Goal: Task Accomplishment & Management: Manage account settings

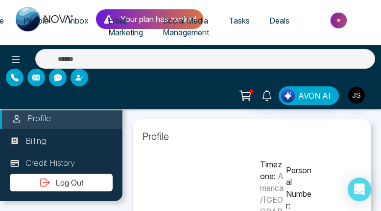
type input "**********"
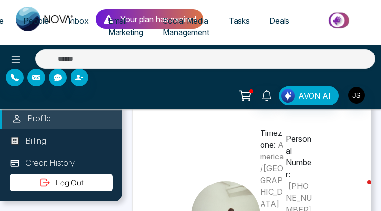
scroll to position [46, 0]
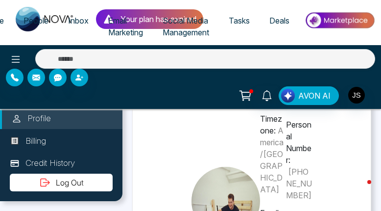
click at [199, 95] on div "AVON AI" at bounding box center [191, 95] width 370 height 19
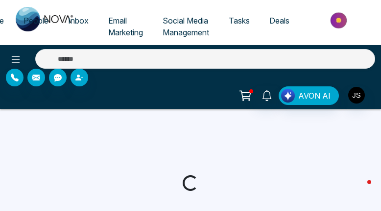
select select
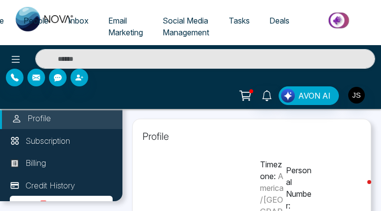
type input "**********"
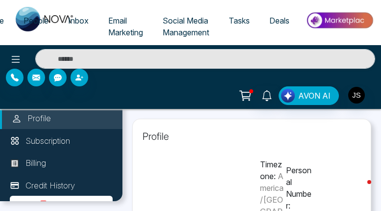
type input "**********"
select select "**"
type input "**********"
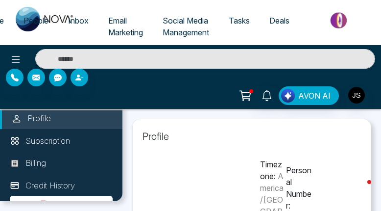
type input "**********"
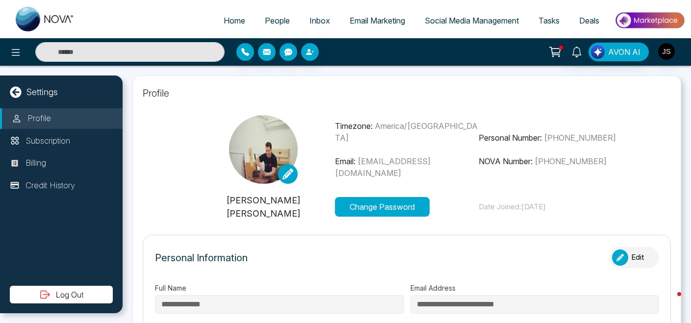
click at [20, 89] on icon at bounding box center [15, 91] width 11 height 11
select select "*"
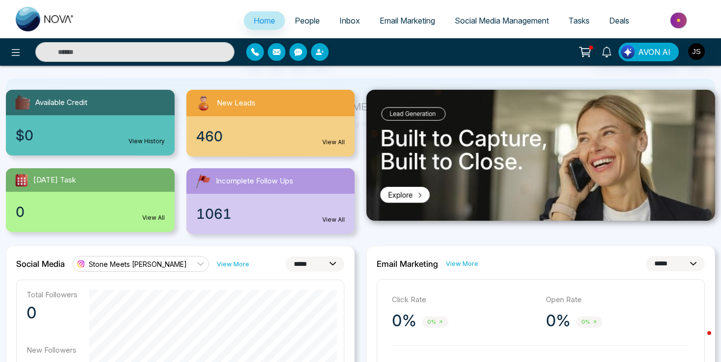
scroll to position [85, 0]
click at [197, 210] on icon at bounding box center [201, 263] width 8 height 8
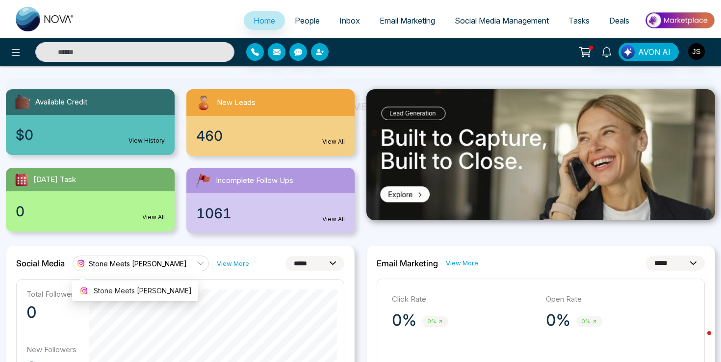
click at [197, 210] on icon at bounding box center [201, 263] width 8 height 8
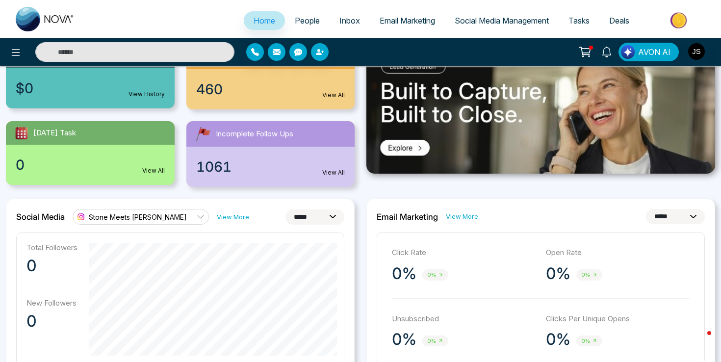
scroll to position [125, 0]
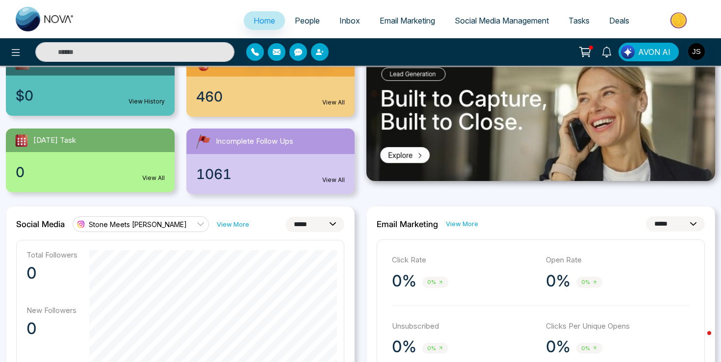
click at [39, 210] on p "Total Followers" at bounding box center [51, 254] width 51 height 9
drag, startPoint x: 39, startPoint y: 255, endPoint x: 65, endPoint y: 255, distance: 26.0
click at [65, 210] on p "Total Followers" at bounding box center [51, 254] width 51 height 9
click at [36, 210] on p "Total Followers" at bounding box center [51, 254] width 51 height 9
drag, startPoint x: 36, startPoint y: 253, endPoint x: 50, endPoint y: 253, distance: 13.7
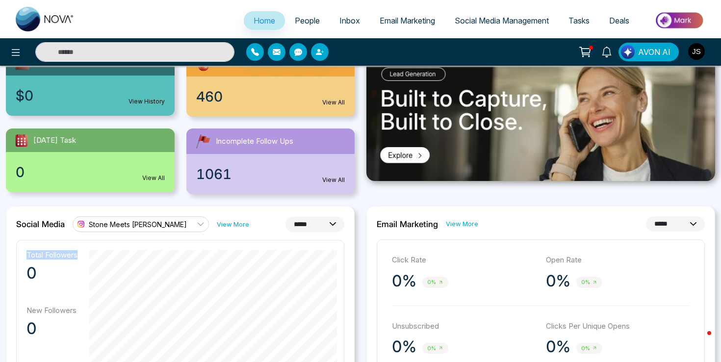
click at [50, 210] on p "Total Followers" at bounding box center [51, 254] width 51 height 9
drag, startPoint x: 50, startPoint y: 253, endPoint x: 37, endPoint y: 253, distance: 12.7
click at [37, 210] on p "Total Followers" at bounding box center [51, 254] width 51 height 9
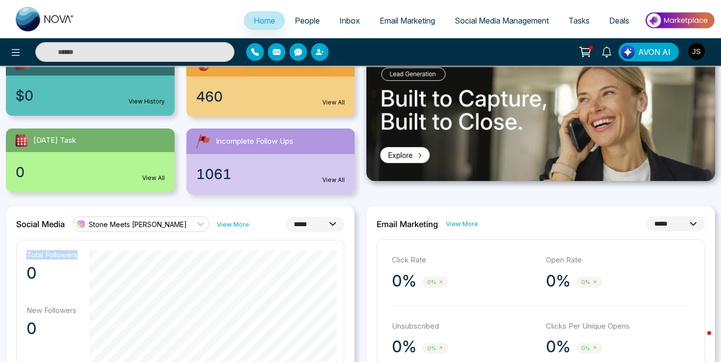
drag, startPoint x: 37, startPoint y: 253, endPoint x: 54, endPoint y: 253, distance: 17.2
click at [54, 210] on p "Total Followers" at bounding box center [51, 254] width 51 height 9
drag, startPoint x: 54, startPoint y: 253, endPoint x: 41, endPoint y: 253, distance: 12.7
click at [41, 210] on p "Total Followers" at bounding box center [51, 254] width 51 height 9
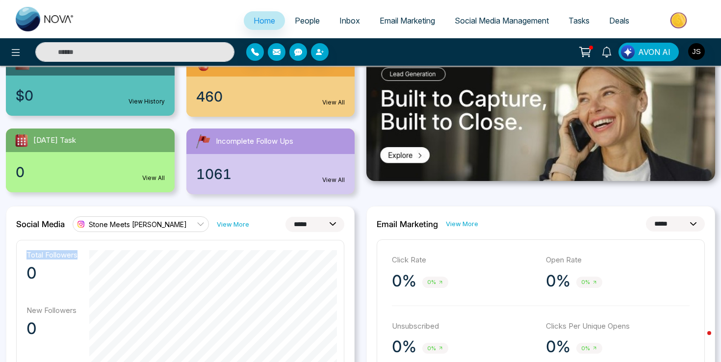
click at [41, 210] on p "Total Followers" at bounding box center [51, 254] width 51 height 9
drag, startPoint x: 41, startPoint y: 253, endPoint x: 48, endPoint y: 253, distance: 6.4
click at [48, 210] on p "Total Followers" at bounding box center [51, 254] width 51 height 9
click at [10, 55] on icon at bounding box center [16, 53] width 12 height 12
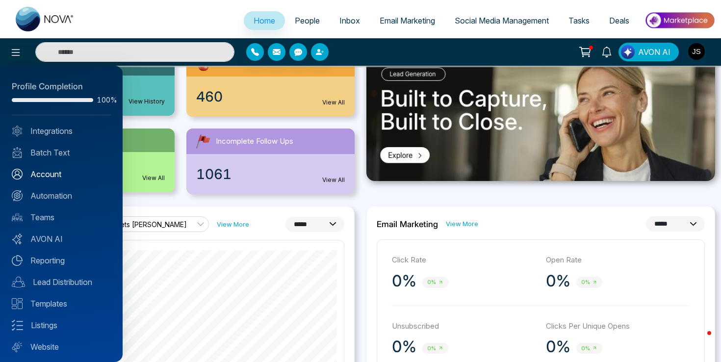
click at [41, 172] on link "Account" at bounding box center [61, 174] width 99 height 12
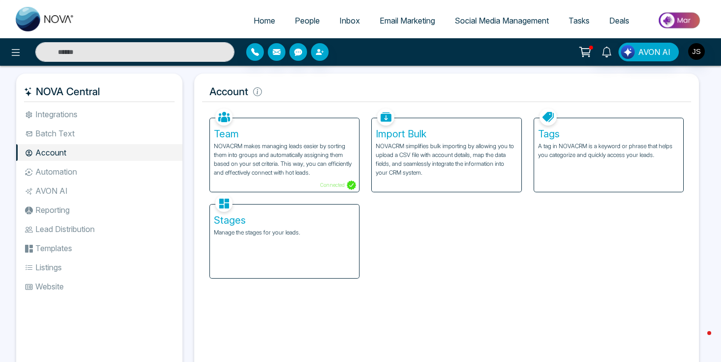
click at [265, 149] on p "NOVACRM makes managing leads easier by sorting them into groups and automatical…" at bounding box center [284, 159] width 141 height 35
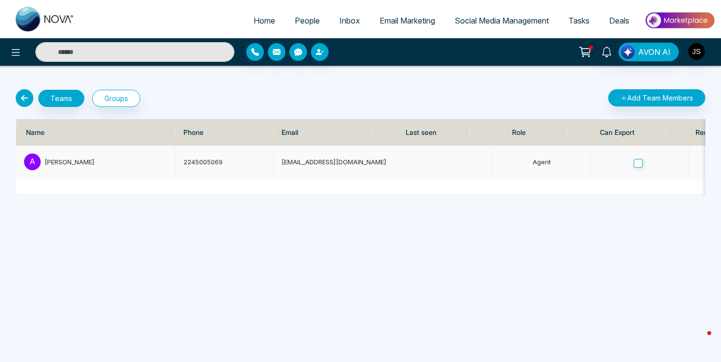
scroll to position [0, 353]
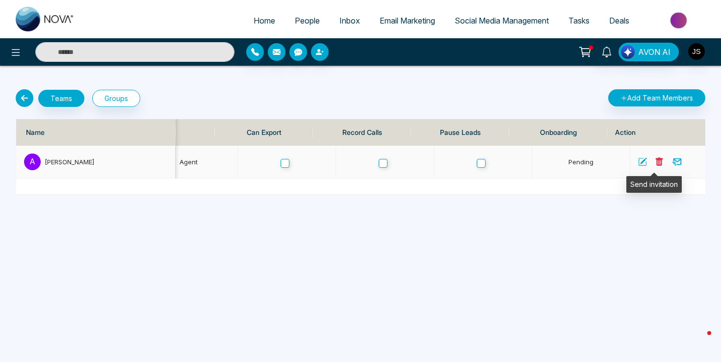
click at [381, 161] on icon at bounding box center [676, 161] width 11 height 11
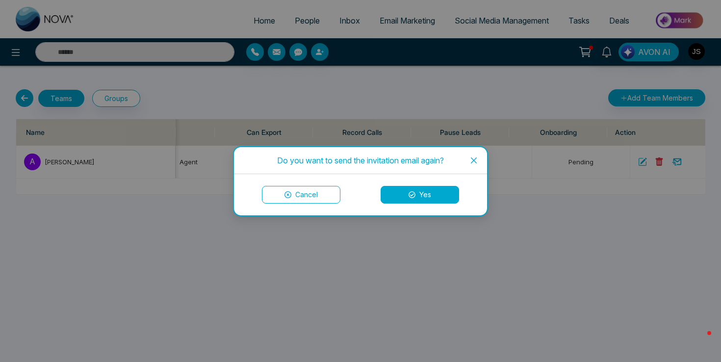
click at [381, 194] on icon at bounding box center [411, 194] width 7 height 7
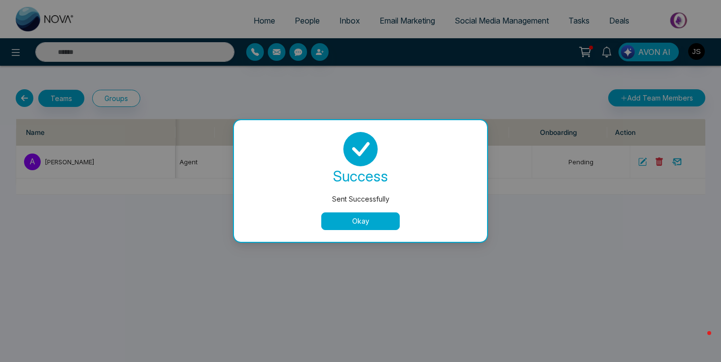
click at [363, 210] on button "Okay" at bounding box center [360, 221] width 78 height 18
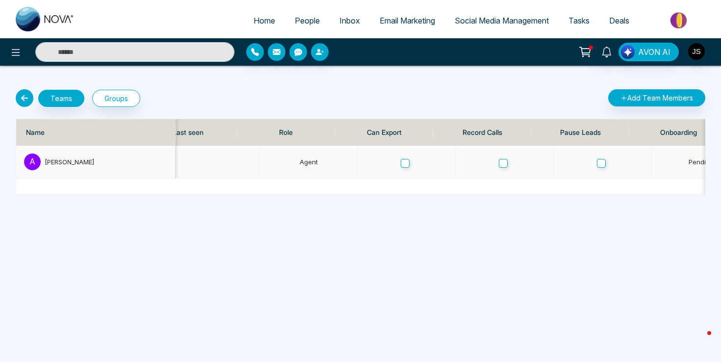
scroll to position [0, 234]
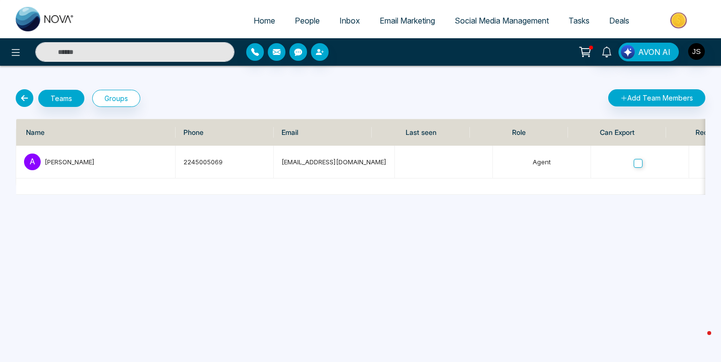
click at [22, 98] on icon at bounding box center [25, 98] width 18 height 18
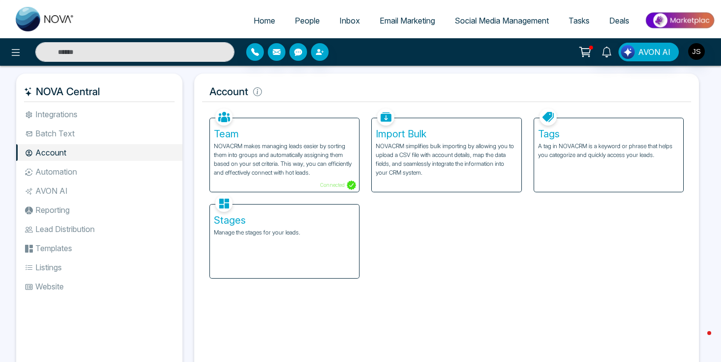
click at [22, 21] on img at bounding box center [45, 19] width 59 height 25
select select "*"
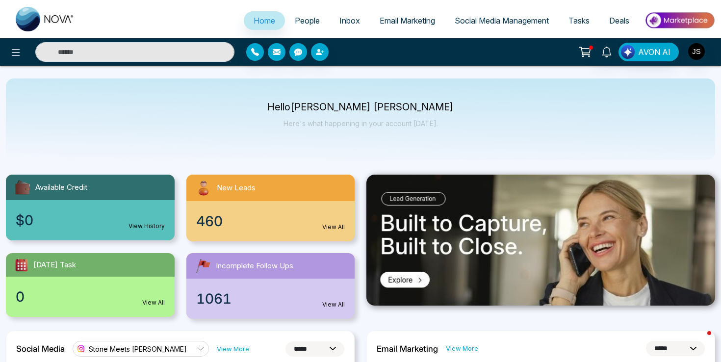
click at [381, 25] on span "Email Marketing" at bounding box center [406, 21] width 55 height 10
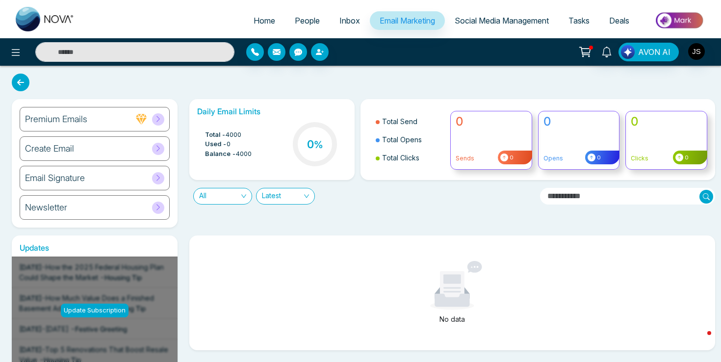
click at [181, 88] on div "Premium Emails Create Email Email Signature Newsletter Daily Email Limits Total…" at bounding box center [360, 297] width 721 height 463
click at [305, 22] on span "People" at bounding box center [307, 21] width 25 height 10
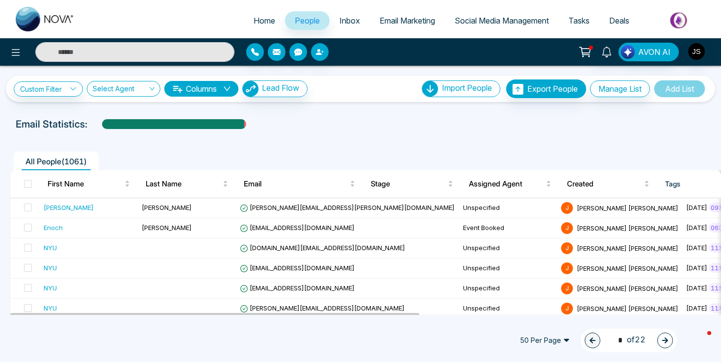
click at [348, 20] on span "Inbox" at bounding box center [349, 21] width 21 height 10
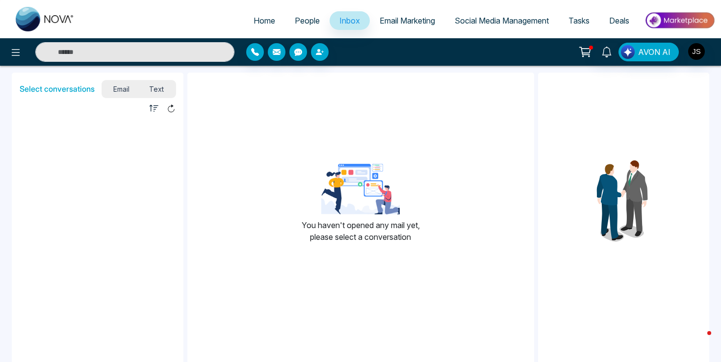
click at [381, 17] on span "Email Marketing" at bounding box center [406, 21] width 55 height 10
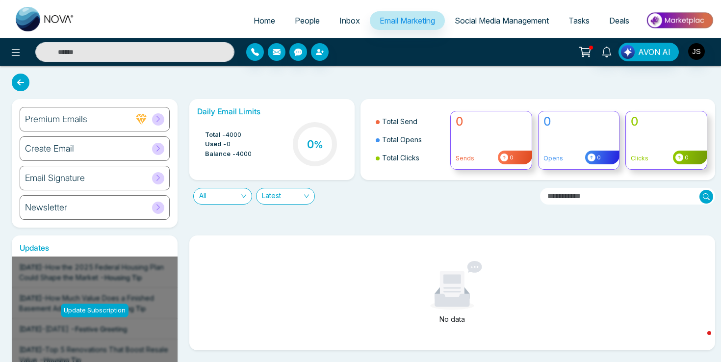
click at [381, 19] on span "Deals" at bounding box center [619, 21] width 20 height 10
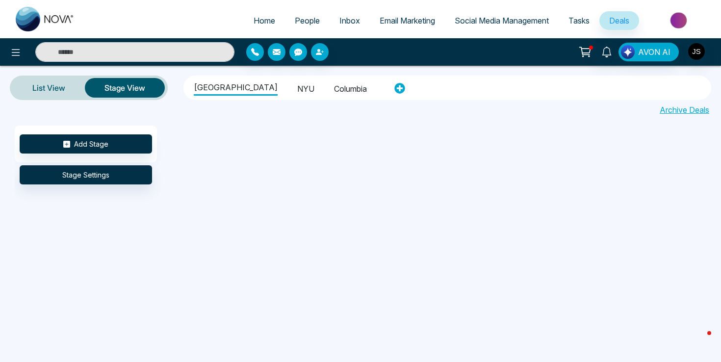
click at [297, 89] on li "NYU" at bounding box center [305, 87] width 17 height 17
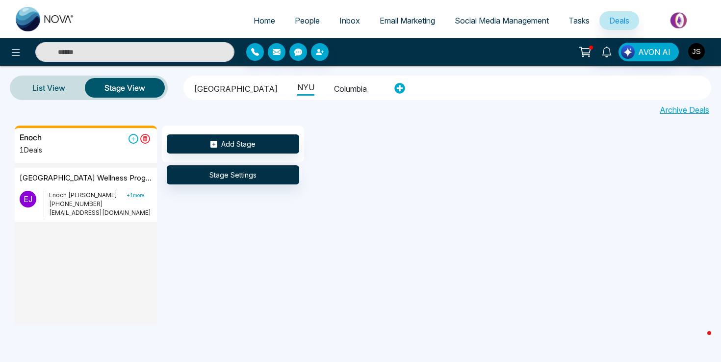
click at [116, 140] on div "Enoch 1 Deals" at bounding box center [86, 148] width 132 height 30
click at [57, 79] on link "List View" at bounding box center [49, 88] width 72 height 24
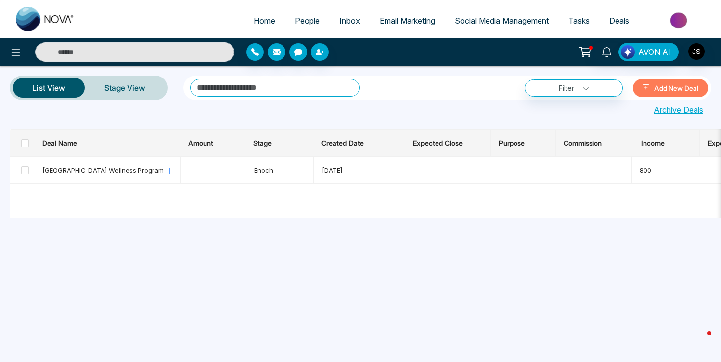
click at [381, 92] on button "Add New Deal" at bounding box center [669, 88] width 75 height 18
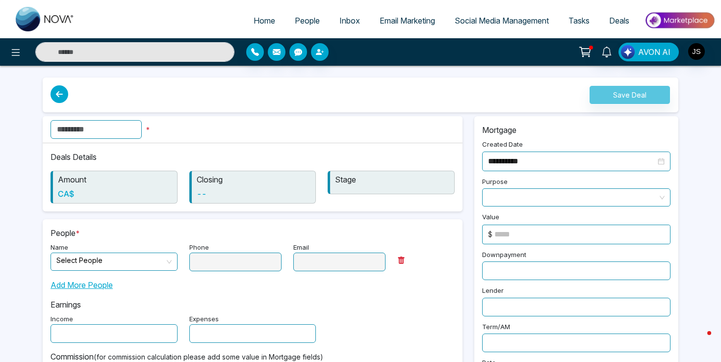
click at [56, 95] on icon at bounding box center [59, 94] width 18 height 18
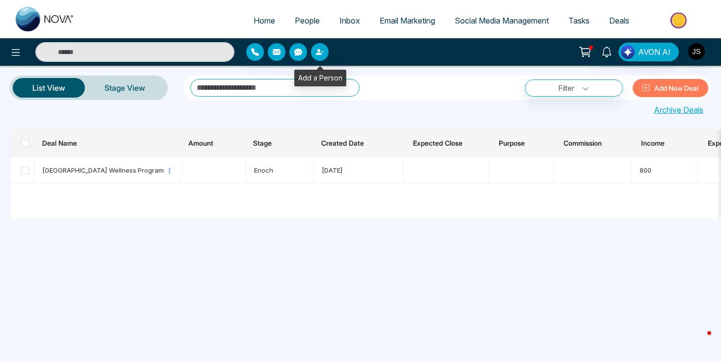
click at [322, 52] on icon "button" at bounding box center [322, 51] width 2 height 2
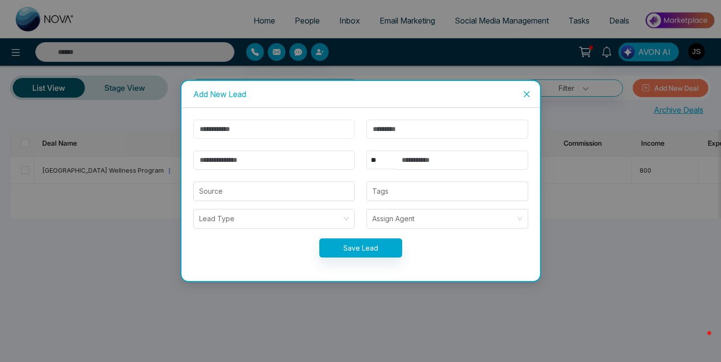
click at [256, 126] on input "text" at bounding box center [274, 129] width 162 height 19
type input "***"
click at [257, 160] on input "email" at bounding box center [274, 159] width 162 height 19
paste input "**********"
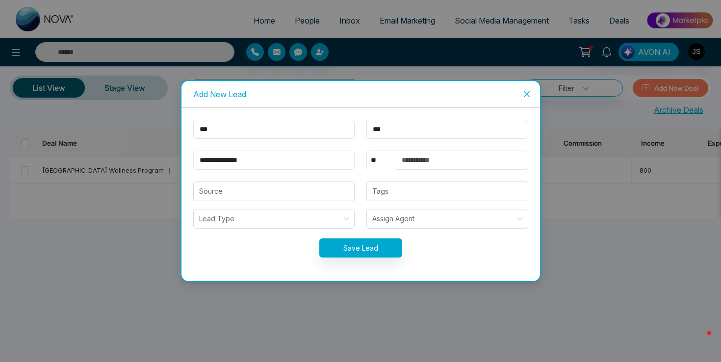
type input "**********"
click at [381, 163] on input "text" at bounding box center [462, 159] width 132 height 19
click at [279, 192] on input "search" at bounding box center [274, 191] width 150 height 19
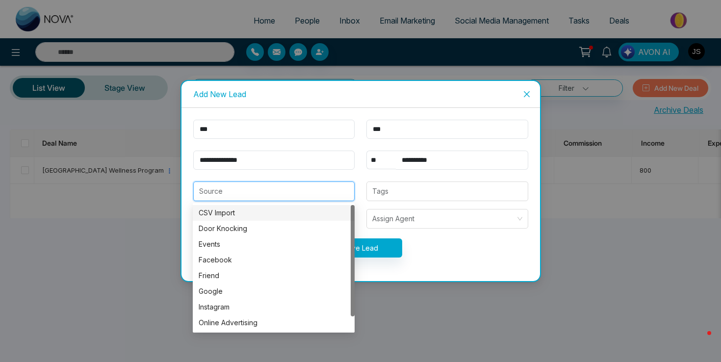
click at [354, 180] on form "**********" at bounding box center [360, 195] width 347 height 150
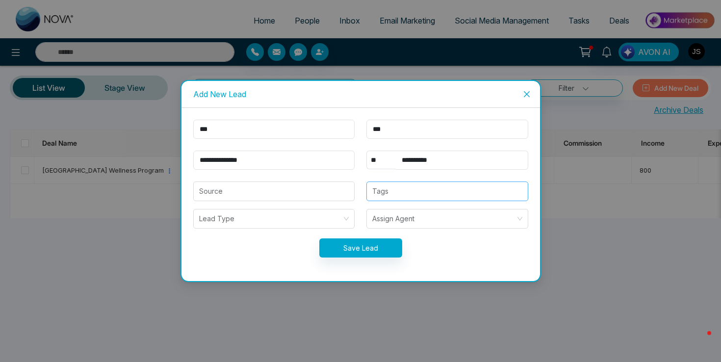
click at [381, 192] on div at bounding box center [447, 191] width 156 height 12
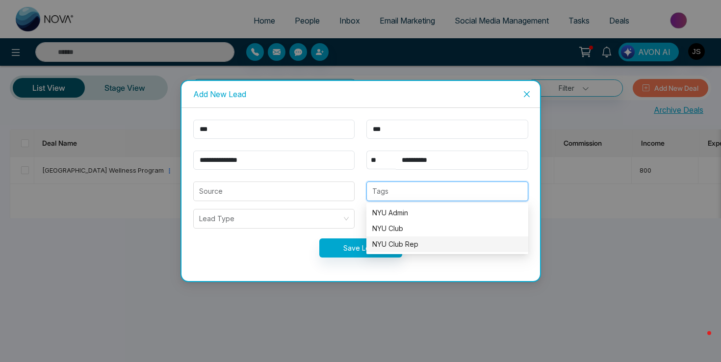
click at [381, 210] on div "NYU Club Rep" at bounding box center [447, 244] width 150 height 11
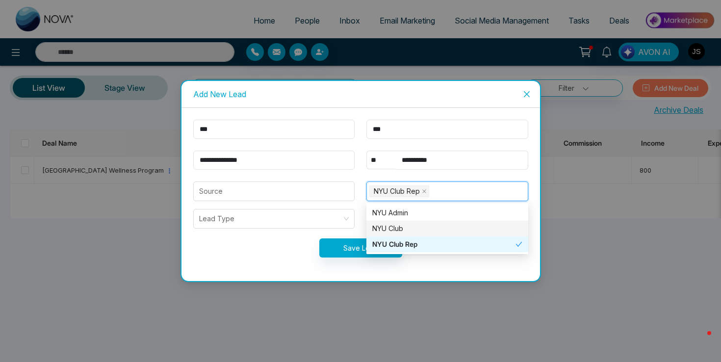
click at [283, 210] on div "Save Lead" at bounding box center [360, 247] width 347 height 19
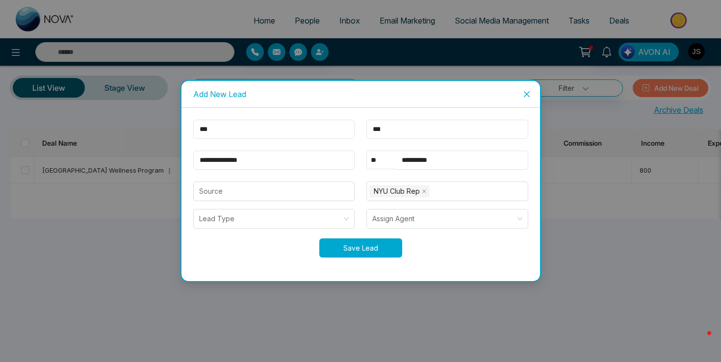
click at [345, 210] on button "Save Lead" at bounding box center [360, 247] width 83 height 19
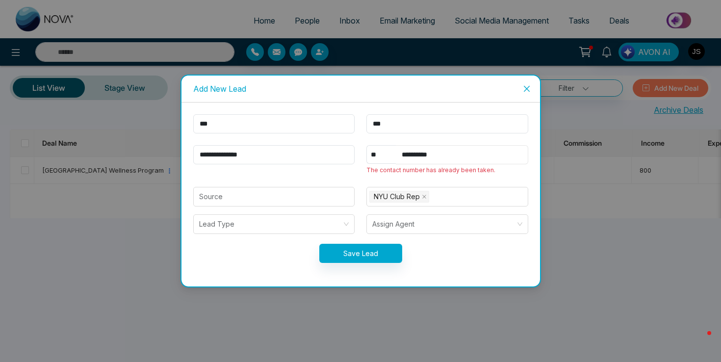
click at [381, 155] on input "**********" at bounding box center [462, 154] width 132 height 19
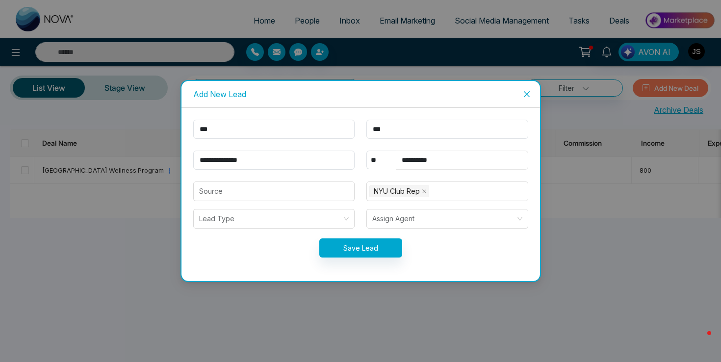
type input "**********"
click at [370, 210] on button "Save Lead" at bounding box center [360, 247] width 83 height 19
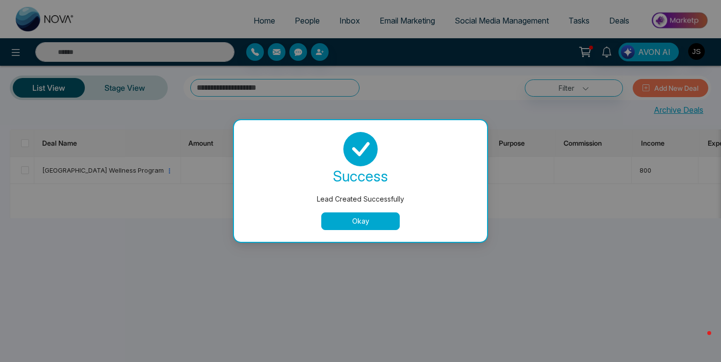
click at [370, 208] on div "success Lead Created Successfully Okay" at bounding box center [360, 181] width 229 height 98
click at [368, 210] on button "Okay" at bounding box center [360, 221] width 78 height 18
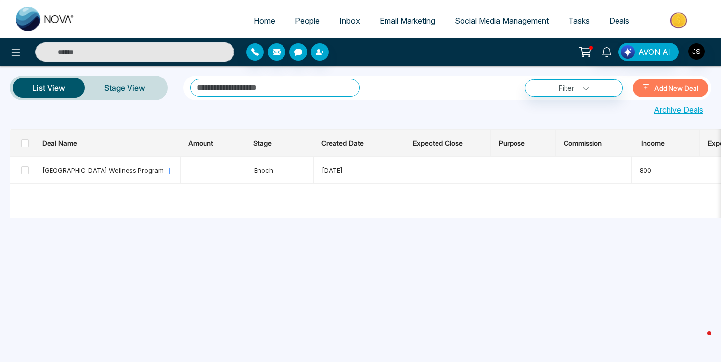
click at [381, 88] on button "Add New Deal" at bounding box center [669, 88] width 75 height 18
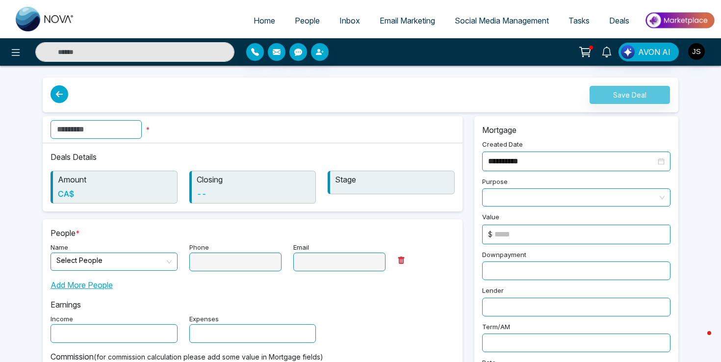
click at [74, 135] on input "text" at bounding box center [95, 129] width 91 height 19
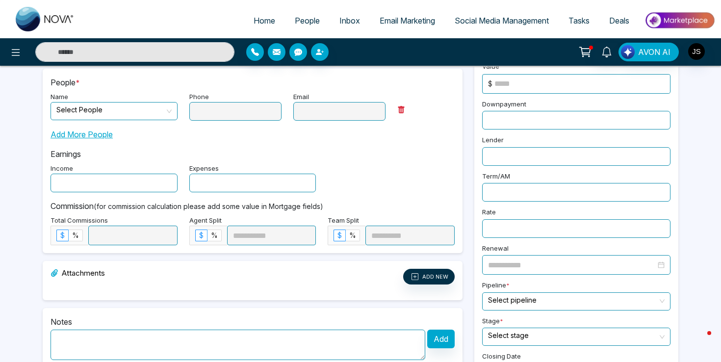
scroll to position [233, 0]
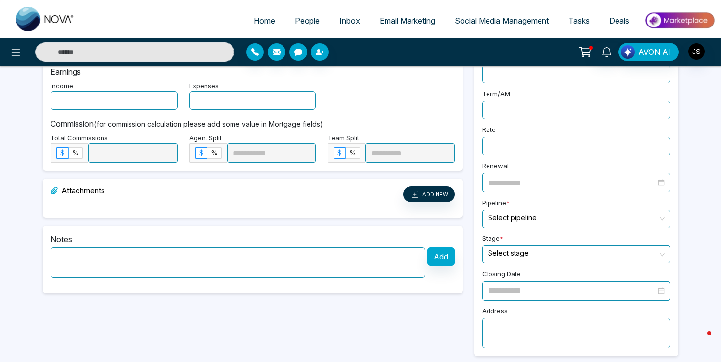
type input "*********"
click at [317, 210] on textarea at bounding box center [237, 262] width 375 height 30
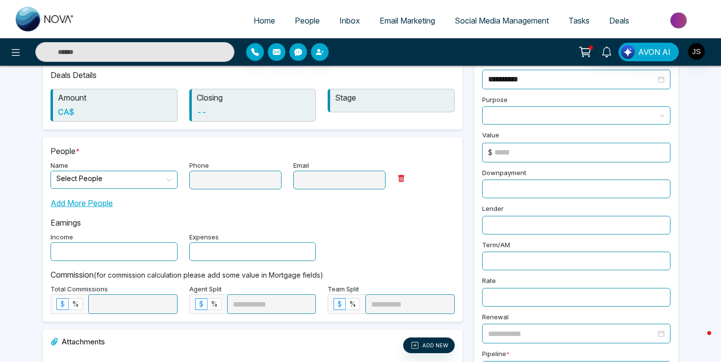
scroll to position [0, 0]
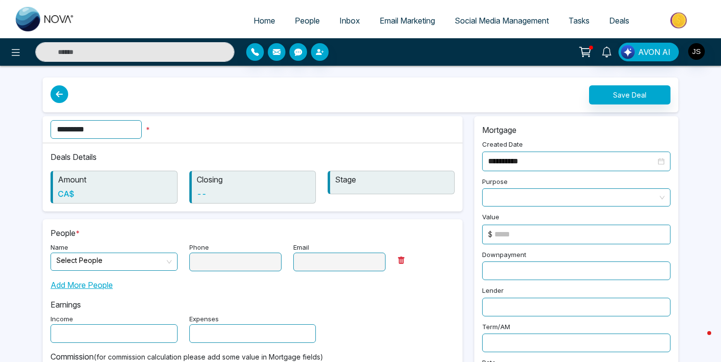
click at [101, 210] on input "search" at bounding box center [110, 260] width 108 height 15
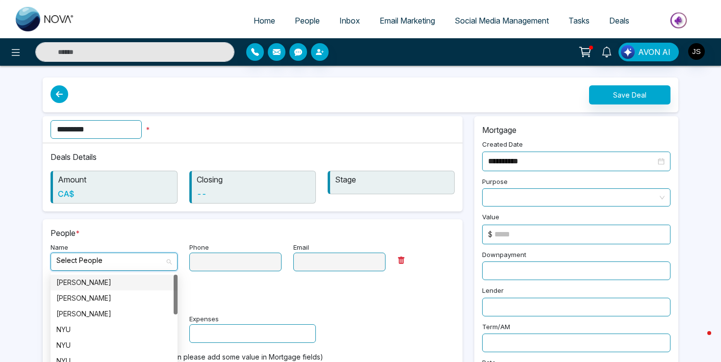
click at [96, 210] on div "[PERSON_NAME]" at bounding box center [113, 282] width 115 height 11
type input "**********"
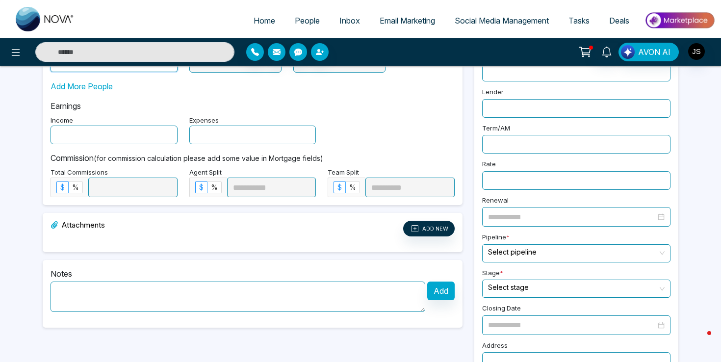
scroll to position [233, 0]
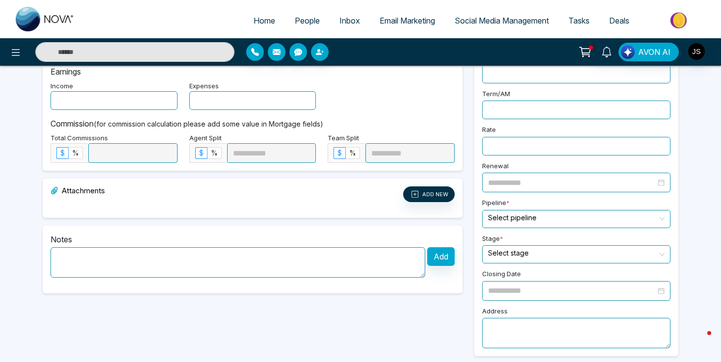
click at [268, 210] on textarea at bounding box center [237, 262] width 375 height 30
paste textarea "**********"
type textarea "**********"
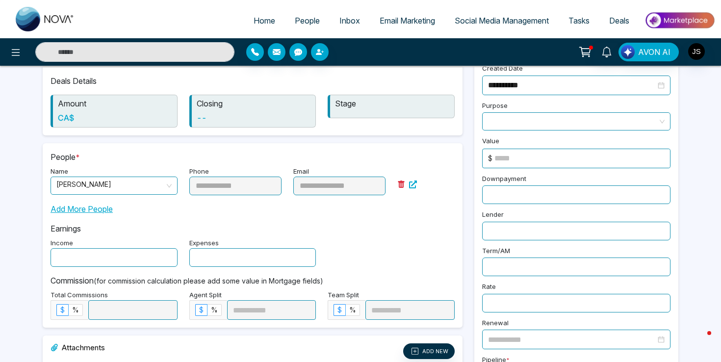
scroll to position [0, 0]
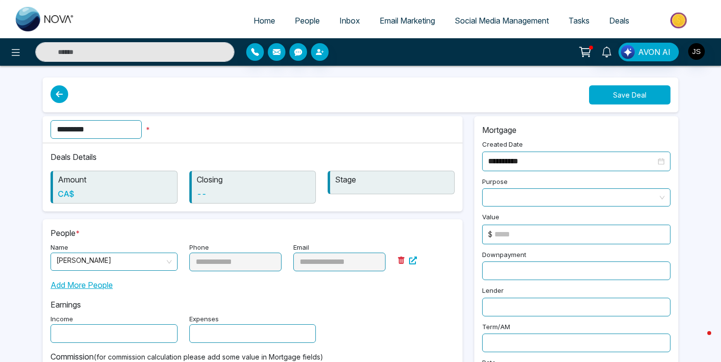
click at [381, 97] on button "Save Deal" at bounding box center [629, 94] width 81 height 19
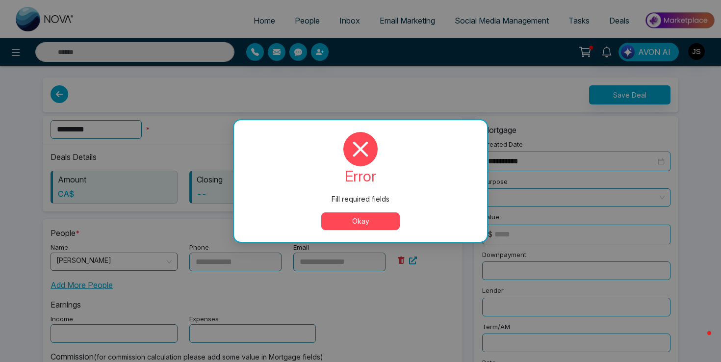
click at [351, 210] on button "Okay" at bounding box center [360, 221] width 78 height 18
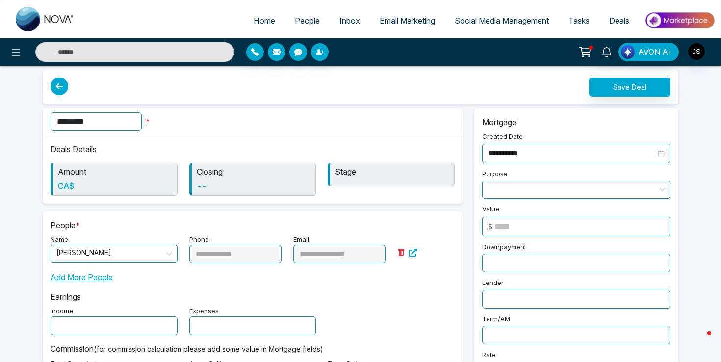
scroll to position [245, 0]
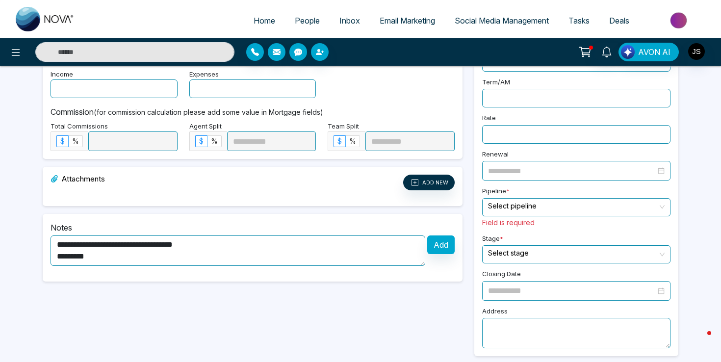
click at [381, 204] on input "search" at bounding box center [573, 206] width 170 height 15
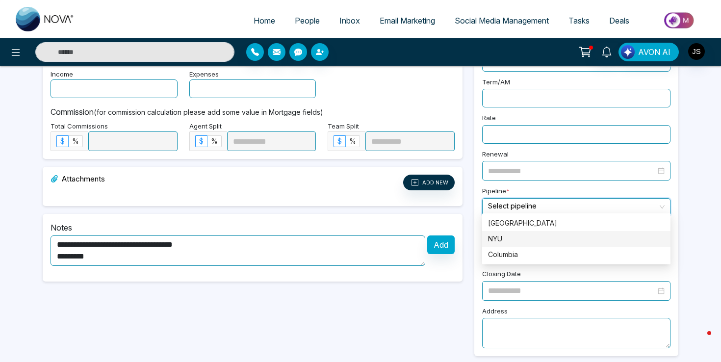
click at [381, 210] on div "NYU" at bounding box center [576, 238] width 176 height 11
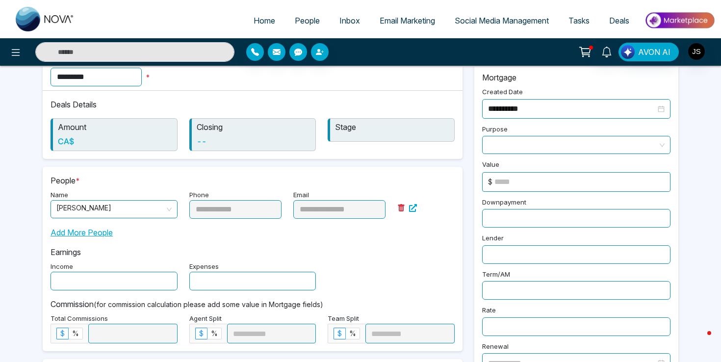
scroll to position [0, 0]
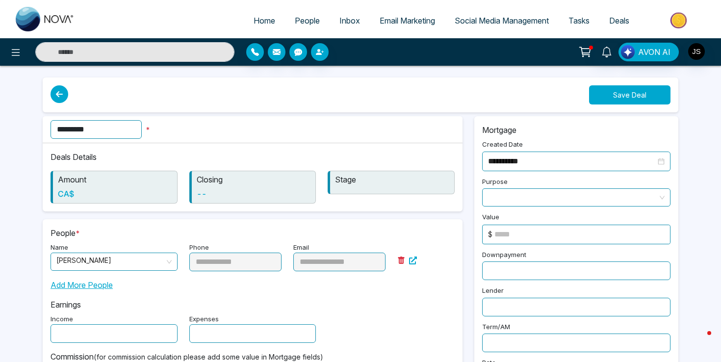
click at [381, 102] on button "Save Deal" at bounding box center [629, 94] width 81 height 19
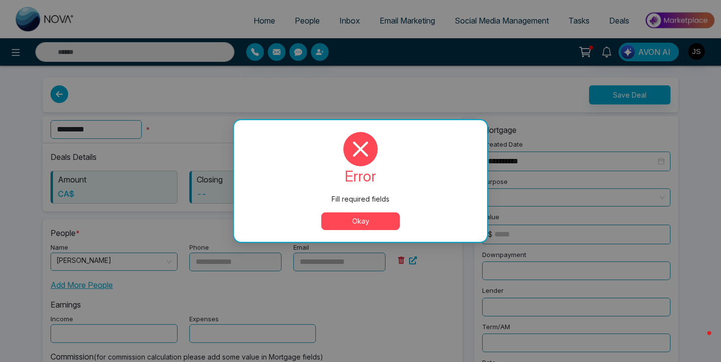
click at [381, 210] on button "Okay" at bounding box center [360, 221] width 78 height 18
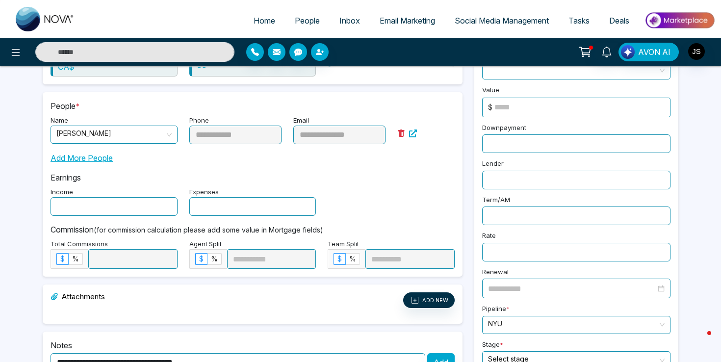
scroll to position [245, 0]
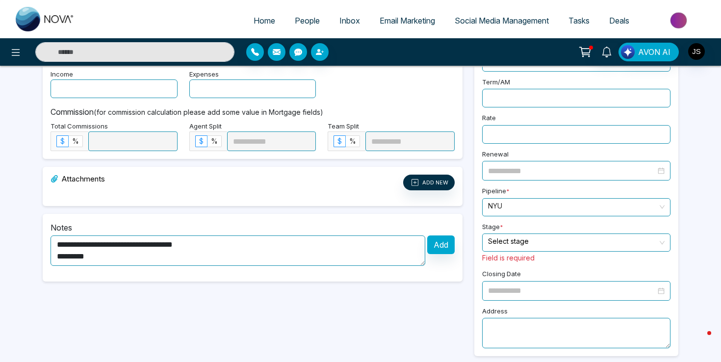
click at [381, 210] on input "search" at bounding box center [573, 241] width 170 height 15
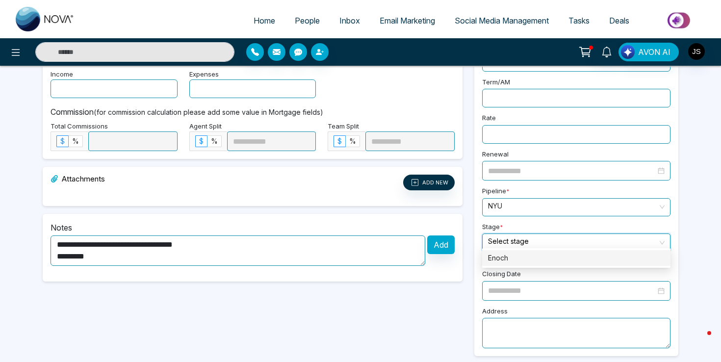
click at [381, 210] on div "Enoch" at bounding box center [576, 257] width 176 height 11
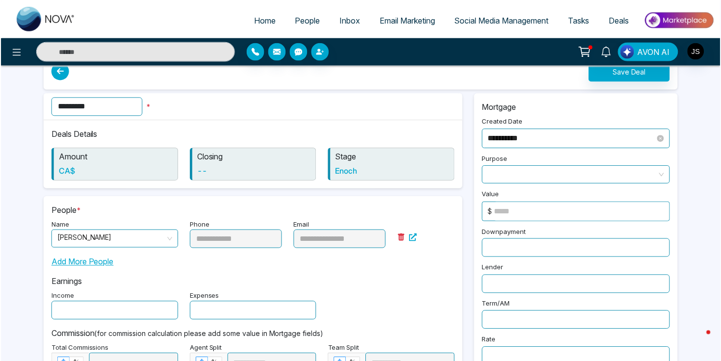
scroll to position [0, 0]
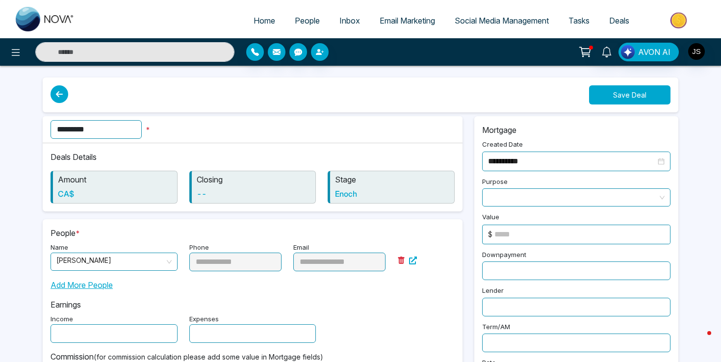
click at [381, 102] on button "Save Deal" at bounding box center [629, 94] width 81 height 19
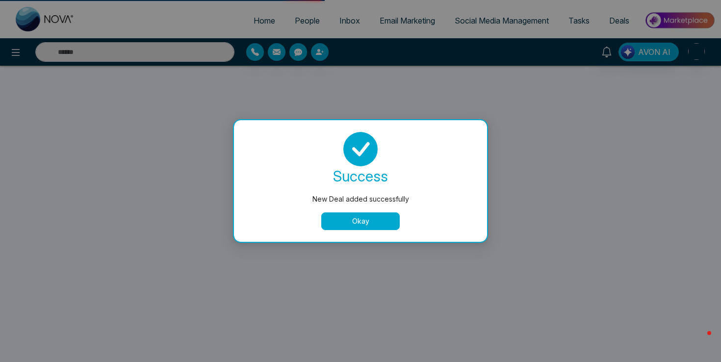
click at [378, 210] on button "Okay" at bounding box center [360, 221] width 78 height 18
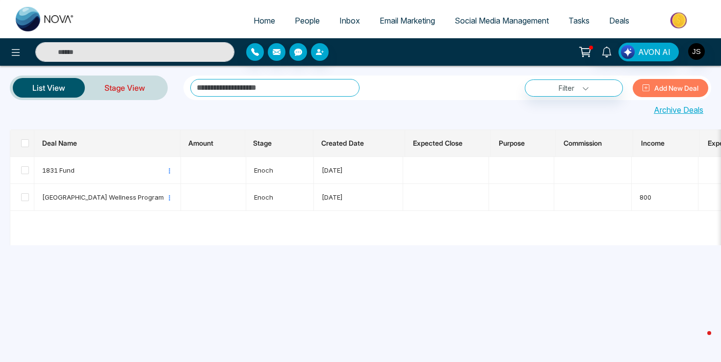
click at [135, 91] on link "Stage View" at bounding box center [125, 88] width 80 height 24
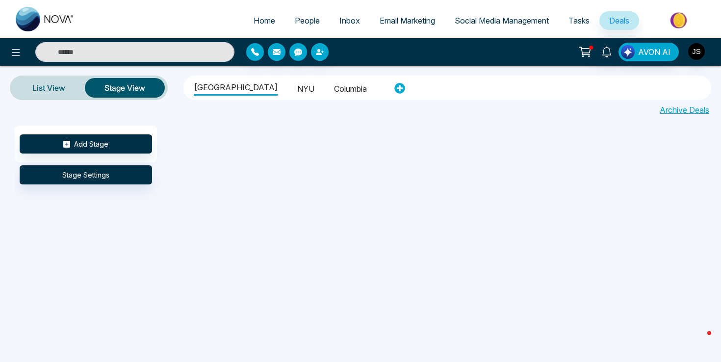
click at [297, 90] on li "NYU" at bounding box center [305, 87] width 17 height 17
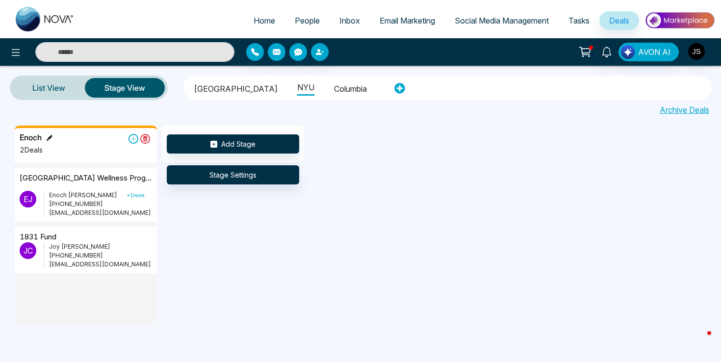
click at [46, 137] on div "Enoch" at bounding box center [36, 137] width 33 height 9
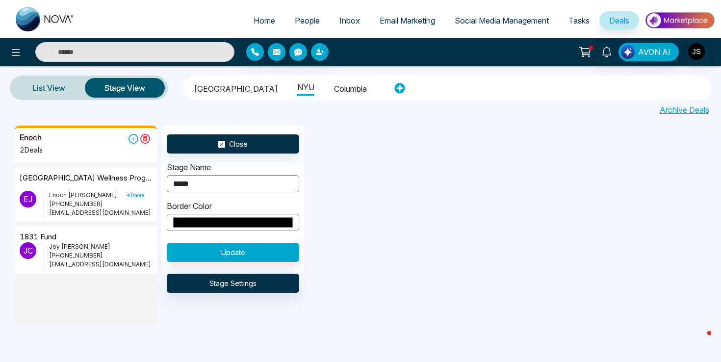
click at [198, 185] on input "*****" at bounding box center [233, 183] width 132 height 17
type input "**********"
click at [218, 210] on button "Update" at bounding box center [233, 252] width 132 height 19
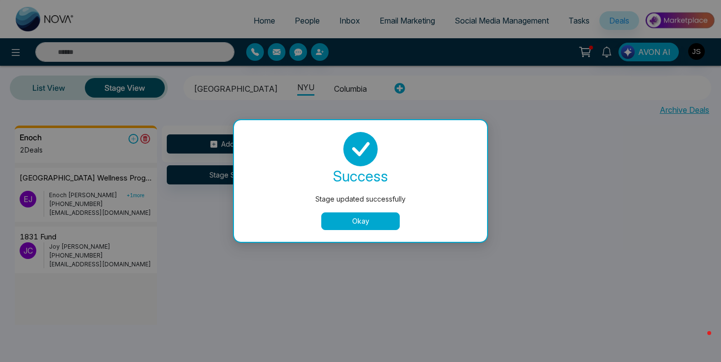
click at [330, 210] on button "Okay" at bounding box center [360, 221] width 78 height 18
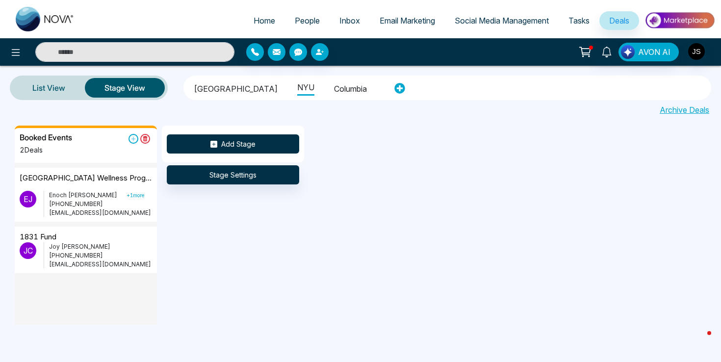
click at [223, 140] on button "Add Stage" at bounding box center [233, 143] width 132 height 19
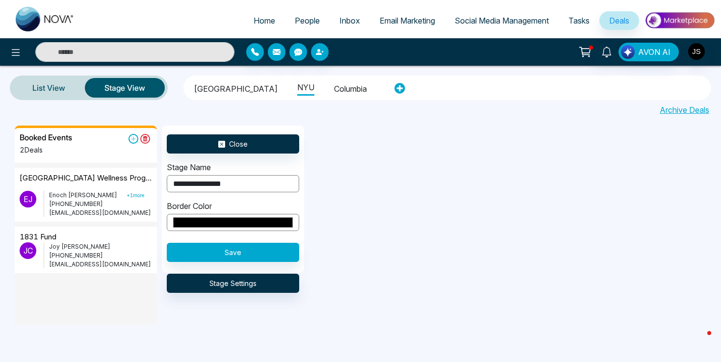
type input "**********"
click at [222, 210] on input "*******" at bounding box center [233, 222] width 132 height 17
type input "*******"
click at [296, 210] on button "Save" at bounding box center [233, 252] width 132 height 19
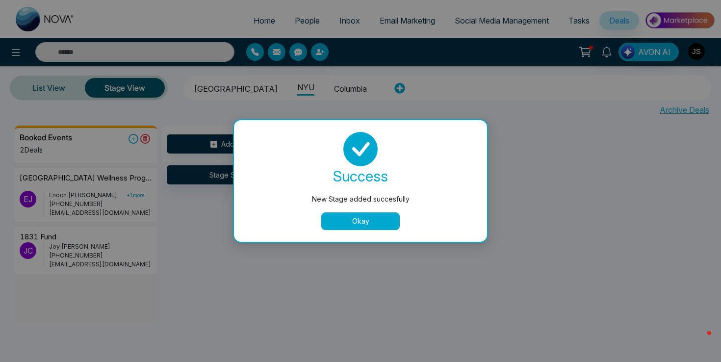
click at [375, 210] on button "Okay" at bounding box center [360, 221] width 78 height 18
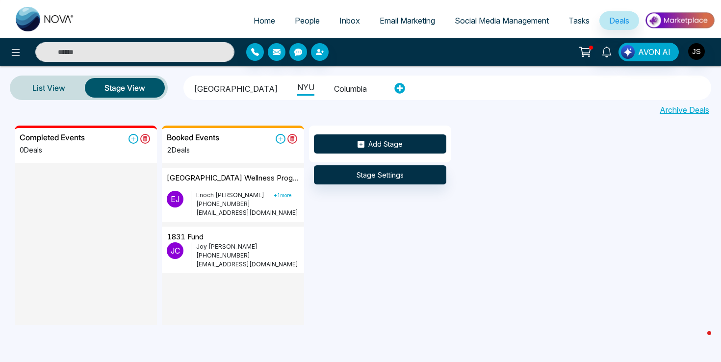
click at [381, 138] on button "Add Stage" at bounding box center [380, 143] width 132 height 19
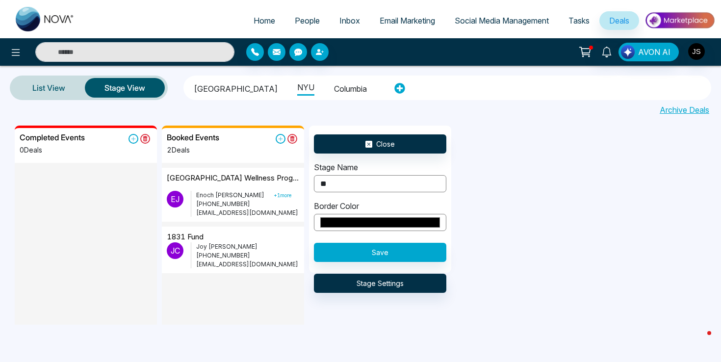
type input "*"
type input "**********"
click at [364, 210] on button "Save" at bounding box center [380, 252] width 132 height 19
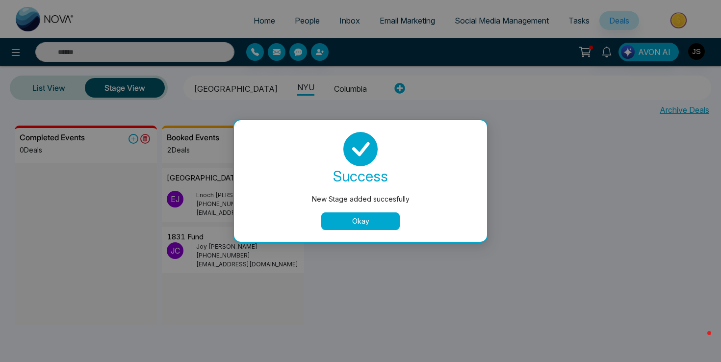
click at [339, 210] on button "Okay" at bounding box center [360, 221] width 78 height 18
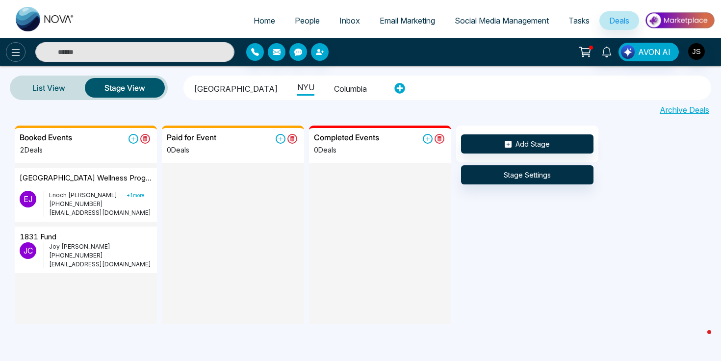
click at [12, 50] on icon at bounding box center [16, 53] width 12 height 12
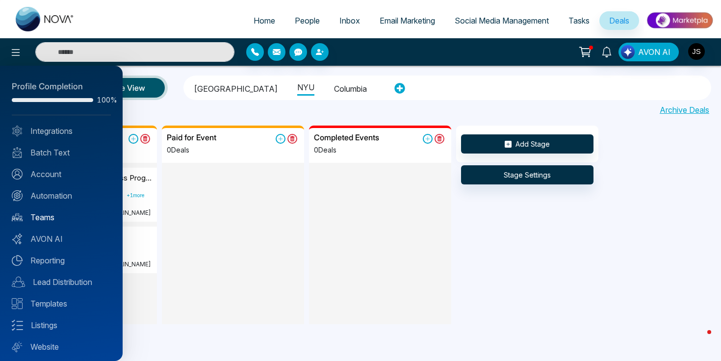
click at [49, 210] on link "Teams" at bounding box center [61, 217] width 99 height 12
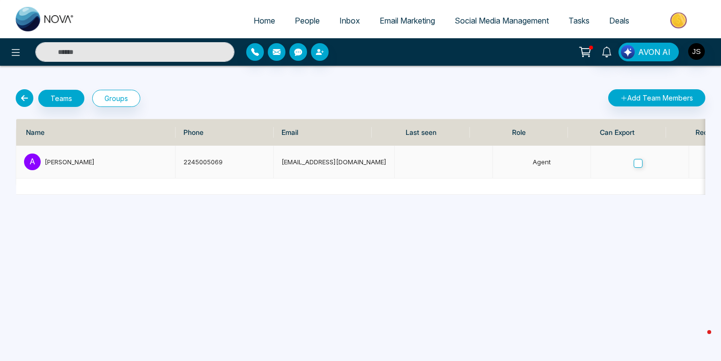
click at [299, 162] on td "ann3desimone@gmail.com" at bounding box center [334, 162] width 121 height 33
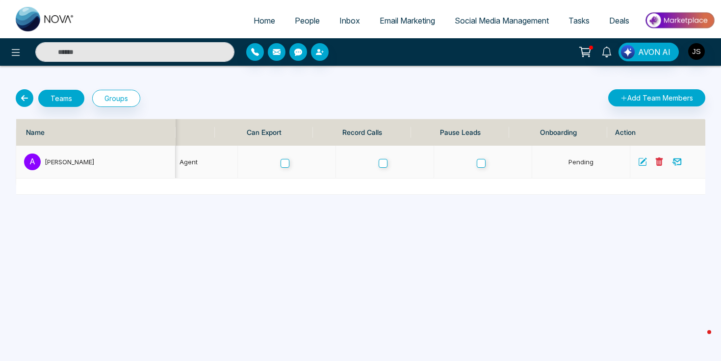
click at [381, 163] on icon at bounding box center [642, 161] width 9 height 9
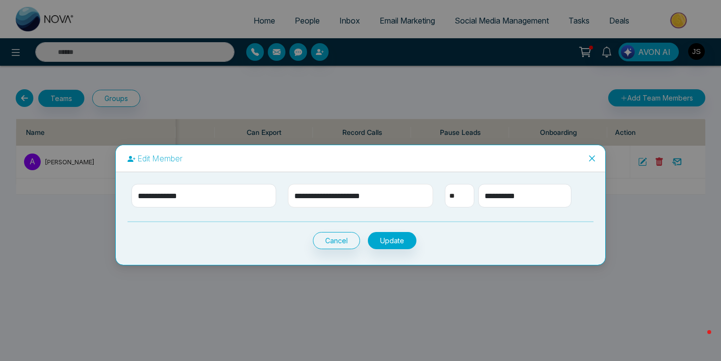
click at [309, 197] on input "**********" at bounding box center [360, 196] width 145 height 24
type input "**********"
click at [381, 210] on button "Update" at bounding box center [392, 240] width 49 height 17
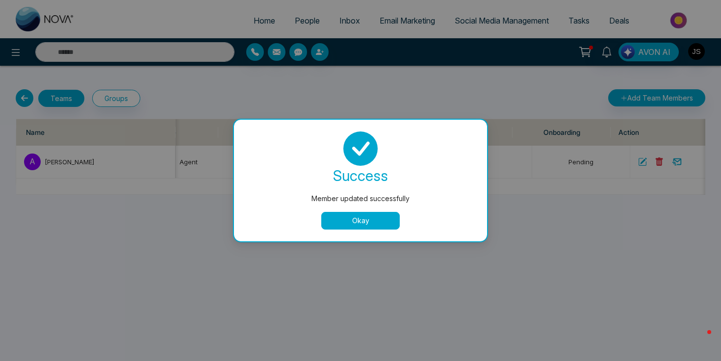
click at [369, 210] on button "Okay" at bounding box center [360, 221] width 78 height 18
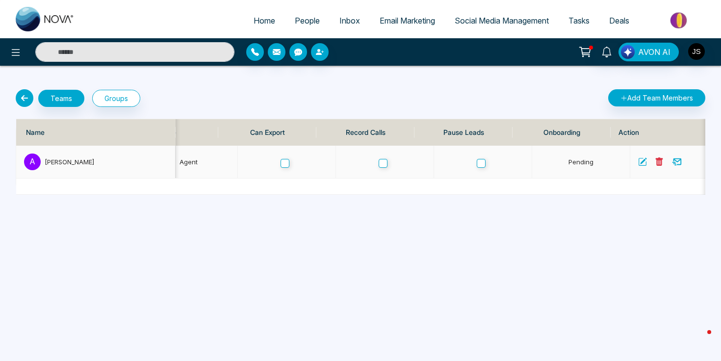
click at [381, 163] on icon at bounding box center [676, 161] width 11 height 11
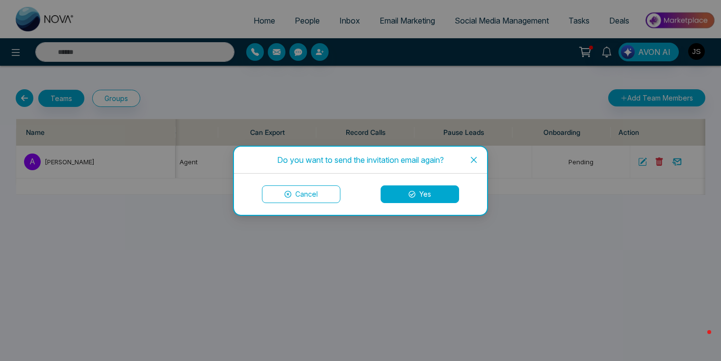
click at [381, 194] on icon at bounding box center [411, 194] width 7 height 7
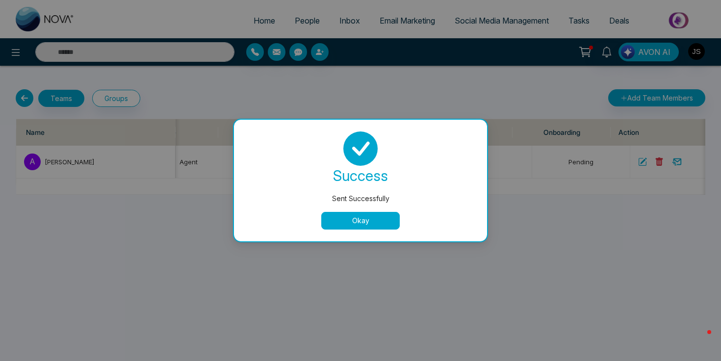
click at [356, 210] on button "Okay" at bounding box center [360, 221] width 78 height 18
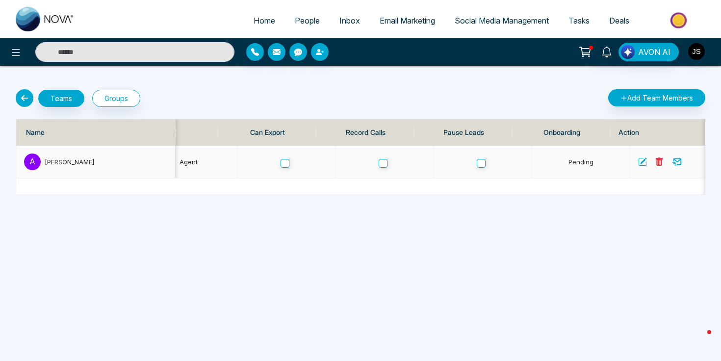
scroll to position [0, 0]
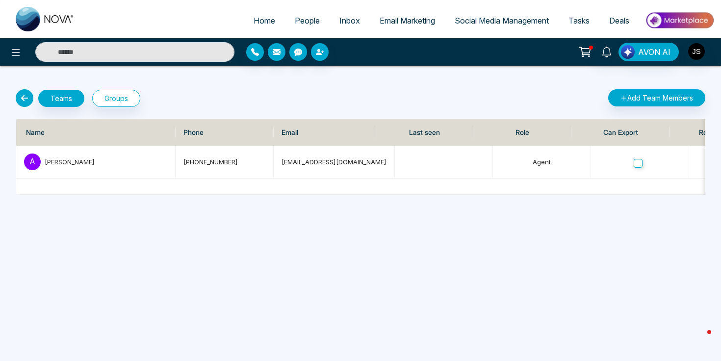
click at [381, 24] on span "Deals" at bounding box center [619, 21] width 20 height 10
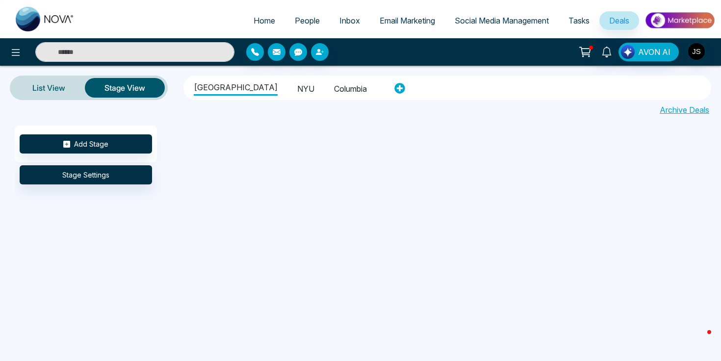
click at [283, 96] on ul "Cornell University NYU Columbia" at bounding box center [286, 87] width 200 height 21
click at [297, 90] on li "NYU" at bounding box center [305, 87] width 17 height 17
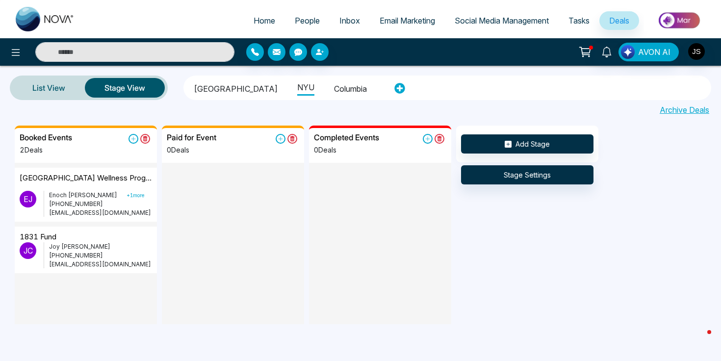
click at [381, 18] on span "Tasks" at bounding box center [578, 21] width 21 height 10
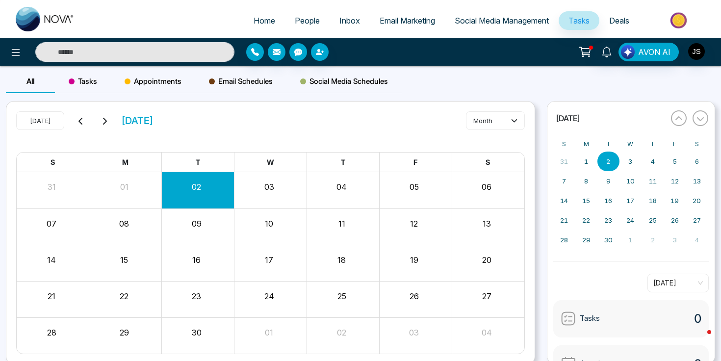
click at [85, 78] on span "Tasks" at bounding box center [83, 81] width 28 height 12
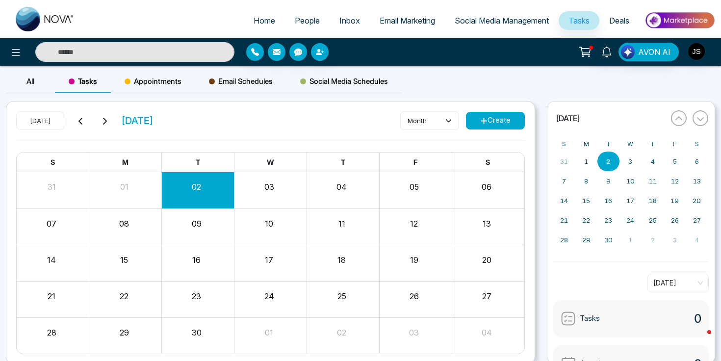
click at [381, 119] on button "Create" at bounding box center [495, 121] width 59 height 18
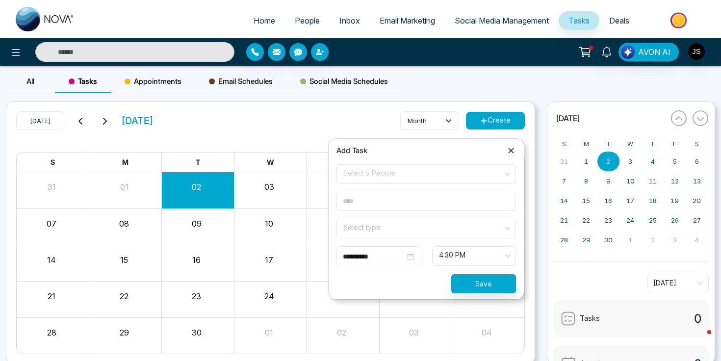
click at [381, 168] on span "Select a People" at bounding box center [426, 174] width 166 height 17
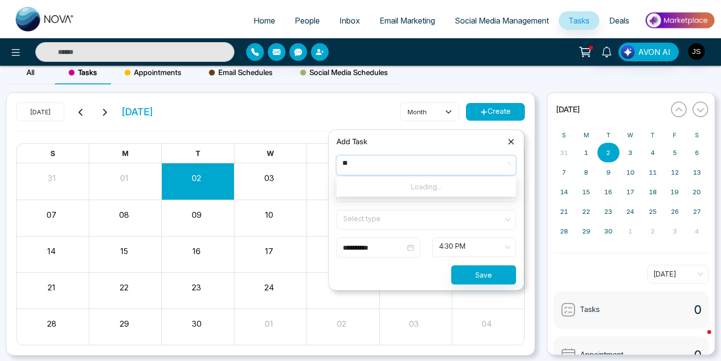
type input "*"
click at [372, 112] on div "[DATE] [DATE] month Create" at bounding box center [270, 116] width 508 height 28
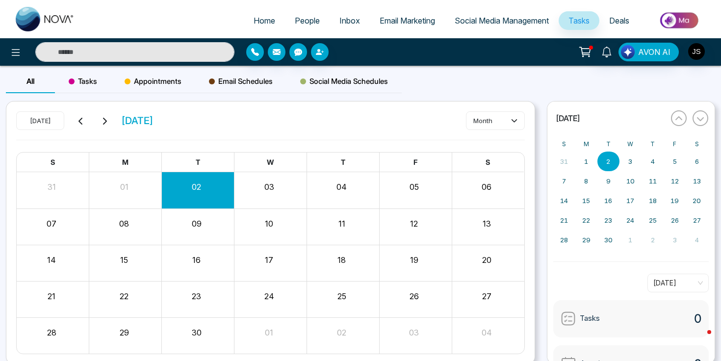
click at [94, 78] on span "Tasks" at bounding box center [83, 81] width 28 height 12
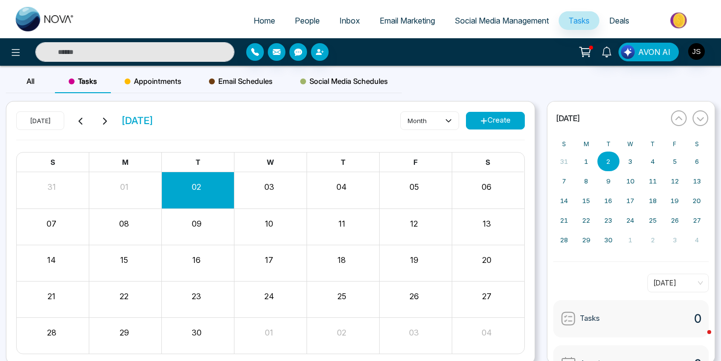
click at [144, 77] on span "Appointments" at bounding box center [153, 81] width 57 height 12
click at [501, 121] on button "Create" at bounding box center [495, 121] width 59 height 18
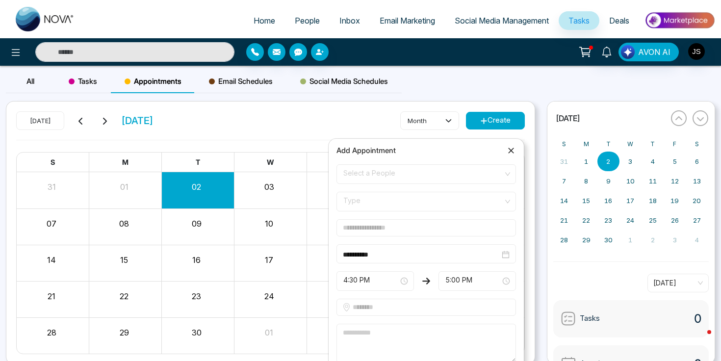
click at [401, 177] on span "Select a People" at bounding box center [426, 174] width 166 height 17
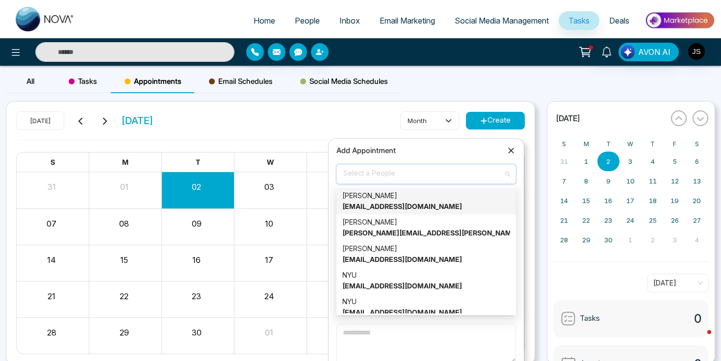
click at [359, 109] on div "[DATE] [DATE] month Create S M T W T F S 31 01 02 03 04 05 06 07 08 09 10 11 12…" at bounding box center [270, 232] width 528 height 263
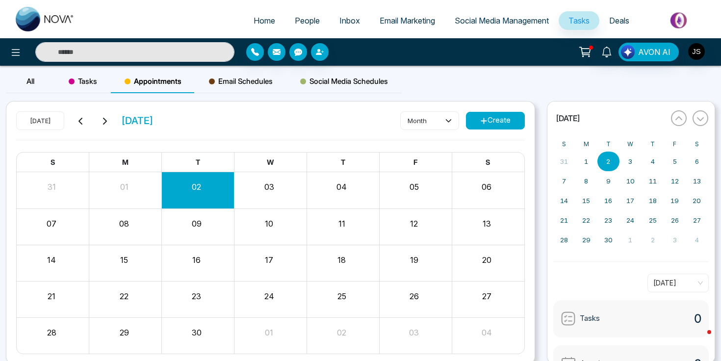
click at [145, 88] on div "Appointments" at bounding box center [153, 82] width 84 height 24
click at [481, 125] on icon at bounding box center [483, 120] width 7 height 7
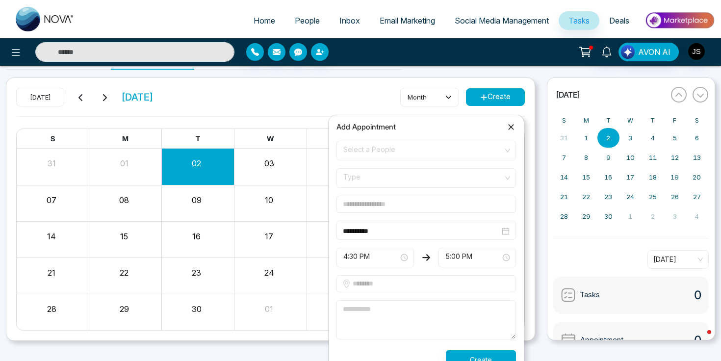
scroll to position [23, 0]
click at [280, 109] on div "[DATE] [DATE] month Create" at bounding box center [270, 102] width 508 height 28
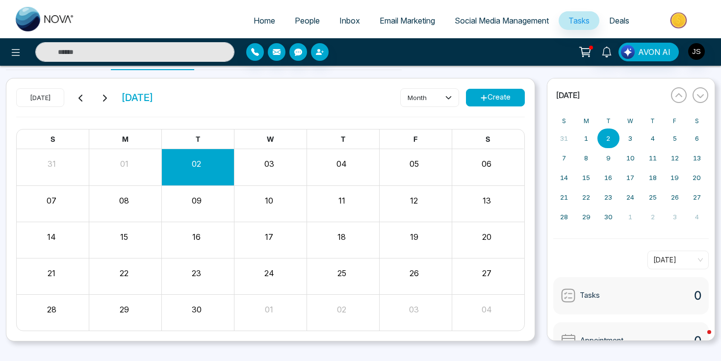
scroll to position [0, 0]
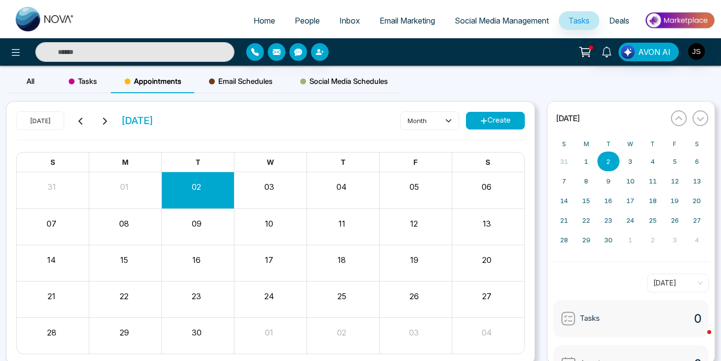
click at [487, 120] on button "Create" at bounding box center [495, 121] width 59 height 18
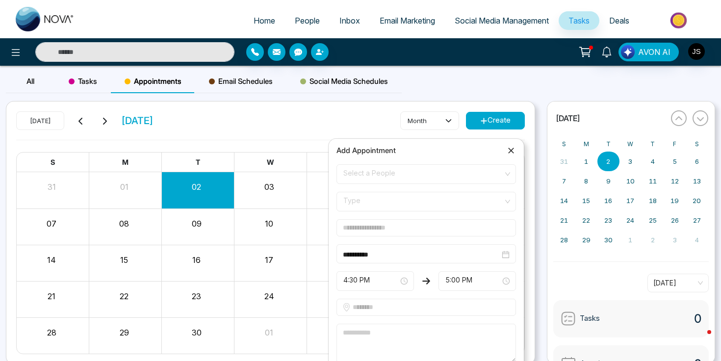
click at [385, 175] on span "Select a People" at bounding box center [426, 174] width 166 height 17
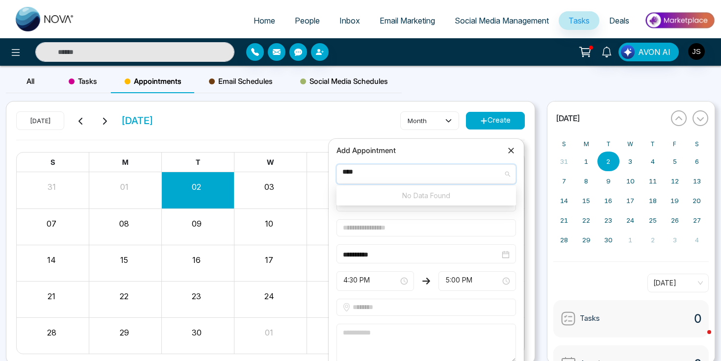
type input "****"
click at [336, 131] on div "**********" at bounding box center [426, 265] width 196 height 268
click at [446, 201] on span "Type" at bounding box center [426, 201] width 166 height 17
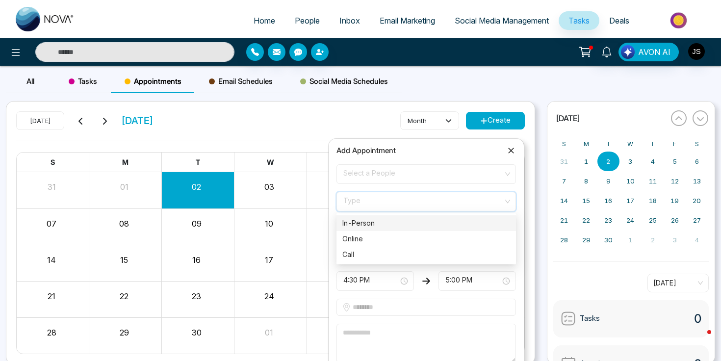
click at [397, 226] on div "In-Person" at bounding box center [426, 223] width 168 height 11
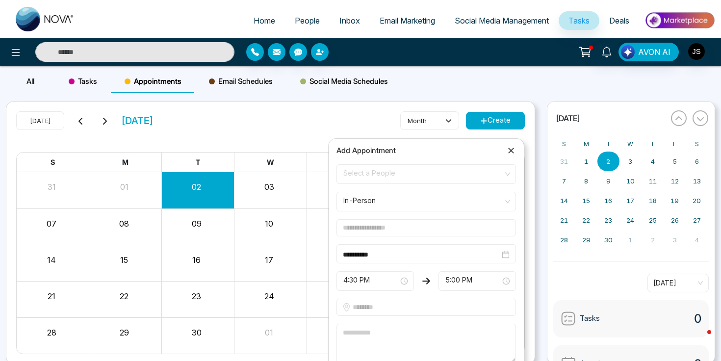
click at [403, 225] on input "text" at bounding box center [425, 227] width 179 height 17
type input "**********"
click at [401, 258] on input "**********" at bounding box center [421, 254] width 157 height 11
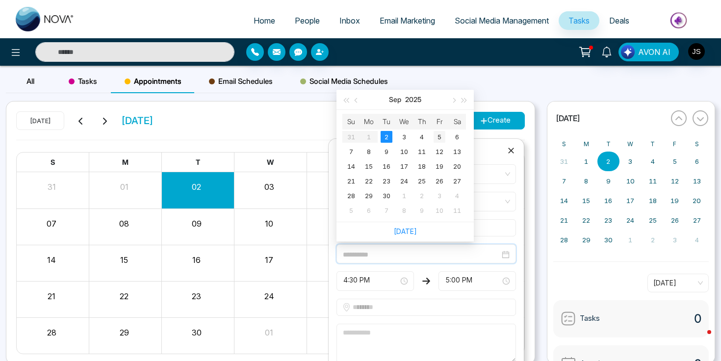
type input "**********"
click at [439, 137] on div "5" at bounding box center [439, 137] width 12 height 12
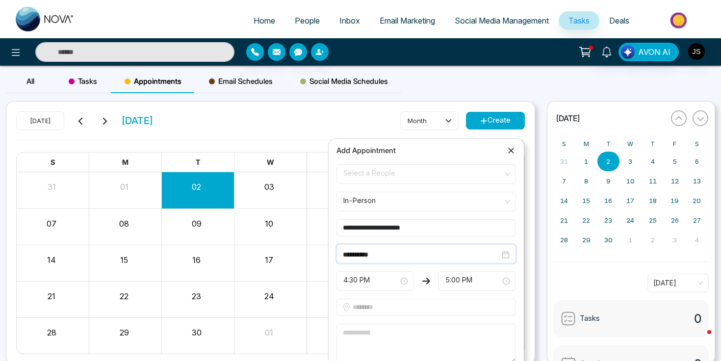
scroll to position [39, 0]
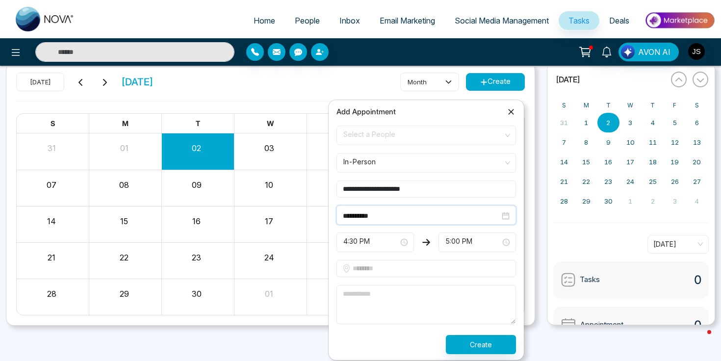
click at [395, 262] on input "text" at bounding box center [425, 268] width 179 height 17
type input "********"
click at [383, 294] on textarea at bounding box center [425, 304] width 179 height 39
type textarea "*********"
click at [465, 343] on button "Create" at bounding box center [481, 344] width 70 height 19
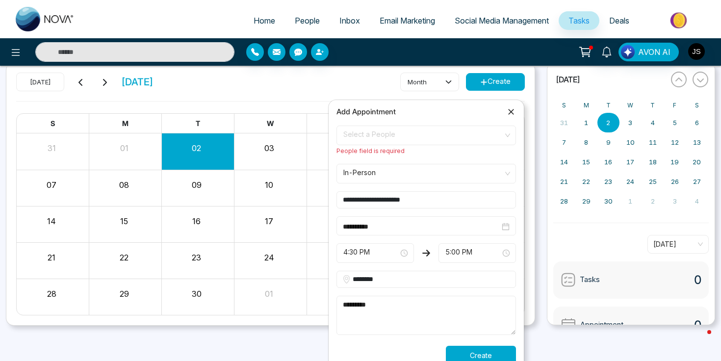
click at [394, 134] on span "Select a People" at bounding box center [426, 135] width 166 height 17
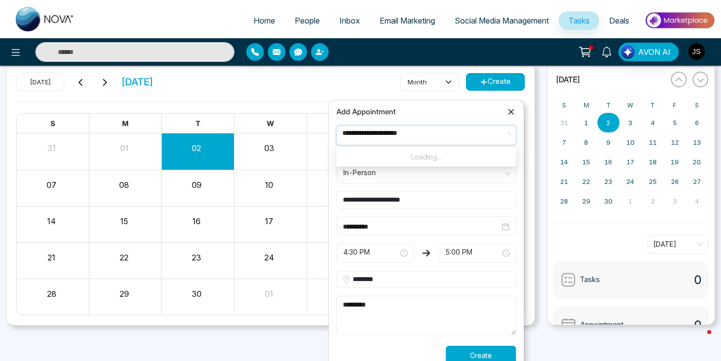
type input "**********"
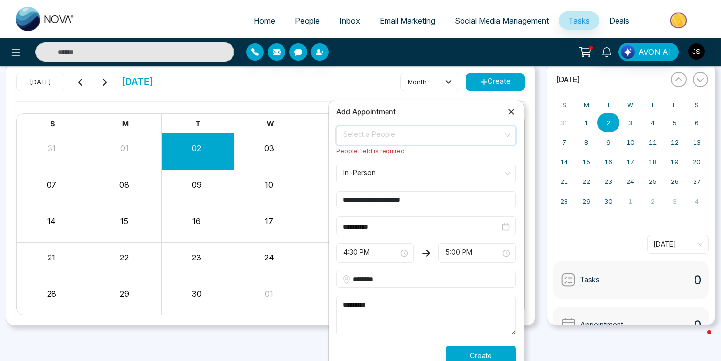
click at [325, 61] on div "AVON AI" at bounding box center [360, 52] width 721 height 20
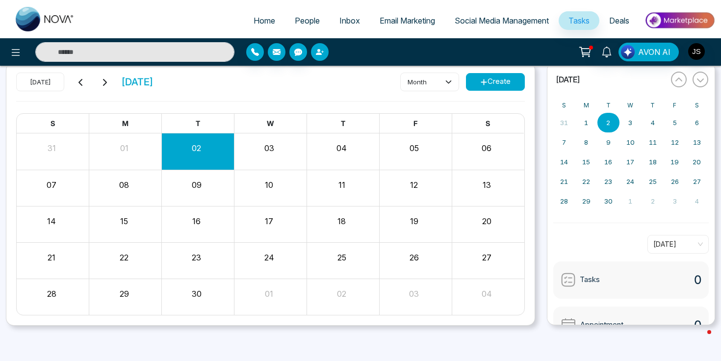
click at [323, 56] on button "button" at bounding box center [320, 52] width 18 height 18
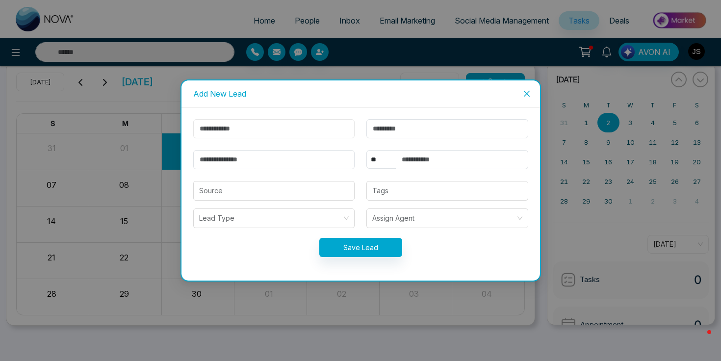
click at [245, 137] on input "text" at bounding box center [274, 128] width 162 height 19
type input "****"
type input "********"
type input "*"
type input "**********"
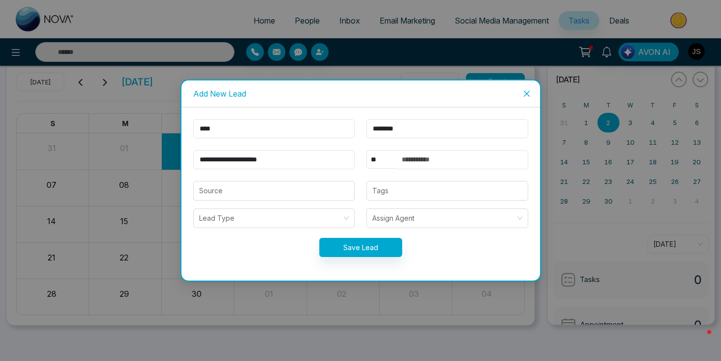
click at [429, 165] on input "text" at bounding box center [462, 159] width 132 height 19
click at [409, 189] on div at bounding box center [447, 191] width 156 height 12
type input "**********"
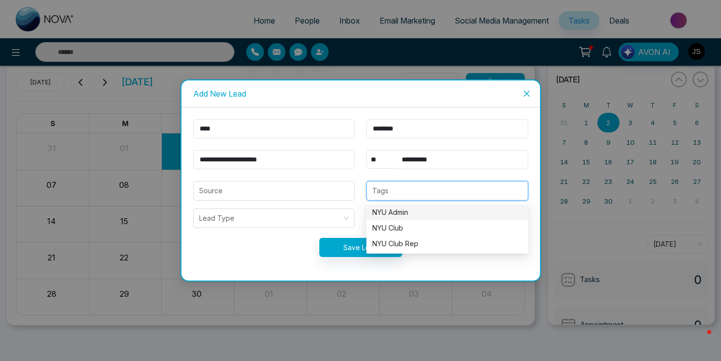
click at [362, 211] on div "Assign Agent" at bounding box center [447, 218] width 174 height 20
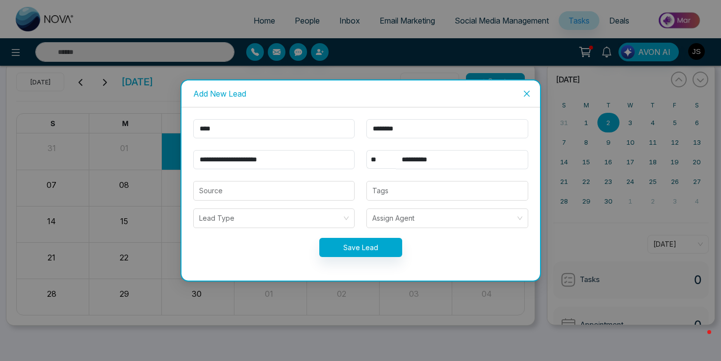
click at [339, 236] on form "**********" at bounding box center [360, 194] width 347 height 150
click at [339, 241] on button "Save Lead" at bounding box center [360, 247] width 83 height 19
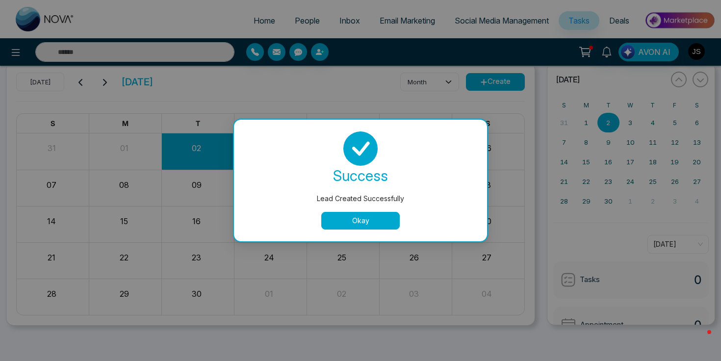
click at [370, 217] on button "Okay" at bounding box center [360, 221] width 78 height 18
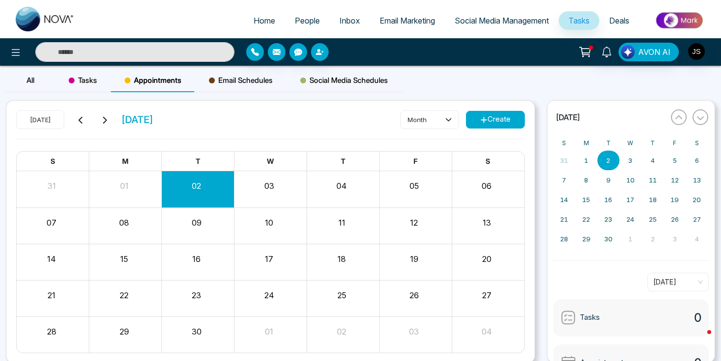
scroll to position [0, 0]
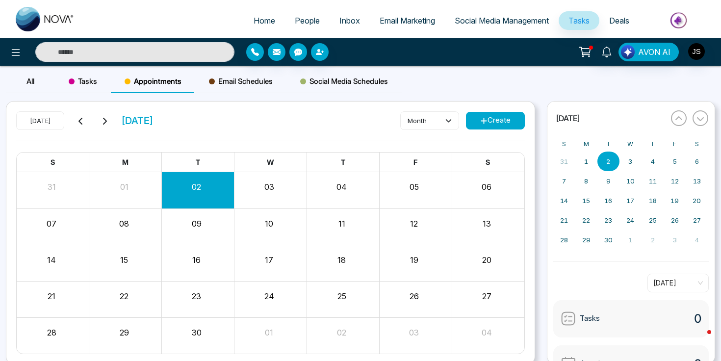
click at [512, 126] on button "Create" at bounding box center [495, 121] width 59 height 18
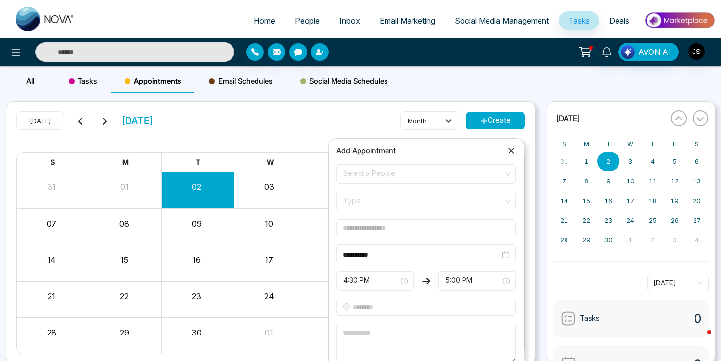
click at [403, 178] on span "Select a People" at bounding box center [426, 174] width 166 height 17
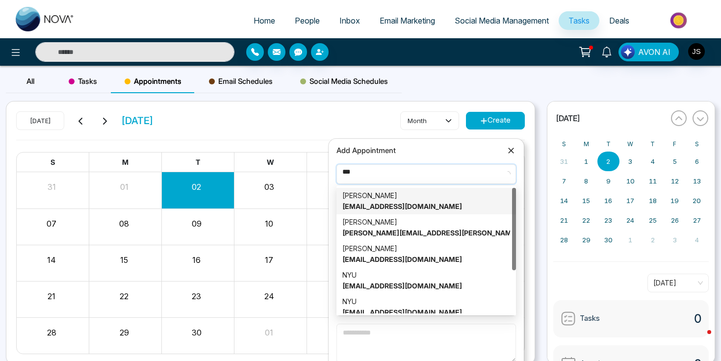
type input "****"
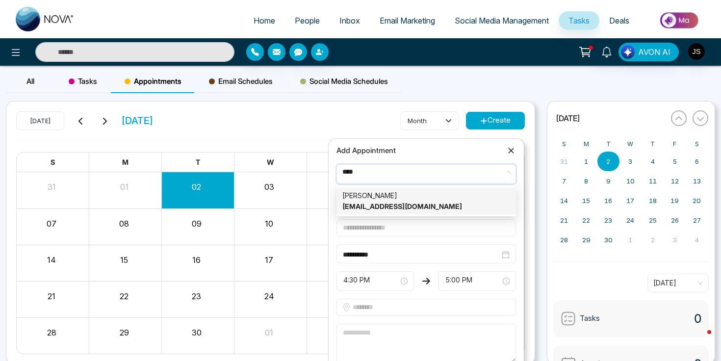
click at [396, 199] on div "[PERSON_NAME] [EMAIL_ADDRESS][DOMAIN_NAME]" at bounding box center [426, 201] width 168 height 22
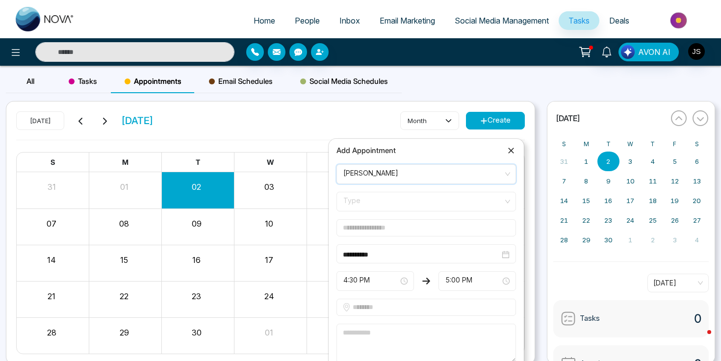
click at [400, 206] on span "Type" at bounding box center [426, 201] width 166 height 17
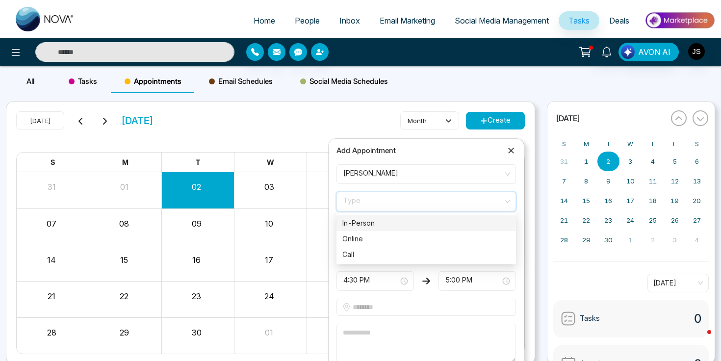
click at [379, 221] on div "In-Person" at bounding box center [426, 223] width 168 height 11
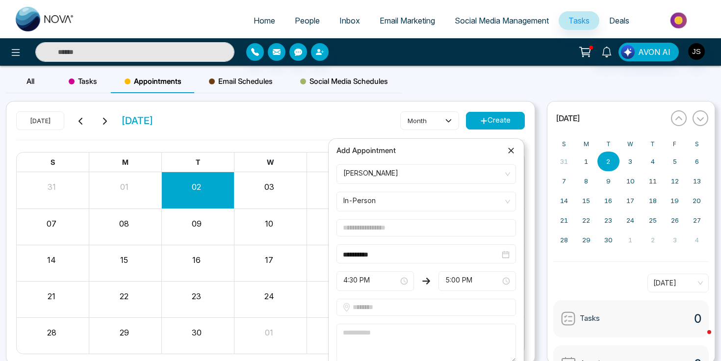
click at [376, 226] on input "text" at bounding box center [425, 227] width 179 height 17
type input "**********"
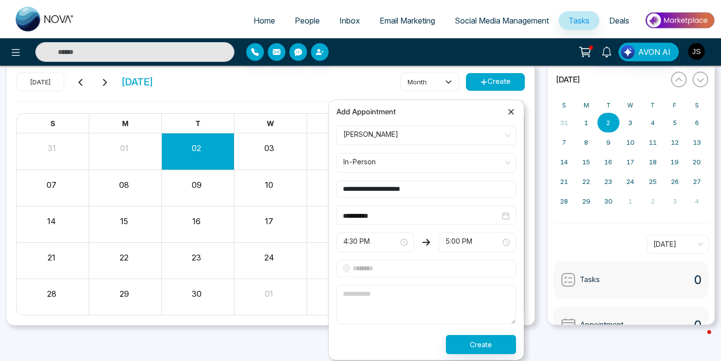
click at [389, 221] on div "**********" at bounding box center [425, 214] width 179 height 19
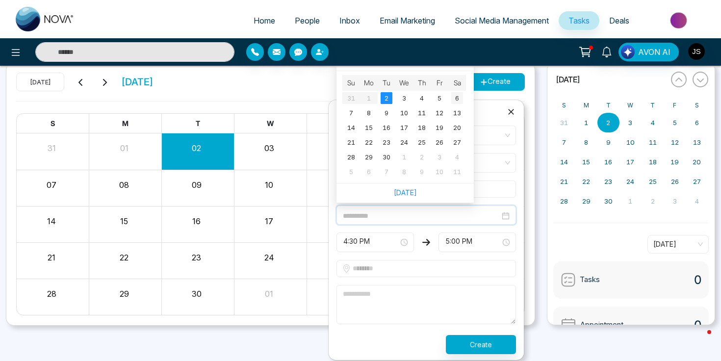
type input "**********"
click at [458, 98] on div "6" at bounding box center [457, 98] width 12 height 12
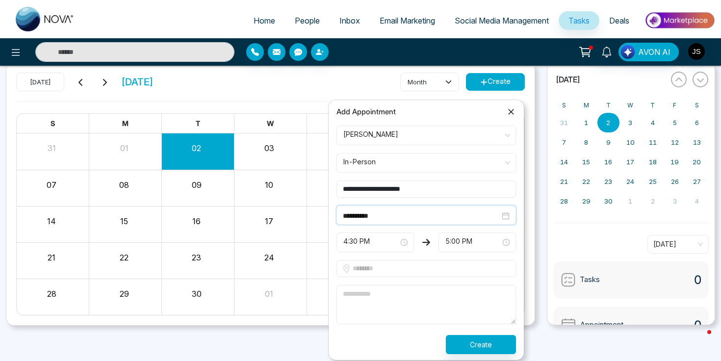
click at [395, 236] on span "4:30 PM" at bounding box center [375, 242] width 64 height 17
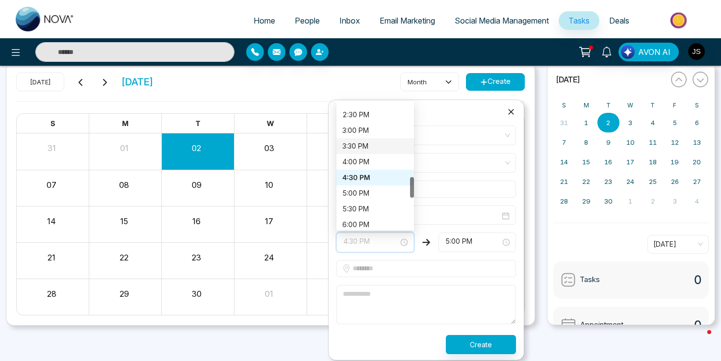
scroll to position [463, 0]
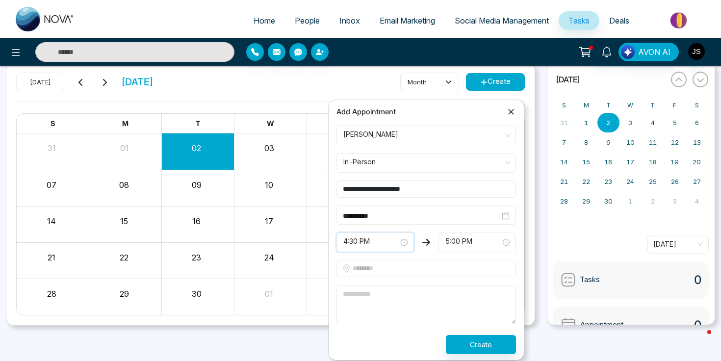
click at [365, 242] on span "4:30 PM" at bounding box center [375, 242] width 64 height 17
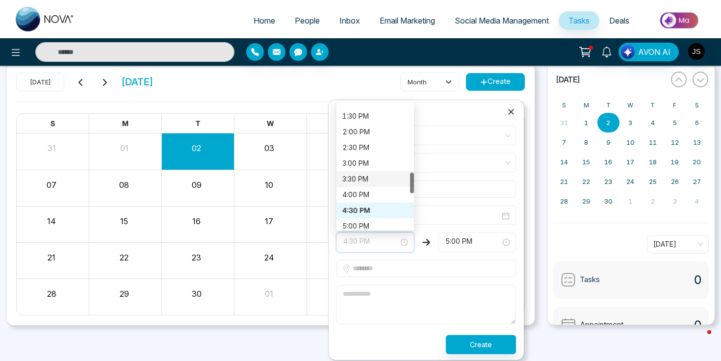
scroll to position [414, 0]
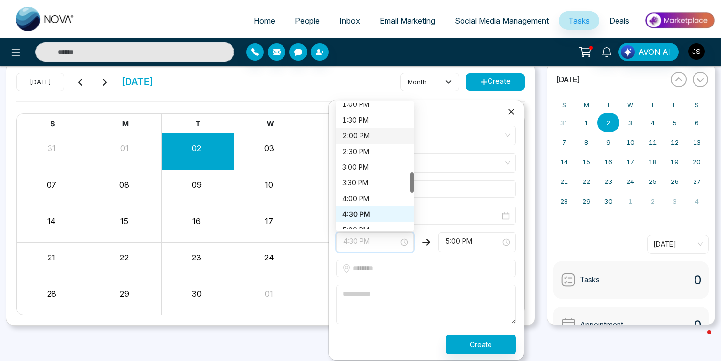
click at [373, 131] on div "2:00 PM" at bounding box center [375, 135] width 66 height 11
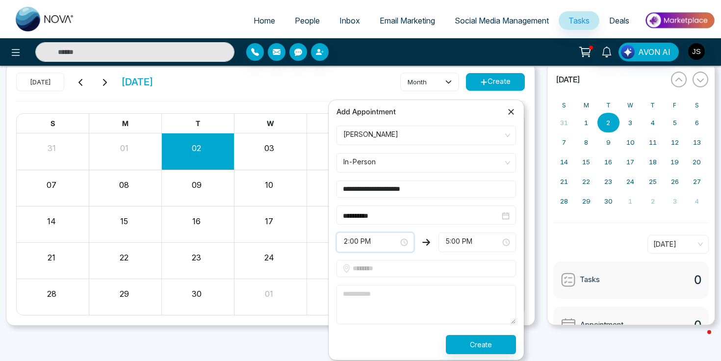
click at [469, 241] on span "5:00 PM" at bounding box center [477, 242] width 64 height 17
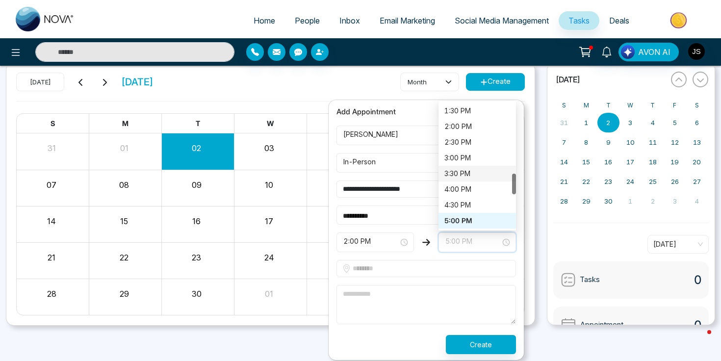
click at [481, 175] on div "3:30 PM" at bounding box center [477, 173] width 66 height 11
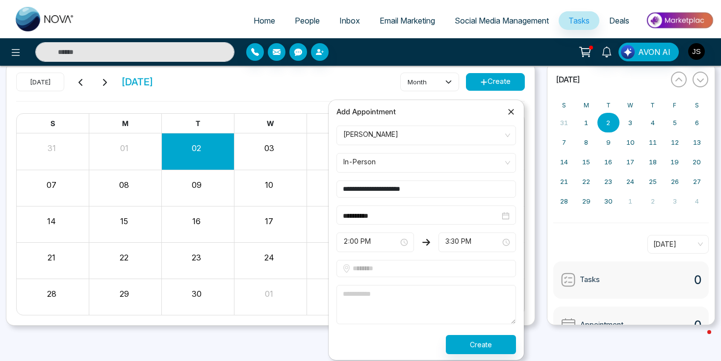
click at [409, 270] on input "text" at bounding box center [425, 268] width 179 height 17
paste input "**********"
type input "**********"
click at [353, 301] on textarea at bounding box center [425, 304] width 179 height 39
type textarea "*"
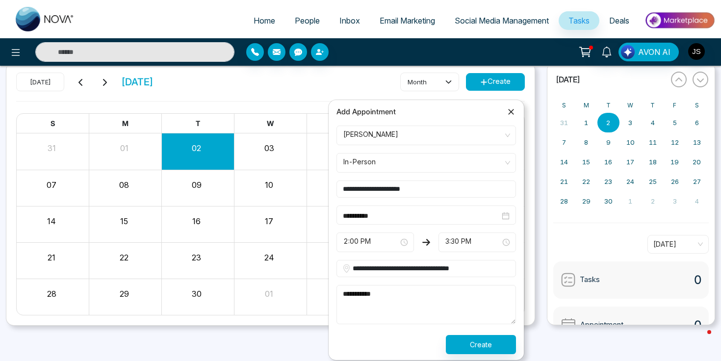
type textarea "**********"
click at [477, 348] on button "Create" at bounding box center [481, 344] width 70 height 19
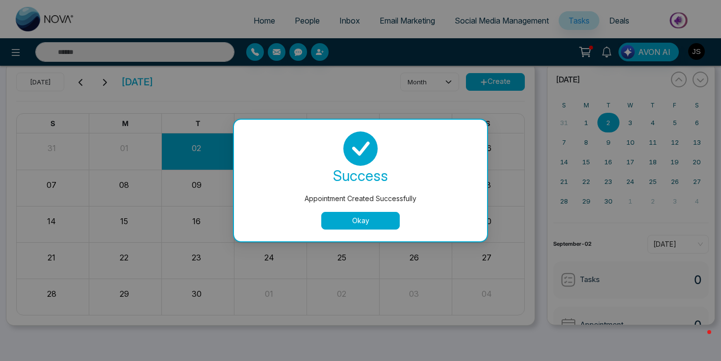
click at [382, 222] on button "Okay" at bounding box center [360, 221] width 78 height 18
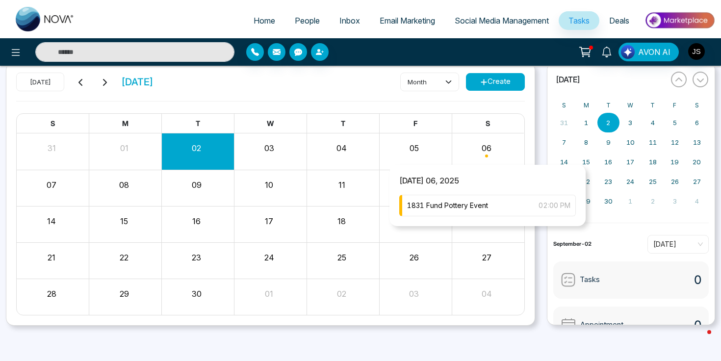
click at [481, 147] on div "Month View" at bounding box center [487, 151] width 73 height 24
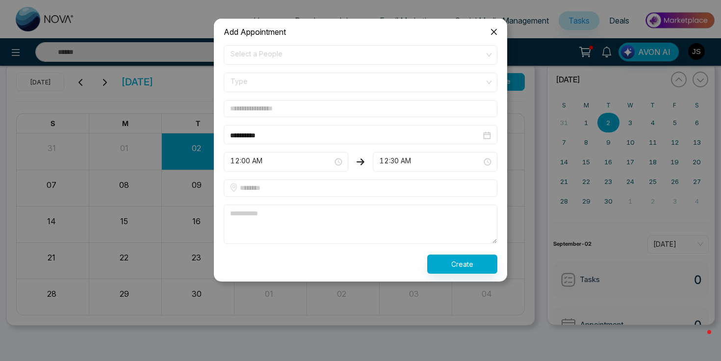
click at [492, 35] on span "Close" at bounding box center [493, 32] width 26 height 26
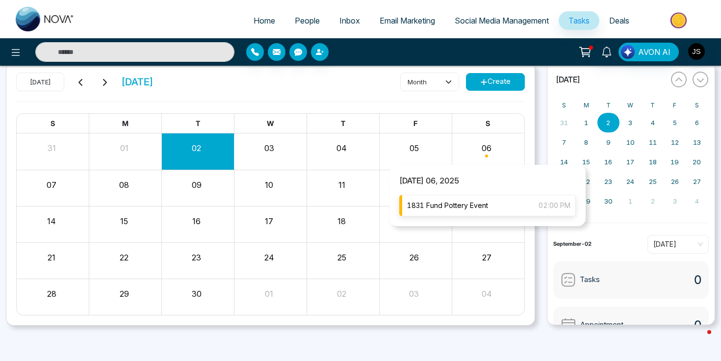
click at [453, 204] on span "1831 Fund Pottery Event" at bounding box center [447, 205] width 81 height 11
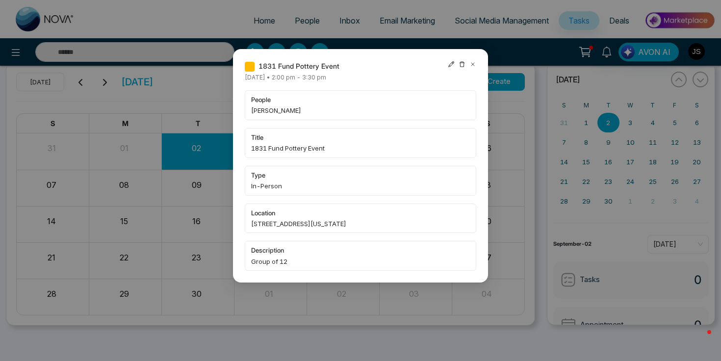
click at [453, 65] on icon at bounding box center [451, 64] width 7 height 7
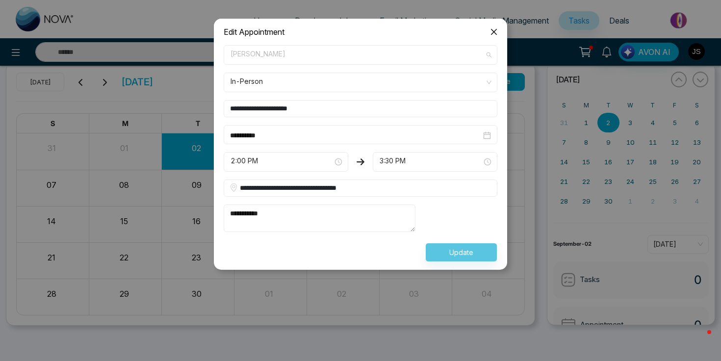
click at [303, 58] on span "[PERSON_NAME]" at bounding box center [360, 55] width 260 height 17
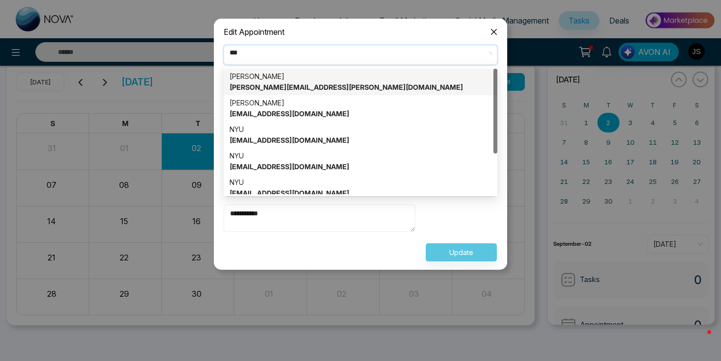
type input "****"
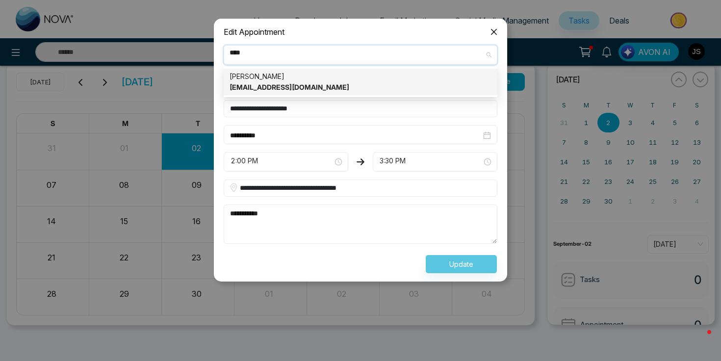
click at [298, 80] on div "[PERSON_NAME] [EMAIL_ADDRESS][DOMAIN_NAME]" at bounding box center [360, 82] width 262 height 22
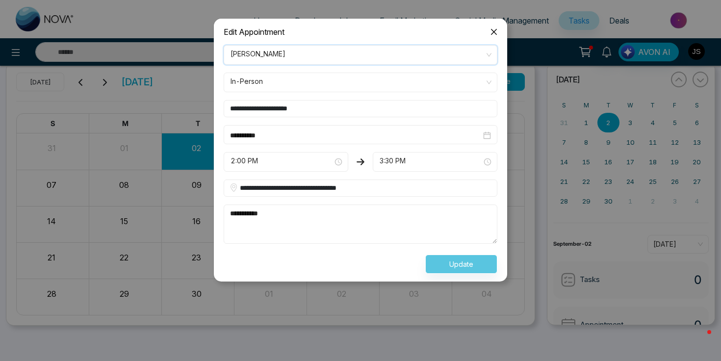
click at [471, 265] on div "Update" at bounding box center [360, 263] width 285 height 19
click at [496, 35] on span "Close" at bounding box center [493, 32] width 26 height 26
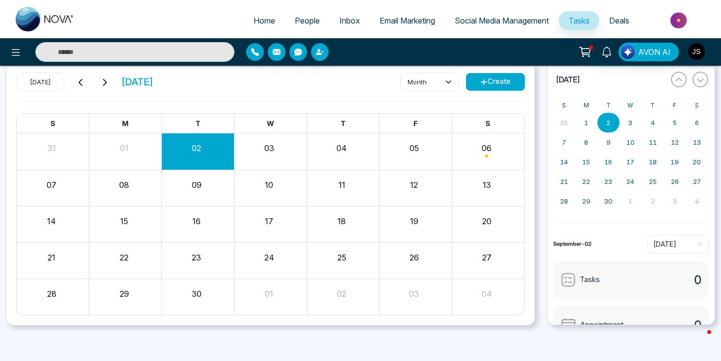
click at [331, 85] on div "[DATE] [DATE] month Create" at bounding box center [270, 87] width 508 height 28
click at [258, 24] on span "Home" at bounding box center [264, 21] width 22 height 10
select select "*"
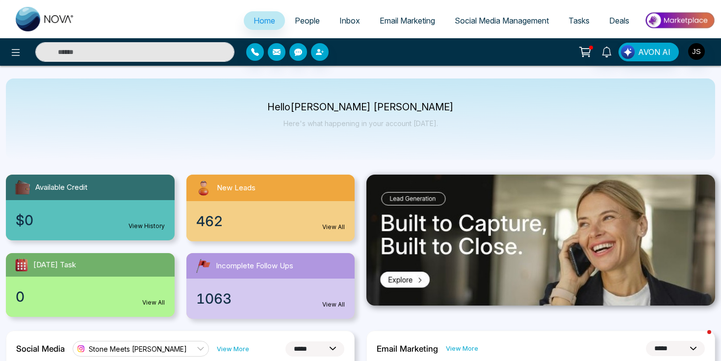
click at [580, 20] on span "Tasks" at bounding box center [578, 21] width 21 height 10
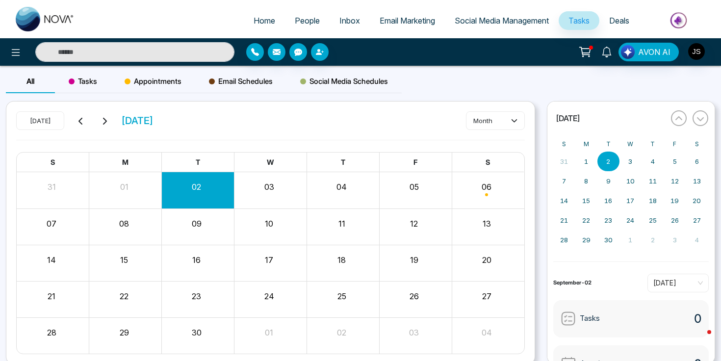
click at [155, 75] on div "Appointments" at bounding box center [153, 82] width 84 height 24
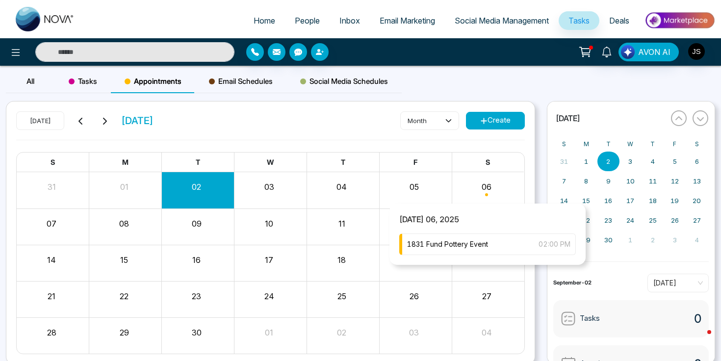
click at [486, 191] on div "Month View" at bounding box center [487, 190] width 73 height 24
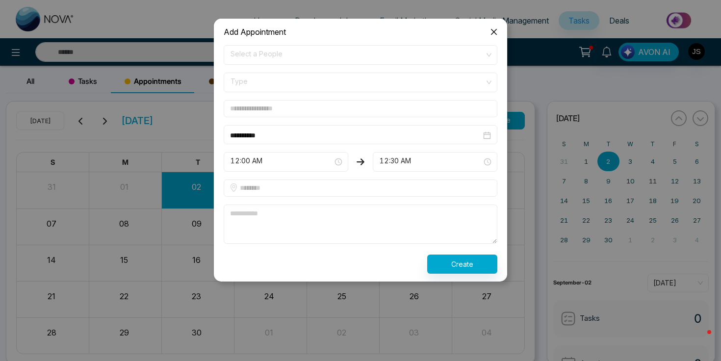
click at [462, 308] on div "**********" at bounding box center [360, 189] width 721 height 343
click at [523, 179] on div "**********" at bounding box center [360, 189] width 721 height 343
click at [497, 34] on icon "close" at bounding box center [494, 32] width 8 height 8
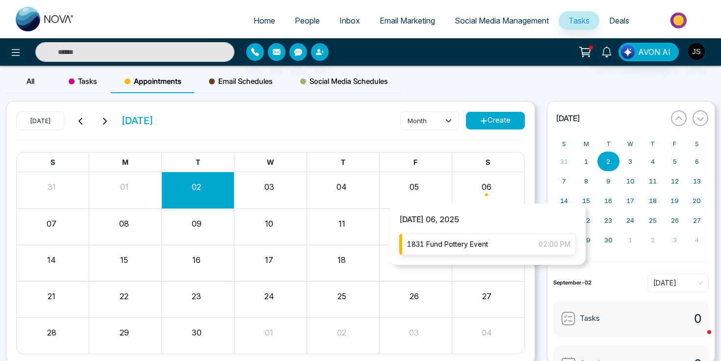
click at [470, 245] on span "1831 Fund Pottery Event" at bounding box center [447, 244] width 81 height 11
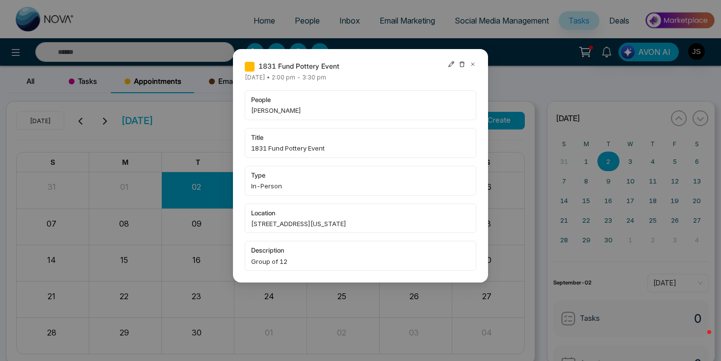
click at [472, 66] on icon at bounding box center [472, 64] width 7 height 7
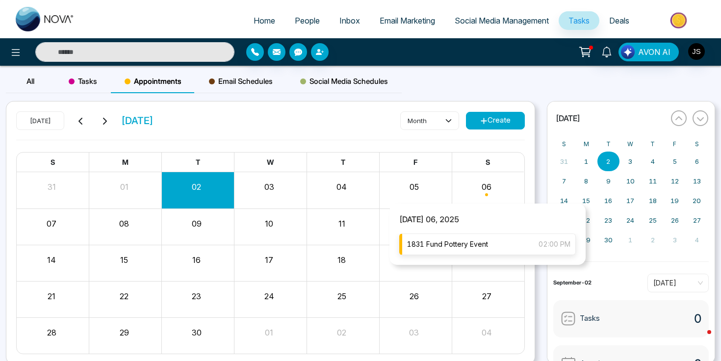
click at [463, 238] on div "1831 Fund Pottery Event 02:00 PM" at bounding box center [487, 244] width 176 height 22
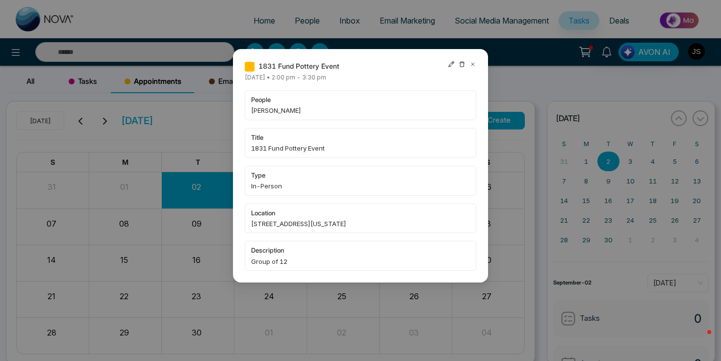
click at [297, 261] on span "Group of 12" at bounding box center [360, 261] width 219 height 10
click at [276, 261] on span "Group of 12" at bounding box center [360, 261] width 219 height 10
click at [293, 261] on span "Group of 12" at bounding box center [360, 261] width 219 height 10
click at [295, 263] on span "Group of 12" at bounding box center [360, 261] width 219 height 10
click at [241, 221] on div "1831 Fund Pottery Event [DATE] • 2:00 pm - 3:30 pm people [PERSON_NAME] title 1…" at bounding box center [360, 165] width 255 height 233
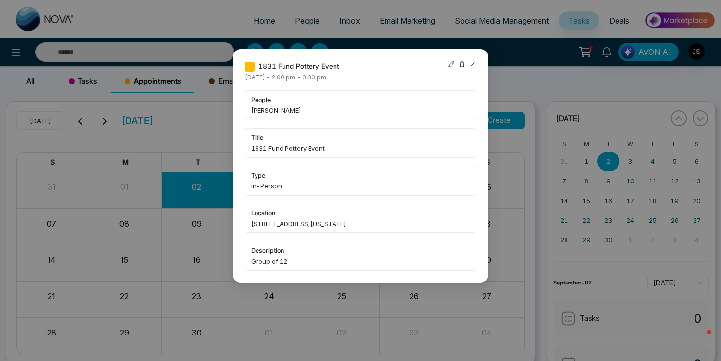
click at [289, 263] on span "Group of 12" at bounding box center [360, 261] width 219 height 10
click at [285, 261] on span "Group of 12" at bounding box center [360, 261] width 219 height 10
click at [288, 261] on span "Group of 12" at bounding box center [360, 261] width 219 height 10
click at [283, 261] on span "Group of 12" at bounding box center [360, 261] width 219 height 10
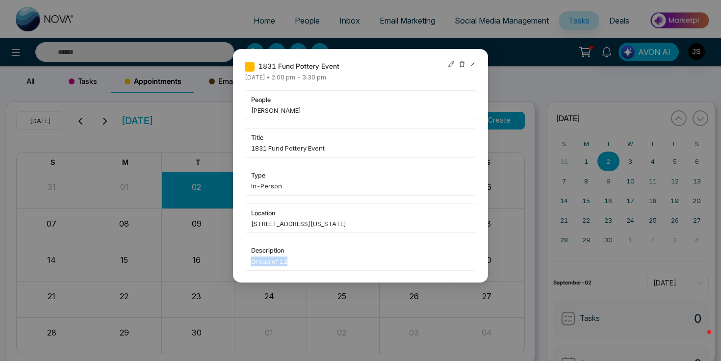
click at [283, 261] on span "Group of 12" at bounding box center [360, 261] width 219 height 10
click at [474, 64] on icon at bounding box center [472, 64] width 7 height 7
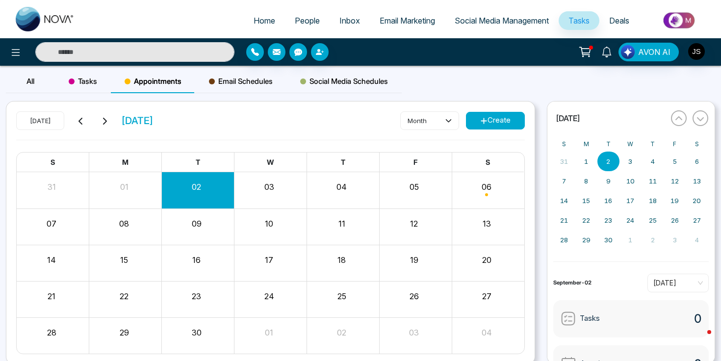
click at [86, 81] on span "Tasks" at bounding box center [83, 81] width 28 height 12
click at [386, 20] on span "Email Marketing" at bounding box center [406, 21] width 55 height 10
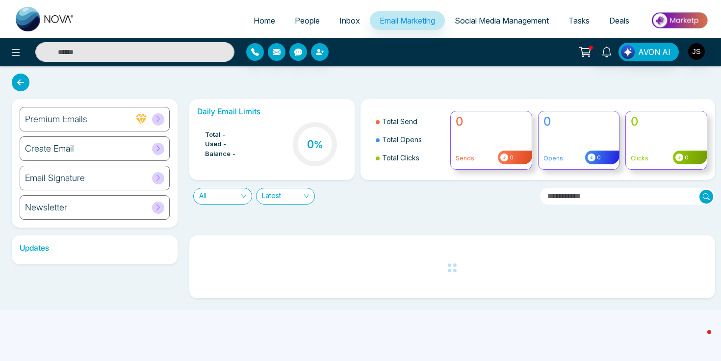
click at [341, 24] on span "Inbox" at bounding box center [349, 21] width 21 height 10
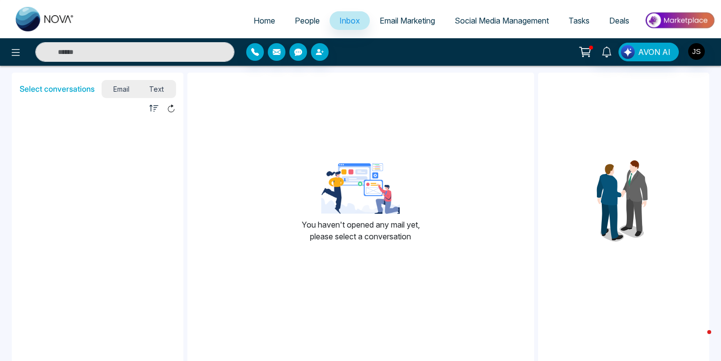
click at [398, 20] on span "Email Marketing" at bounding box center [406, 21] width 55 height 10
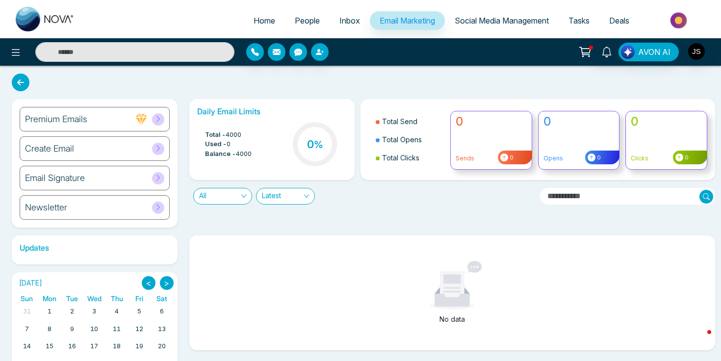
click at [70, 149] on h6 "Create Email" at bounding box center [49, 148] width 49 height 11
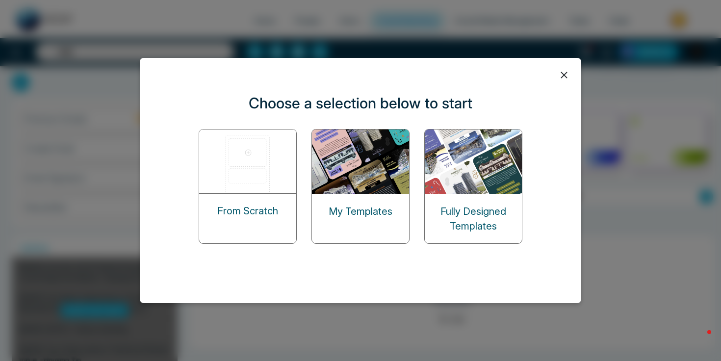
click at [265, 184] on img at bounding box center [248, 161] width 98 height 64
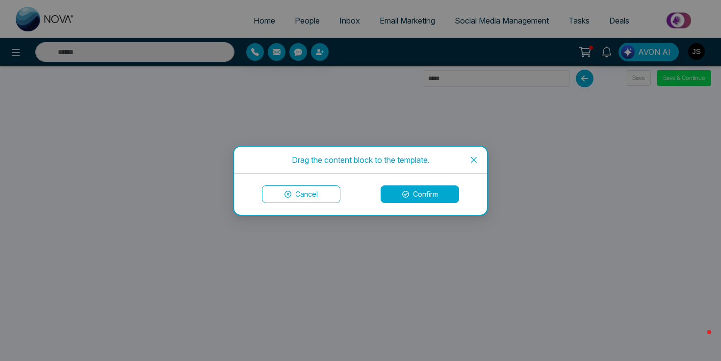
click at [404, 195] on icon at bounding box center [405, 194] width 7 height 7
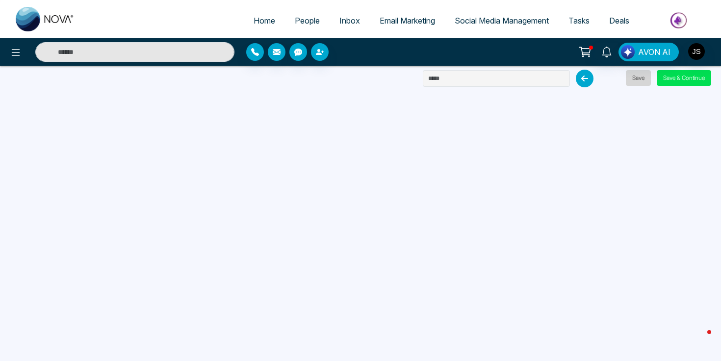
click at [643, 82] on button "Save" at bounding box center [638, 78] width 25 height 16
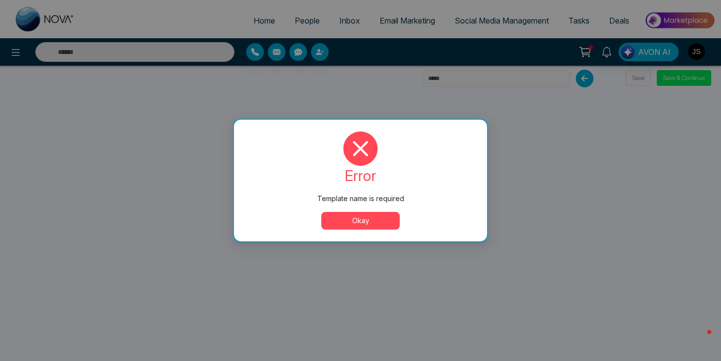
click at [395, 223] on button "Okay" at bounding box center [360, 221] width 78 height 18
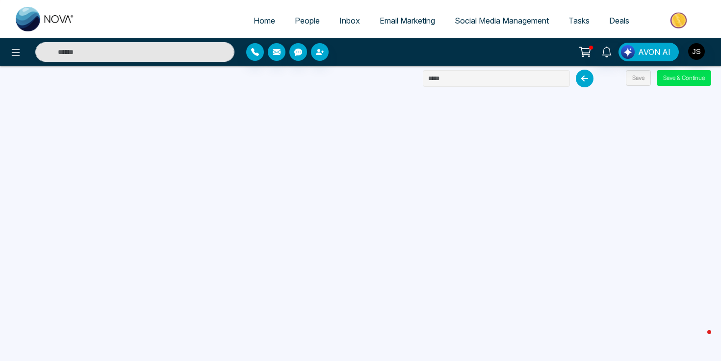
click at [446, 79] on input "text" at bounding box center [496, 78] width 147 height 17
type input "**********"
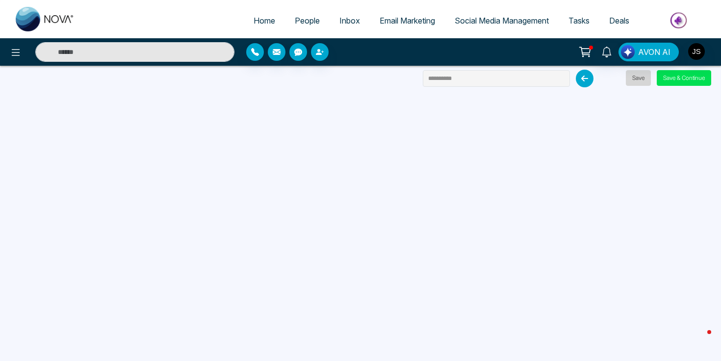
click at [636, 78] on button "Save" at bounding box center [638, 78] width 25 height 16
click at [641, 83] on button "Save" at bounding box center [638, 78] width 25 height 16
click at [693, 82] on button "Save & Continue" at bounding box center [683, 78] width 54 height 16
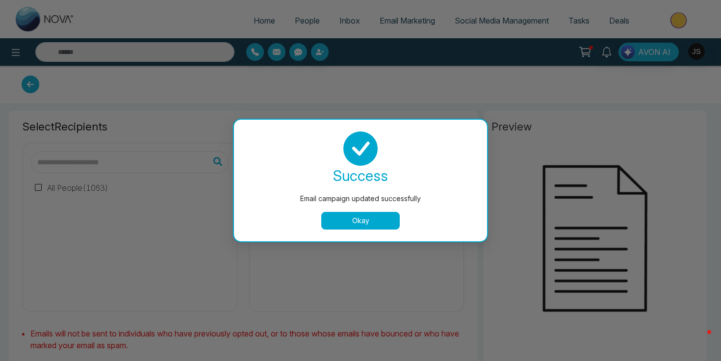
type input "**********"
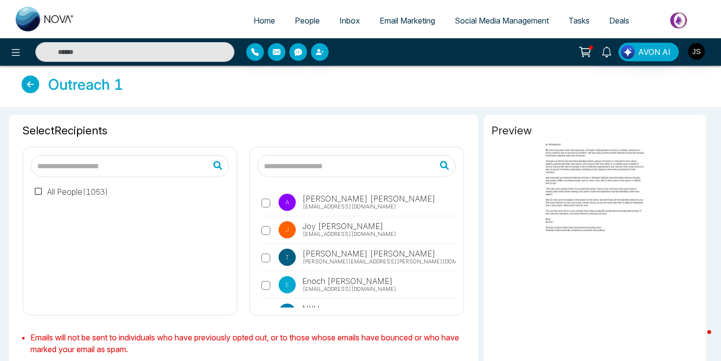
click at [305, 170] on input "text" at bounding box center [356, 166] width 198 height 22
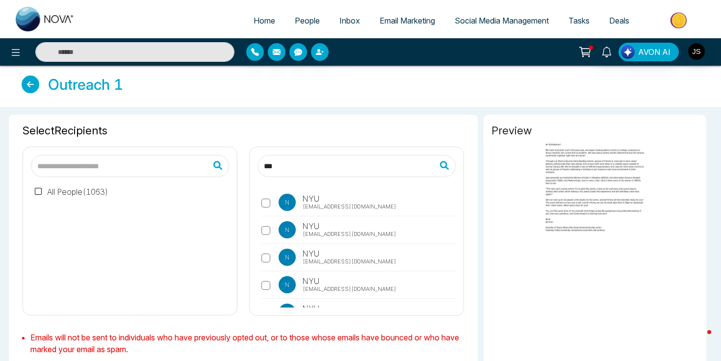
type input "***"
click at [50, 17] on img at bounding box center [45, 19] width 59 height 25
select select "*"
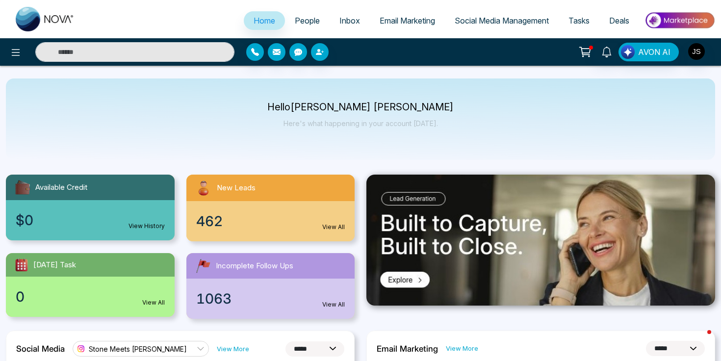
click at [300, 18] on span "People" at bounding box center [307, 21] width 25 height 10
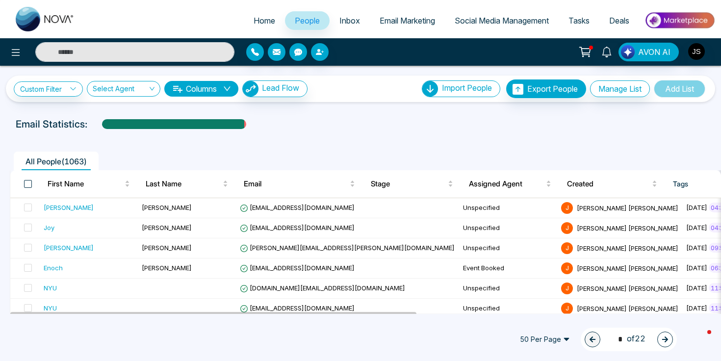
click at [28, 181] on span at bounding box center [28, 184] width 8 height 8
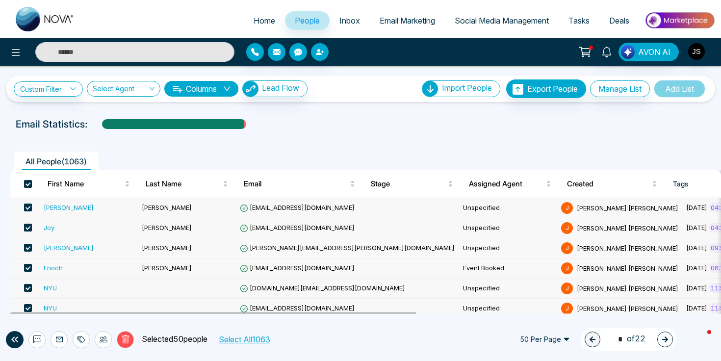
click at [241, 343] on button "Select All 1063" at bounding box center [244, 339] width 58 height 13
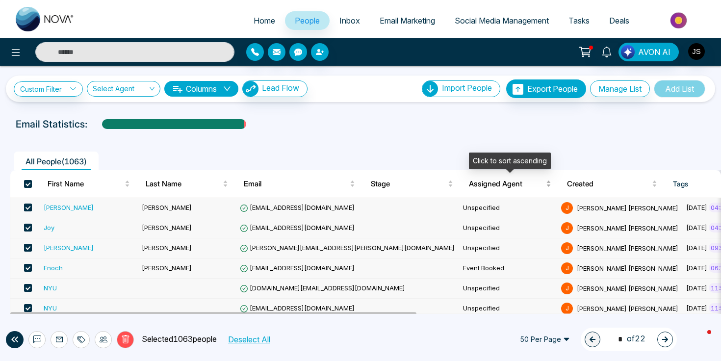
click at [513, 187] on span "Assigned Agent" at bounding box center [506, 184] width 75 height 12
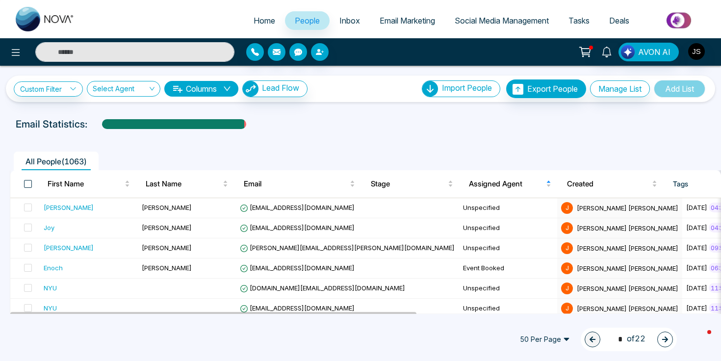
click at [29, 183] on span at bounding box center [28, 184] width 8 height 8
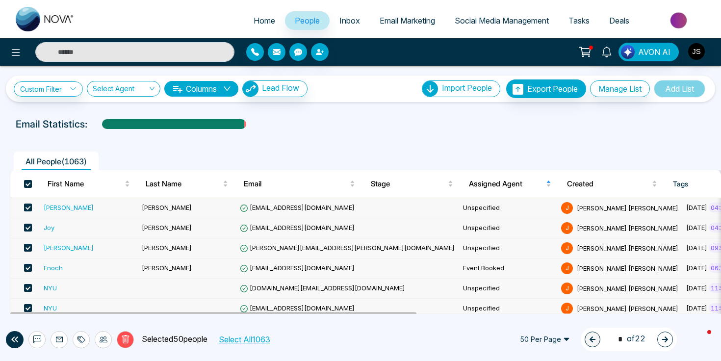
click at [242, 342] on button "Select All 1063" at bounding box center [244, 339] width 58 height 13
click at [100, 337] on icon at bounding box center [104, 339] width 8 height 8
click at [95, 320] on link "Assign Agent" at bounding box center [84, 317] width 42 height 8
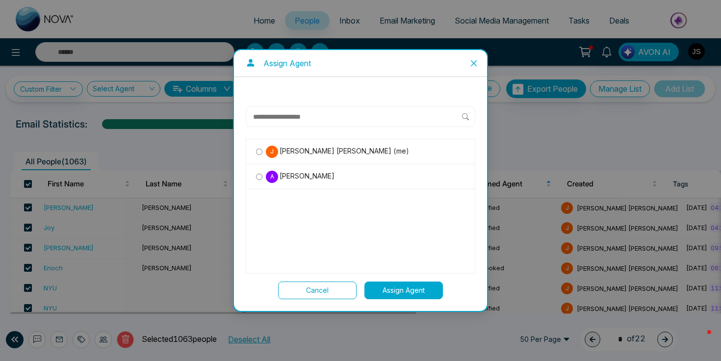
click at [298, 176] on span "[PERSON_NAME]" at bounding box center [306, 176] width 56 height 11
click at [386, 290] on button "Assign Agent" at bounding box center [403, 290] width 78 height 18
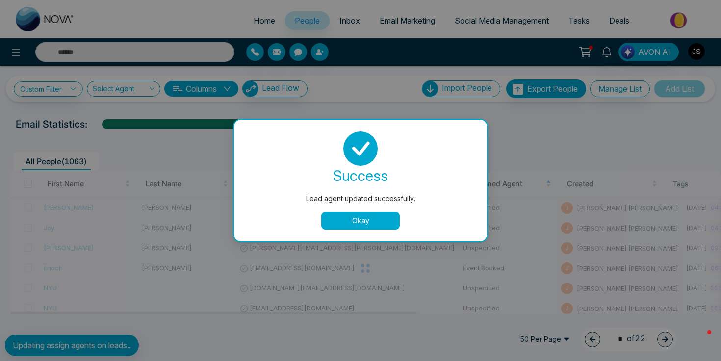
click at [386, 223] on button "Okay" at bounding box center [360, 221] width 78 height 18
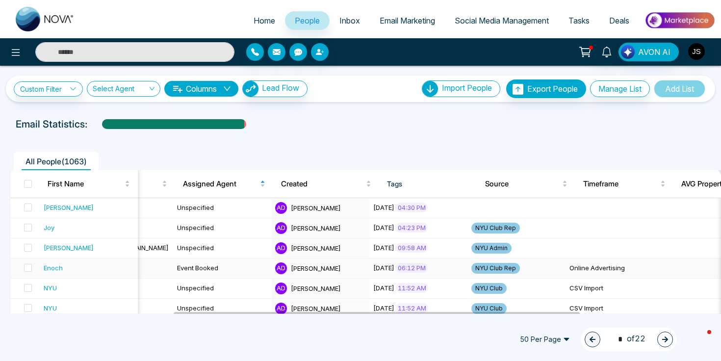
scroll to position [0, 532]
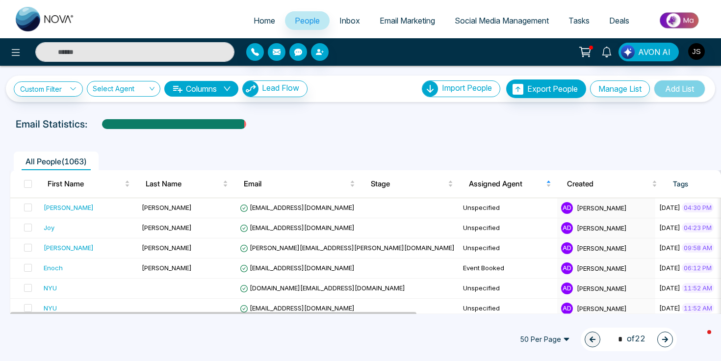
click at [230, 96] on button "Columns" at bounding box center [201, 89] width 74 height 16
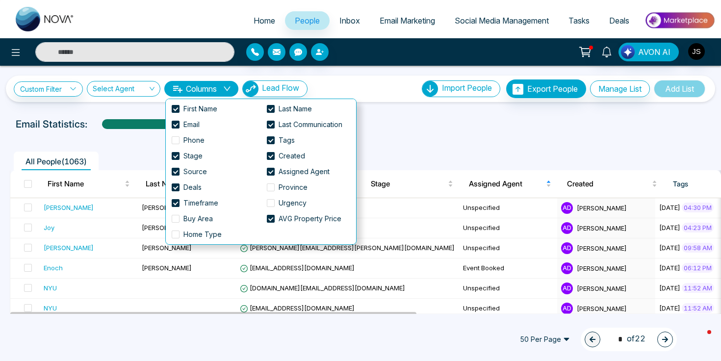
click at [370, 106] on div "Custom Filter Choose a filter Cancel Apply Select Agent Columns Lead Flow Impor…" at bounding box center [360, 190] width 721 height 248
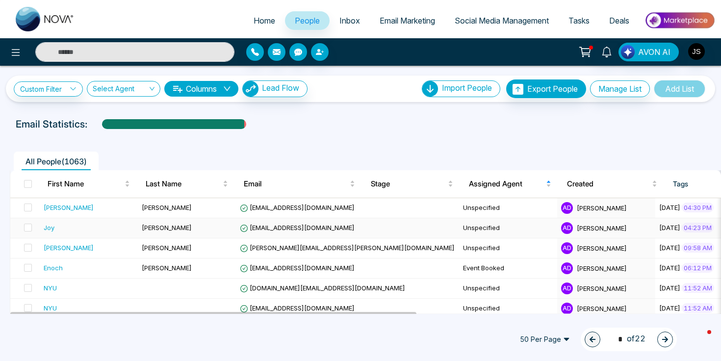
click at [47, 228] on div "Joy" at bounding box center [49, 228] width 11 height 10
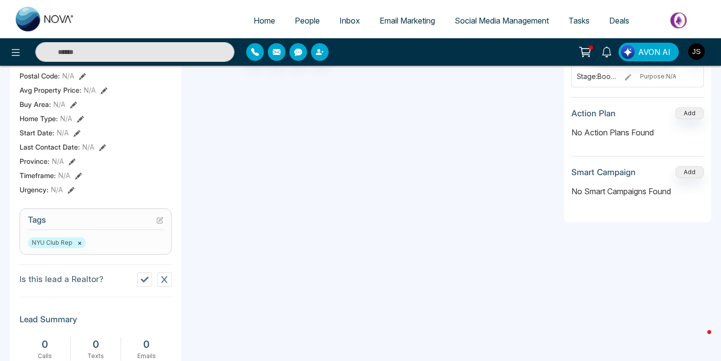
scroll to position [310, 0]
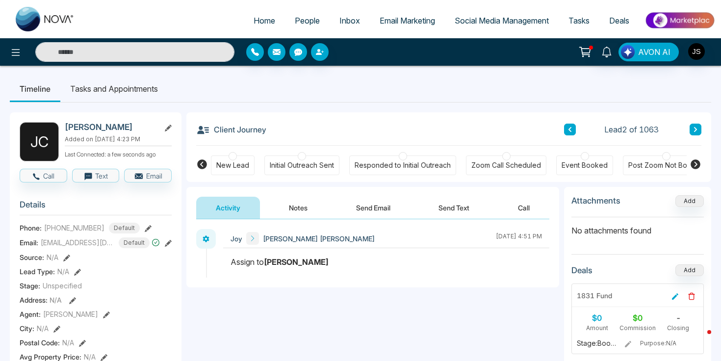
click at [286, 207] on button "Notes" at bounding box center [298, 208] width 58 height 22
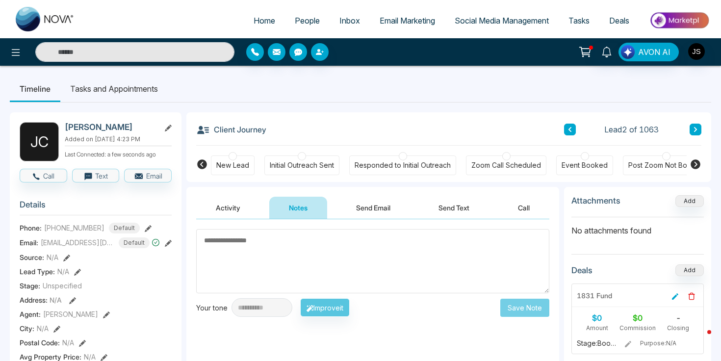
click at [294, 27] on link "People" at bounding box center [307, 20] width 45 height 19
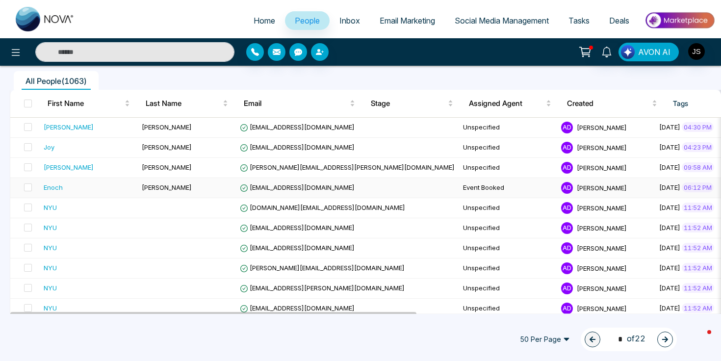
scroll to position [164, 0]
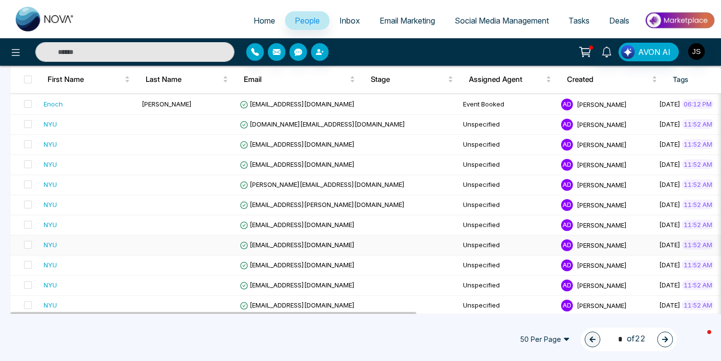
click at [53, 243] on div "NYU" at bounding box center [50, 245] width 13 height 10
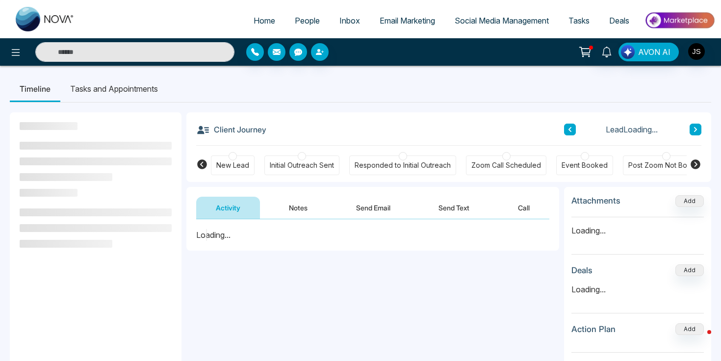
click at [290, 199] on button "Notes" at bounding box center [298, 208] width 58 height 22
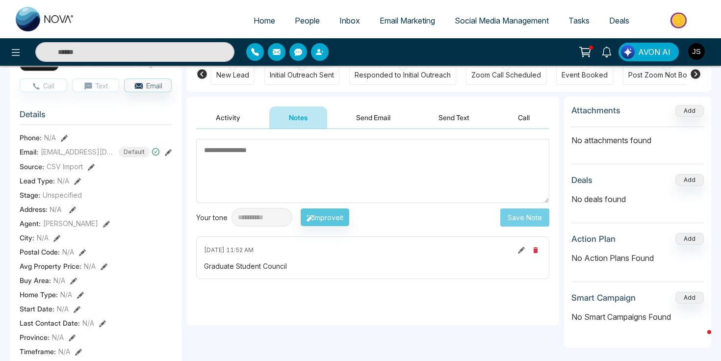
scroll to position [80, 0]
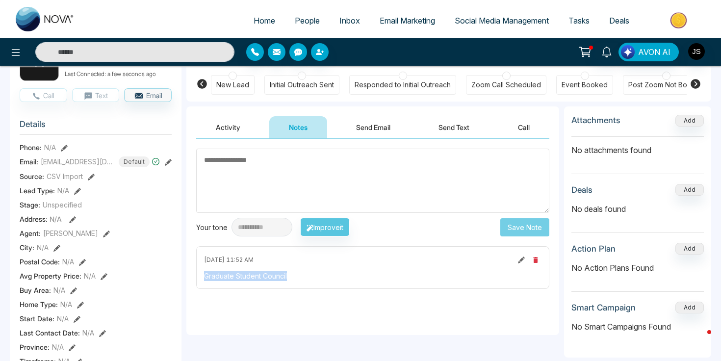
drag, startPoint x: 204, startPoint y: 277, endPoint x: 288, endPoint y: 277, distance: 83.8
click at [288, 277] on div "Graduate Student Council" at bounding box center [372, 276] width 337 height 10
click at [288, 282] on div "[DATE] 11:52 AM Graduate Student Council" at bounding box center [372, 267] width 353 height 43
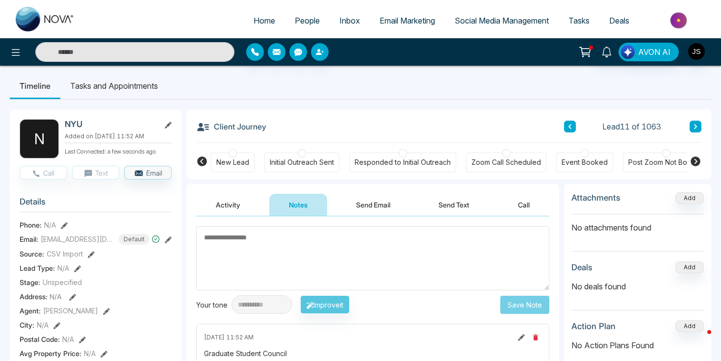
scroll to position [0, 0]
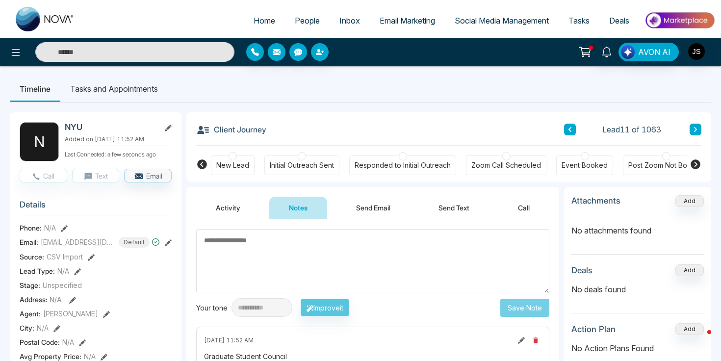
click at [304, 12] on link "People" at bounding box center [307, 20] width 45 height 19
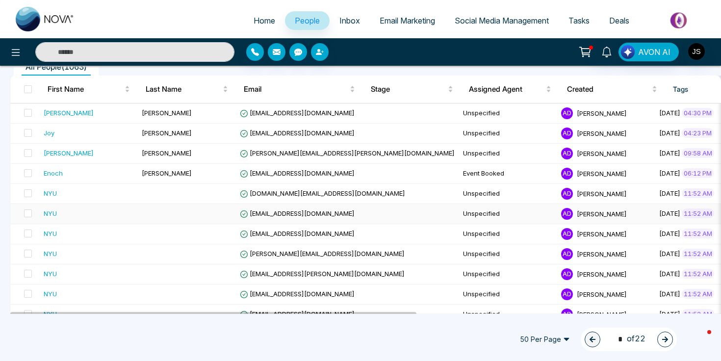
scroll to position [96, 0]
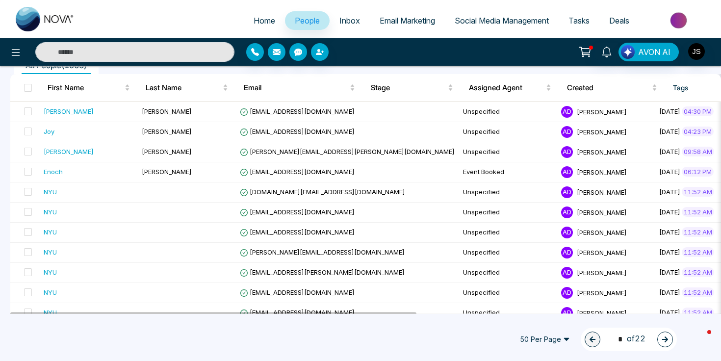
click at [411, 22] on span "Email Marketing" at bounding box center [406, 21] width 55 height 10
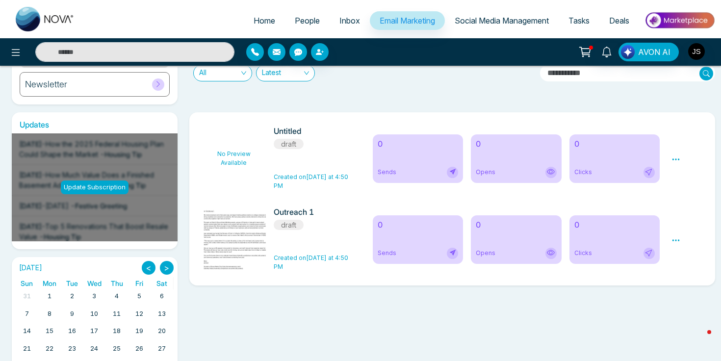
scroll to position [144, 0]
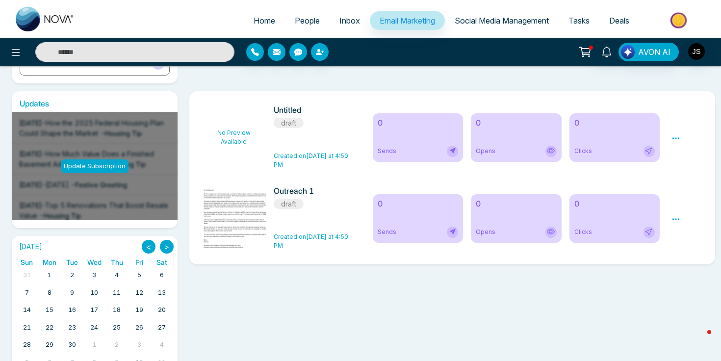
click at [258, 201] on img at bounding box center [236, 218] width 137 height 64
click at [298, 190] on h6 "Outreach 1" at bounding box center [313, 190] width 79 height 9
click at [672, 216] on icon at bounding box center [675, 219] width 9 height 9
click at [691, 248] on link "Edit" at bounding box center [685, 247] width 12 height 8
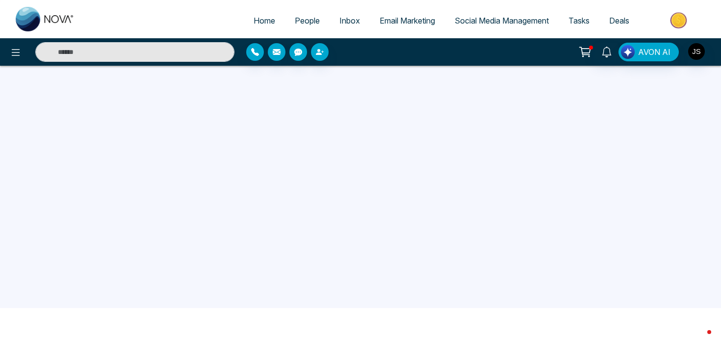
scroll to position [54, 0]
click at [575, 23] on span "Tasks" at bounding box center [578, 21] width 21 height 10
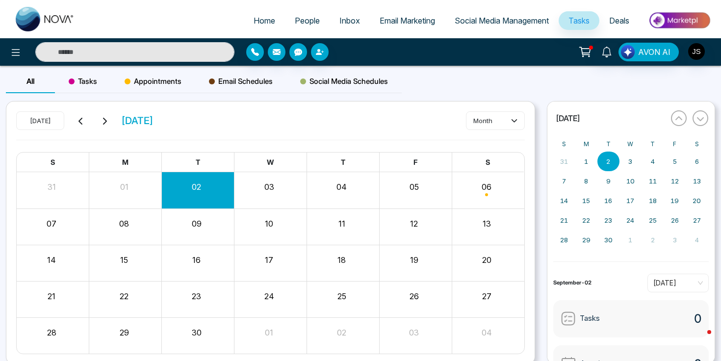
click at [265, 188] on button "03" at bounding box center [269, 187] width 10 height 12
click at [269, 188] on button "03" at bounding box center [269, 187] width 10 height 12
click at [158, 76] on span "Appointments" at bounding box center [153, 81] width 57 height 12
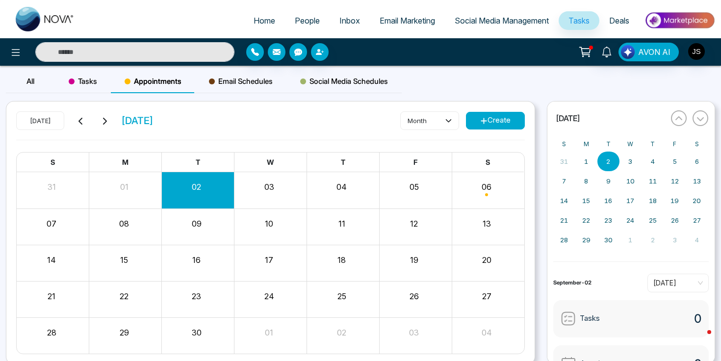
click at [200, 189] on button "02" at bounding box center [196, 187] width 9 height 12
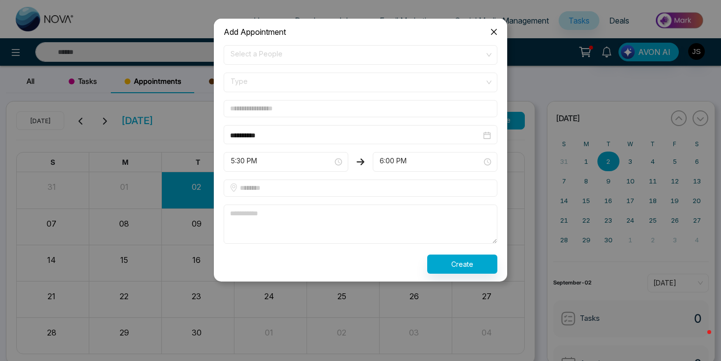
click at [200, 189] on div "**********" at bounding box center [360, 189] width 721 height 343
click at [497, 32] on icon "close" at bounding box center [494, 32] width 8 height 8
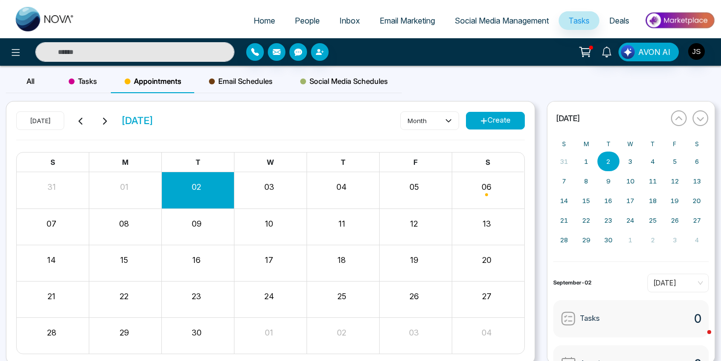
click at [265, 193] on div "03" at bounding box center [270, 190] width 73 height 24
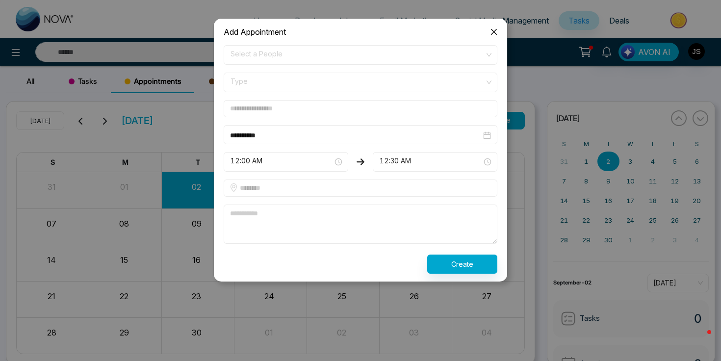
click at [260, 58] on span "Select a People" at bounding box center [360, 55] width 260 height 17
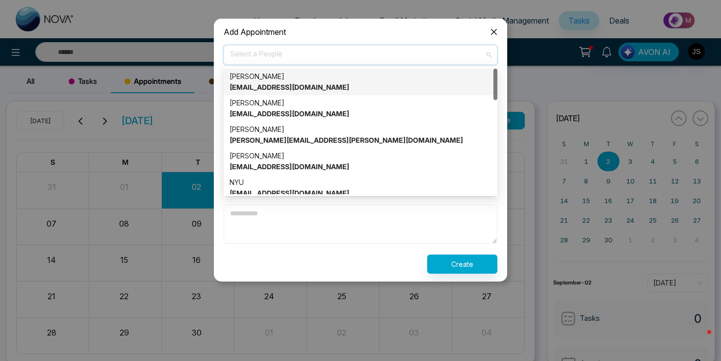
click at [260, 87] on strong "[EMAIL_ADDRESS][DOMAIN_NAME]" at bounding box center [289, 87] width 120 height 8
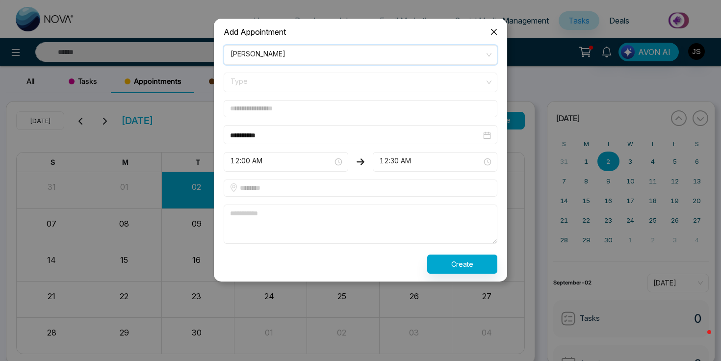
click at [263, 87] on span "Type" at bounding box center [360, 82] width 260 height 17
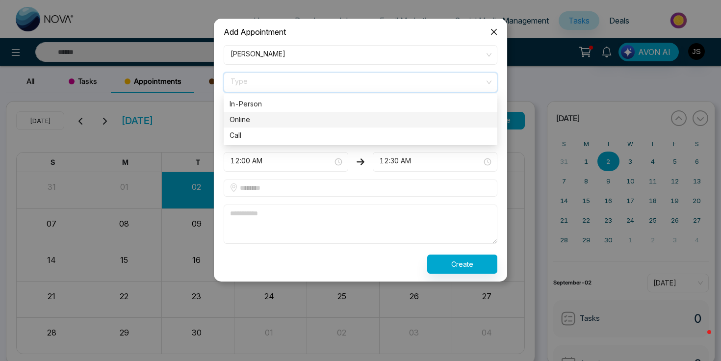
click at [254, 119] on div "Online" at bounding box center [360, 119] width 262 height 11
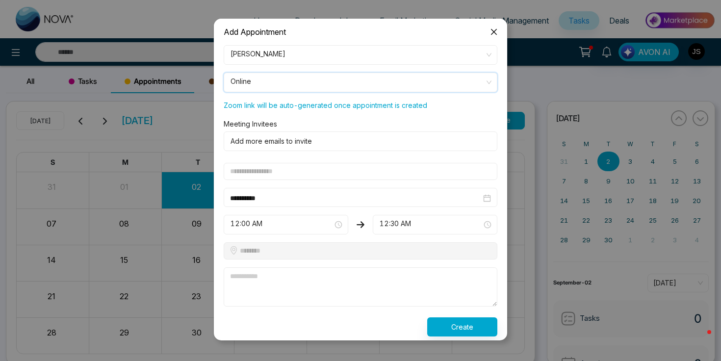
click at [293, 140] on div at bounding box center [358, 141] width 263 height 12
click at [277, 170] on input "text" at bounding box center [361, 171] width 274 height 17
click at [296, 221] on span "12:00 AM" at bounding box center [285, 224] width 111 height 17
type input "**********"
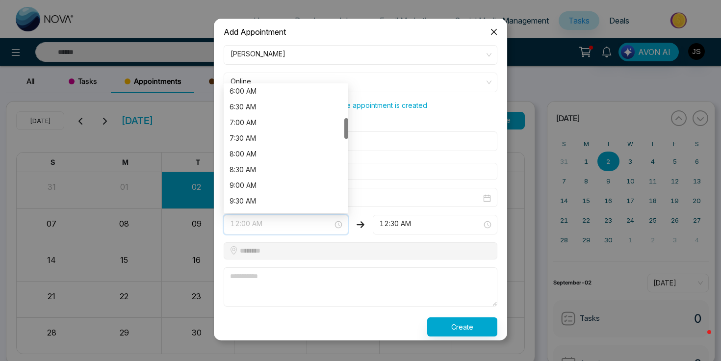
scroll to position [203, 0]
click at [286, 173] on div "9:00 AM" at bounding box center [285, 172] width 113 height 11
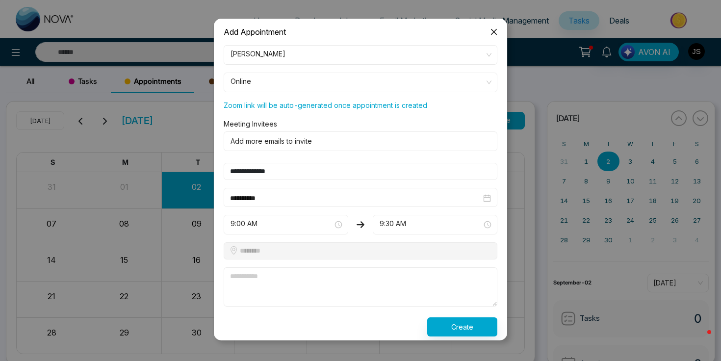
click at [389, 226] on span "9:30 AM" at bounding box center [434, 224] width 111 height 17
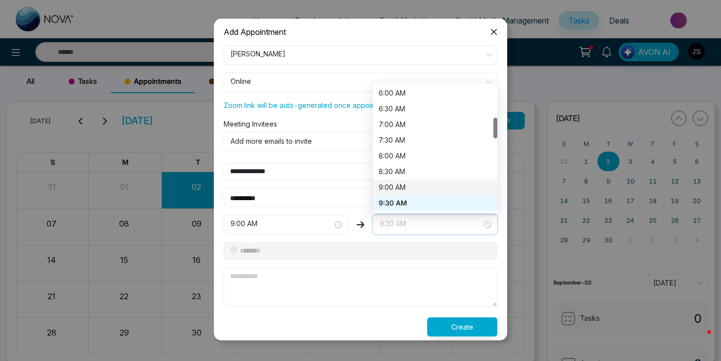
scroll to position [275, 0]
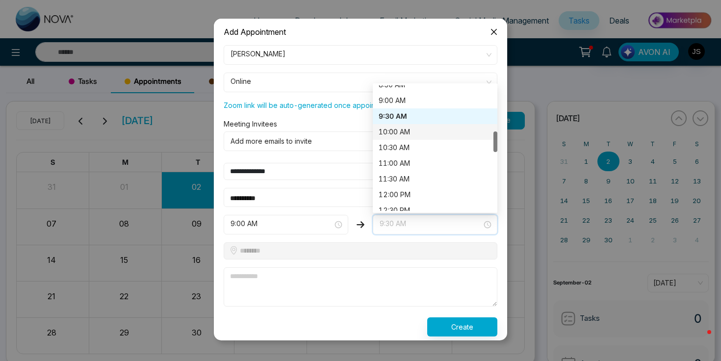
click at [405, 128] on div "10:00 AM" at bounding box center [434, 131] width 113 height 11
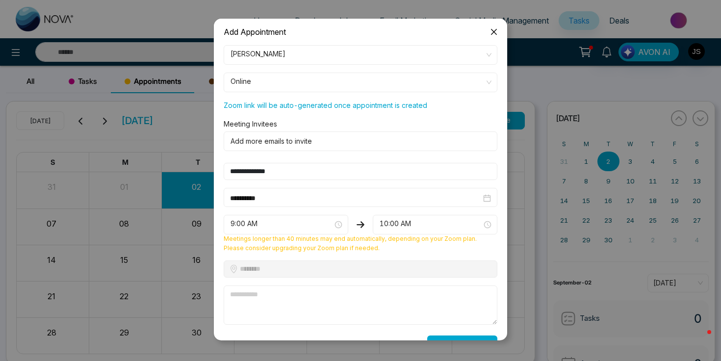
click at [288, 299] on textarea at bounding box center [361, 304] width 274 height 39
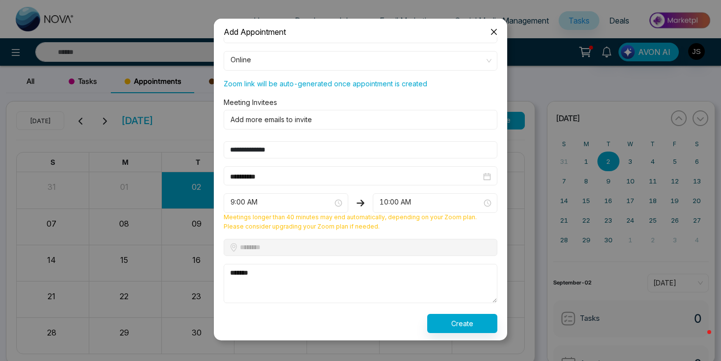
type textarea "*******"
click at [448, 323] on button "Create" at bounding box center [462, 323] width 70 height 19
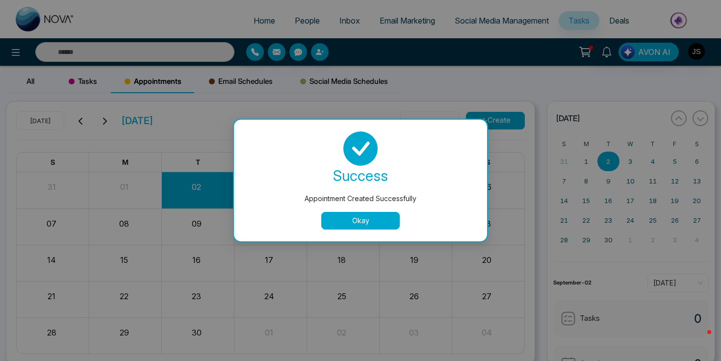
click at [380, 223] on button "Okay" at bounding box center [360, 221] width 78 height 18
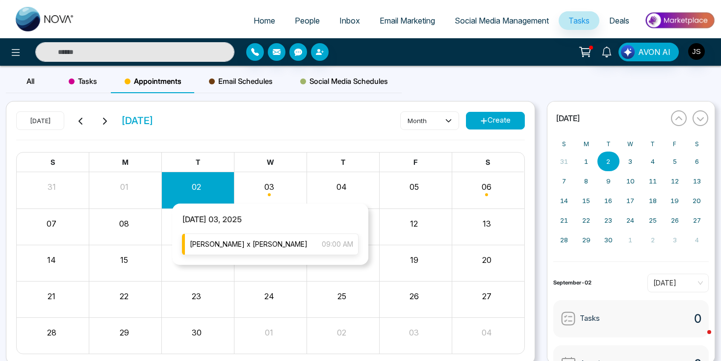
click at [247, 241] on div "[PERSON_NAME] x [PERSON_NAME] 09:00 AM" at bounding box center [270, 244] width 176 height 22
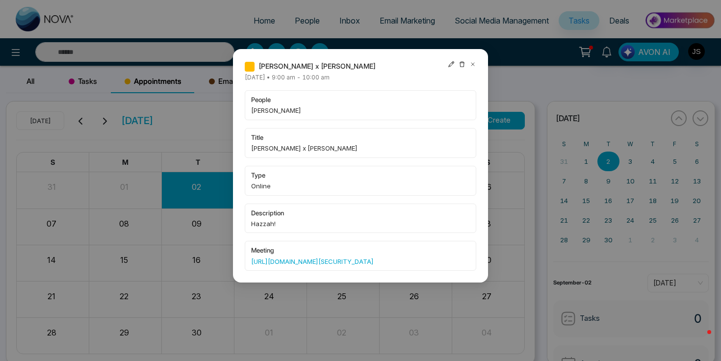
click at [449, 65] on icon at bounding box center [451, 64] width 7 height 7
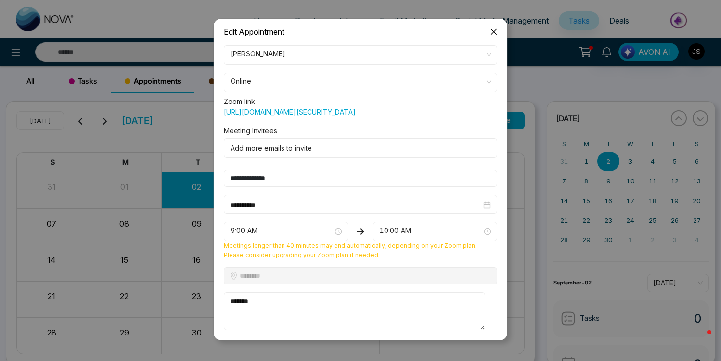
click at [255, 53] on span "[PERSON_NAME]" at bounding box center [360, 55] width 260 height 17
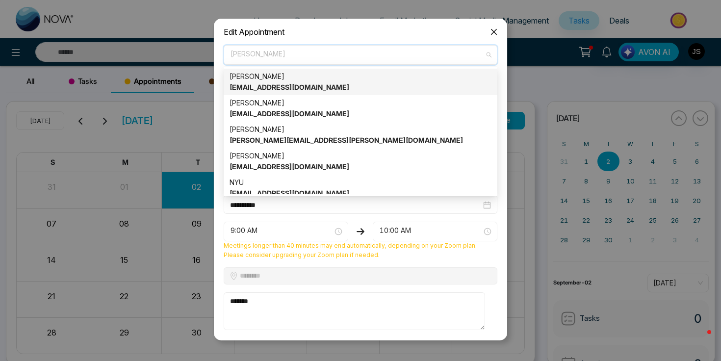
click at [284, 85] on strong "[EMAIL_ADDRESS][DOMAIN_NAME]" at bounding box center [289, 87] width 120 height 8
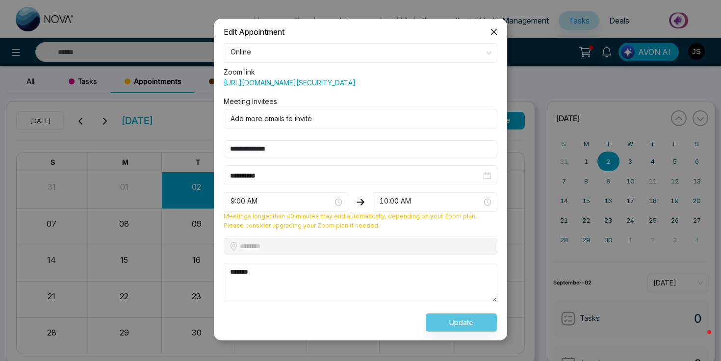
scroll to position [39, 0]
click at [436, 319] on div "Update" at bounding box center [360, 322] width 285 height 19
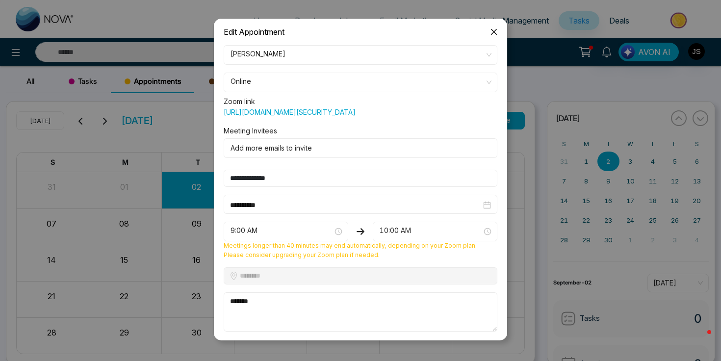
click at [490, 34] on icon "close" at bounding box center [494, 32] width 8 height 8
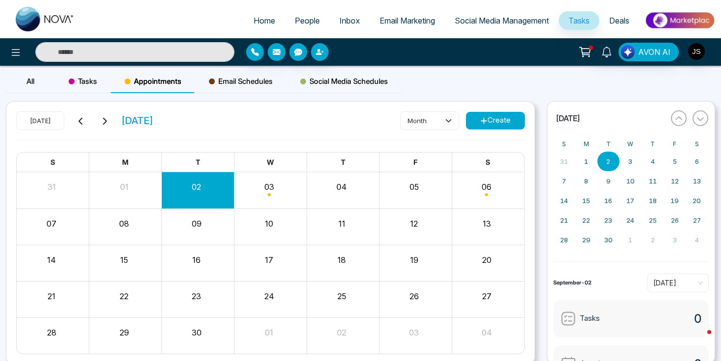
click at [252, 84] on span "Email Schedules" at bounding box center [241, 81] width 64 height 12
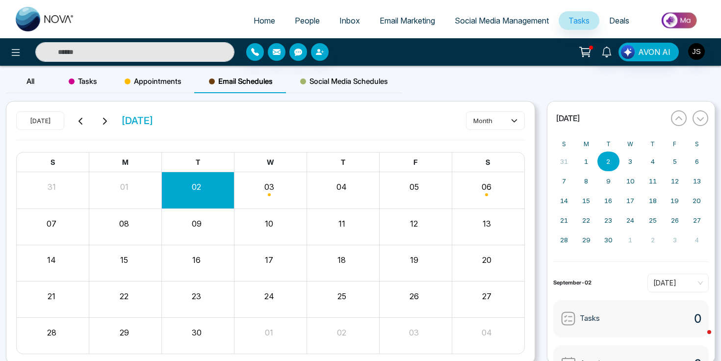
click at [316, 84] on span "Social Media Schedules" at bounding box center [344, 81] width 88 height 12
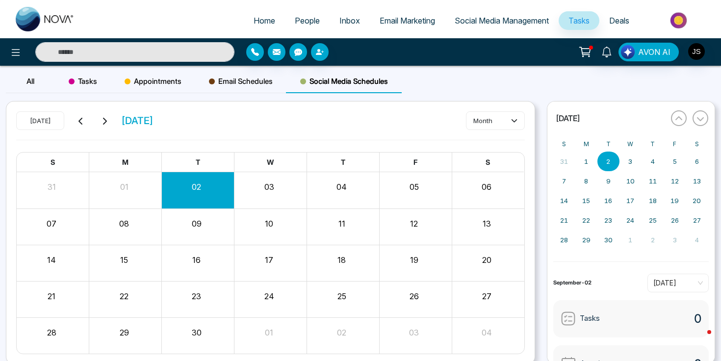
click at [235, 81] on span "Email Schedules" at bounding box center [241, 81] width 64 height 12
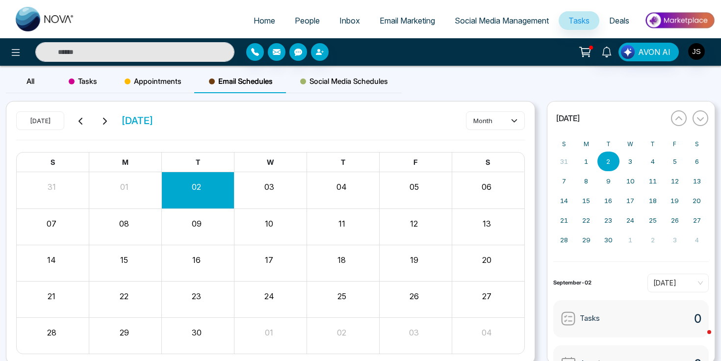
click at [166, 83] on span "Appointments" at bounding box center [153, 81] width 57 height 12
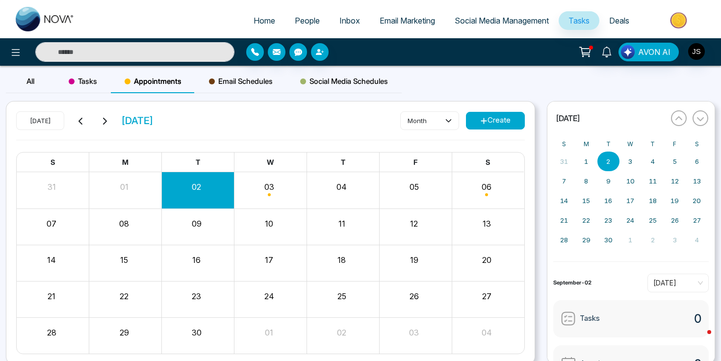
click at [84, 78] on span "Tasks" at bounding box center [83, 81] width 28 height 12
click at [35, 80] on div "All" at bounding box center [30, 82] width 49 height 24
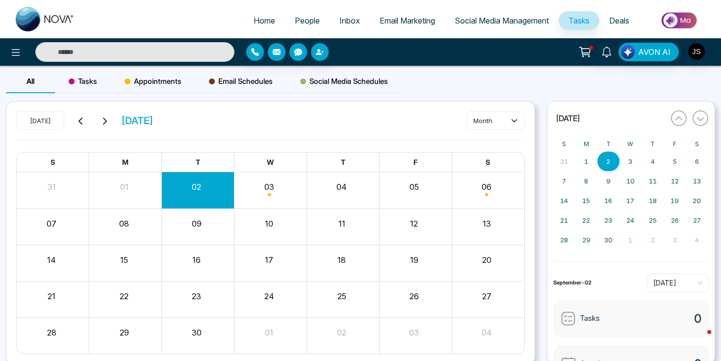
click at [478, 24] on span "Social Media Management" at bounding box center [501, 21] width 94 height 10
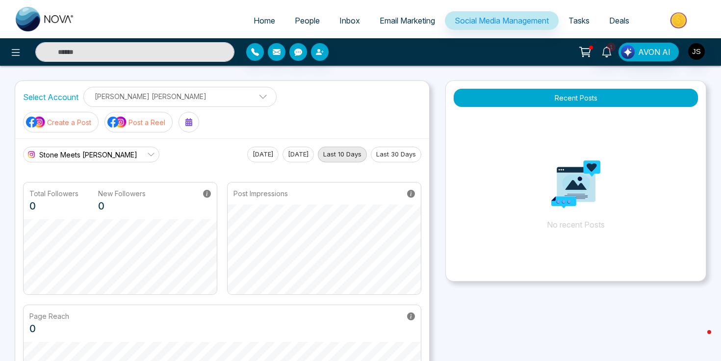
click at [175, 97] on p "[PERSON_NAME] [PERSON_NAME]" at bounding box center [180, 96] width 180 height 16
click at [176, 147] on div "Stone Meets [PERSON_NAME] [DATE] [DATE] Last 10 Days Last 30 Days" at bounding box center [222, 155] width 398 height 16
click at [572, 20] on span "Tasks" at bounding box center [578, 21] width 21 height 10
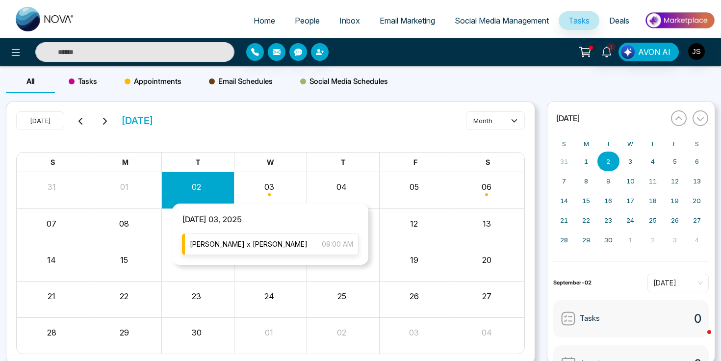
click at [237, 244] on span "[PERSON_NAME] x [PERSON_NAME]" at bounding box center [249, 244] width 118 height 11
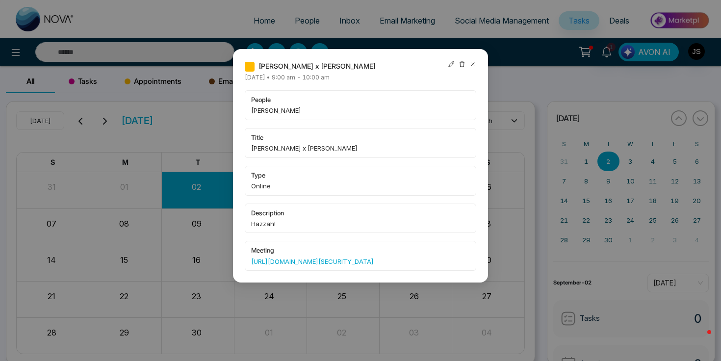
click at [281, 113] on span "[PERSON_NAME]" at bounding box center [360, 110] width 219 height 10
drag, startPoint x: 281, startPoint y: 113, endPoint x: 243, endPoint y: 112, distance: 38.2
click at [243, 113] on div "[PERSON_NAME] x [PERSON_NAME] [DATE] • 9:00 am - 10:00 am people [PERSON_NAME] …" at bounding box center [360, 165] width 255 height 233
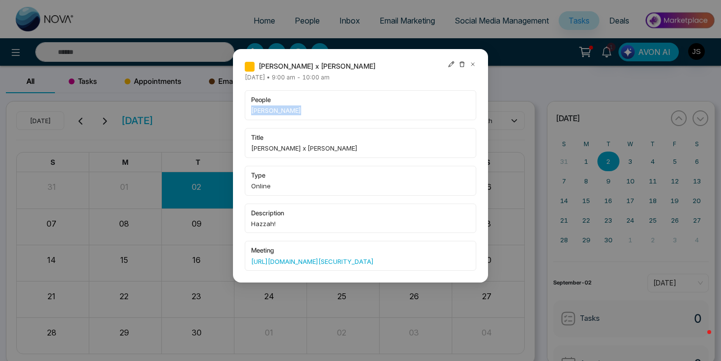
click at [256, 111] on span "[PERSON_NAME]" at bounding box center [360, 110] width 219 height 10
drag, startPoint x: 256, startPoint y: 111, endPoint x: 295, endPoint y: 111, distance: 38.7
click at [295, 111] on span "[PERSON_NAME]" at bounding box center [360, 110] width 219 height 10
click at [261, 108] on span "[PERSON_NAME]" at bounding box center [360, 110] width 219 height 10
click at [276, 108] on span "[PERSON_NAME]" at bounding box center [360, 110] width 219 height 10
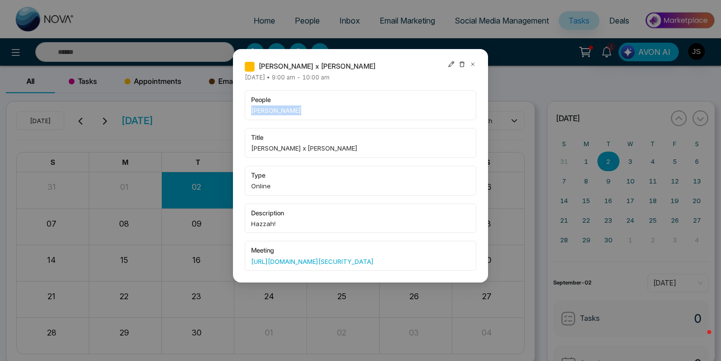
drag, startPoint x: 276, startPoint y: 108, endPoint x: 246, endPoint y: 108, distance: 30.4
click at [246, 108] on div "people [PERSON_NAME]" at bounding box center [360, 105] width 231 height 30
click at [264, 108] on span "[PERSON_NAME]" at bounding box center [360, 110] width 219 height 10
click at [283, 108] on span "[PERSON_NAME]" at bounding box center [360, 110] width 219 height 10
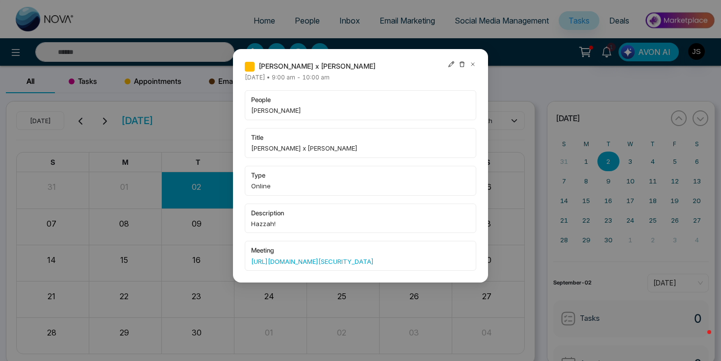
click at [425, 92] on div "people [PERSON_NAME]" at bounding box center [360, 105] width 231 height 30
click at [473, 62] on icon at bounding box center [472, 64] width 7 height 7
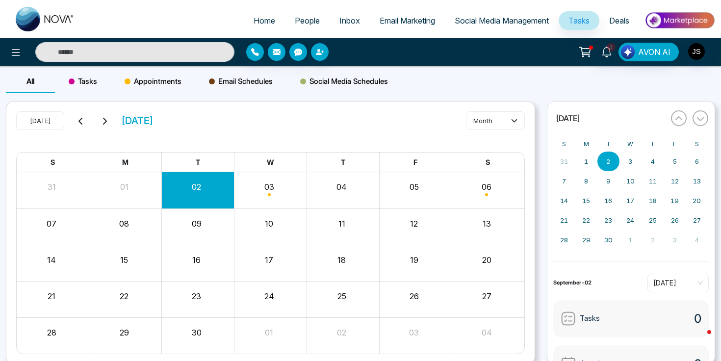
click at [378, 26] on link "Email Marketing" at bounding box center [407, 20] width 75 height 19
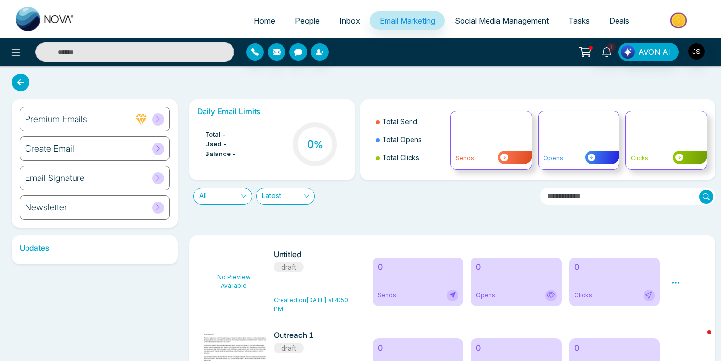
scroll to position [60, 0]
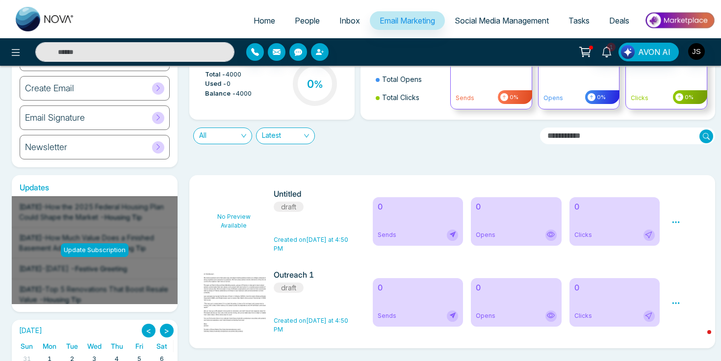
click at [372, 153] on div "Daily Email Limits Total - 4000 Used - 0 Balance - 4000 0 % Total Send Total Op…" at bounding box center [449, 103] width 532 height 128
click at [675, 222] on icon at bounding box center [675, 221] width 7 height 1
click at [687, 266] on span "Delete" at bounding box center [690, 264] width 22 height 8
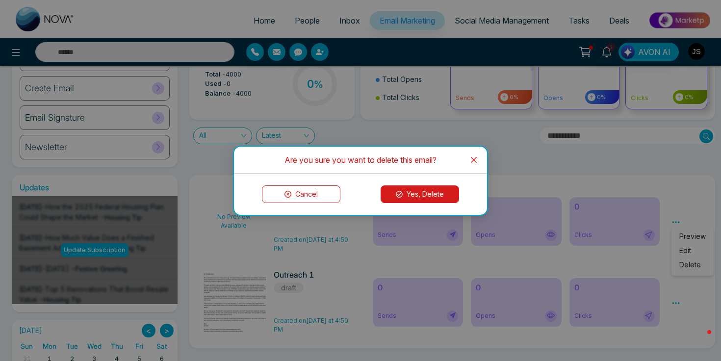
click at [431, 198] on button "Yes, Delete" at bounding box center [419, 194] width 78 height 18
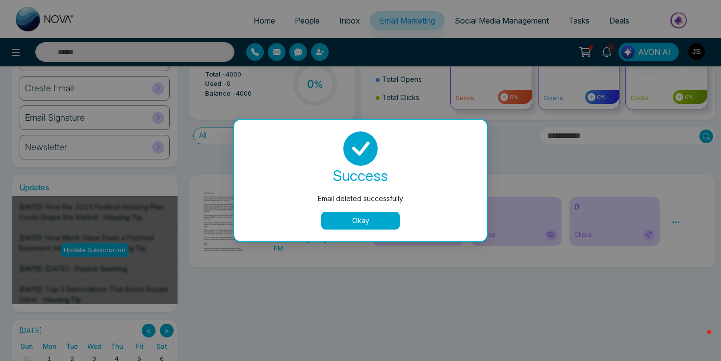
click at [352, 219] on button "Okay" at bounding box center [360, 221] width 78 height 18
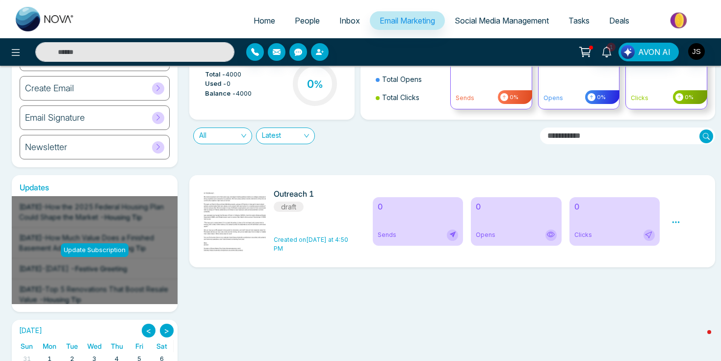
click at [673, 220] on icon at bounding box center [675, 222] width 9 height 9
click at [691, 236] on span "Preview" at bounding box center [692, 236] width 26 height 8
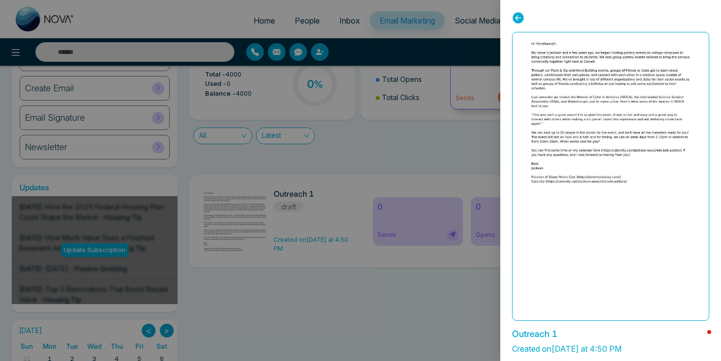
scroll to position [30, 0]
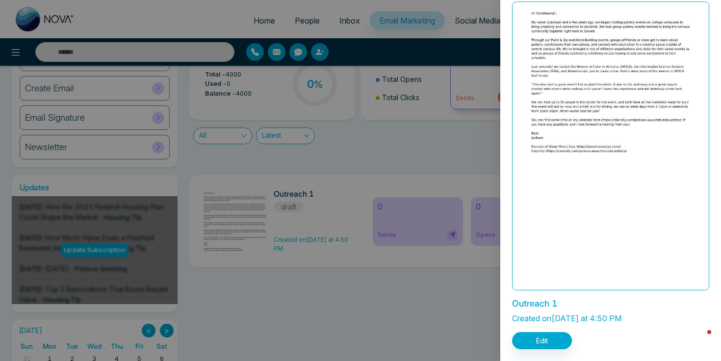
click at [570, 204] on div at bounding box center [610, 145] width 197 height 289
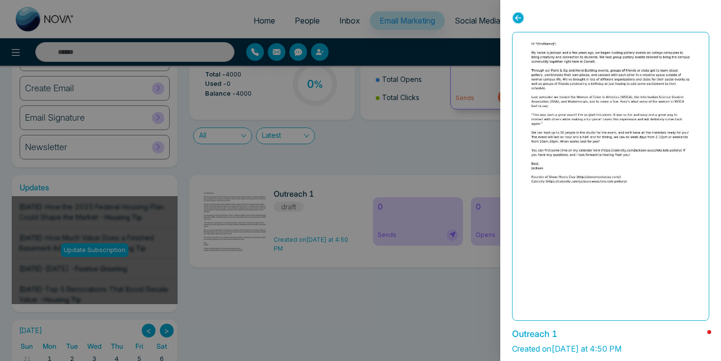
click at [445, 334] on div at bounding box center [360, 180] width 721 height 361
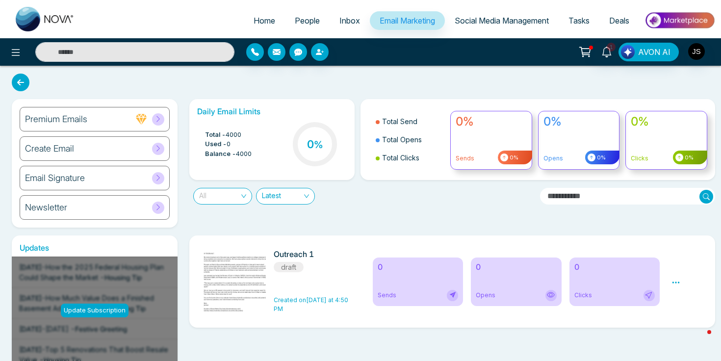
click at [244, 200] on span "All" at bounding box center [222, 196] width 47 height 16
click at [271, 198] on span "Latest" at bounding box center [285, 196] width 47 height 16
click at [239, 197] on span "All" at bounding box center [222, 196] width 47 height 16
click at [268, 193] on span "Latest" at bounding box center [285, 196] width 47 height 16
click at [239, 193] on span "All" at bounding box center [222, 196] width 47 height 16
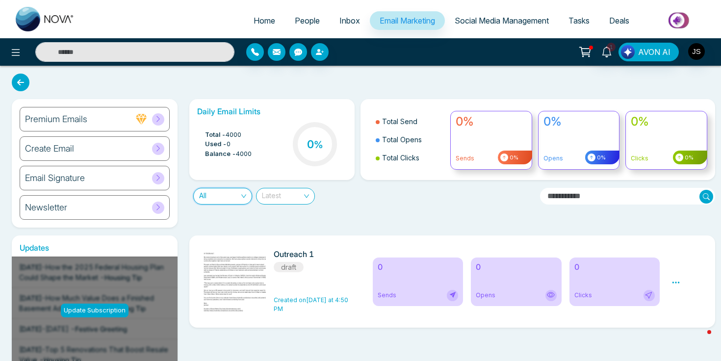
click at [273, 197] on span "Latest" at bounding box center [285, 196] width 47 height 16
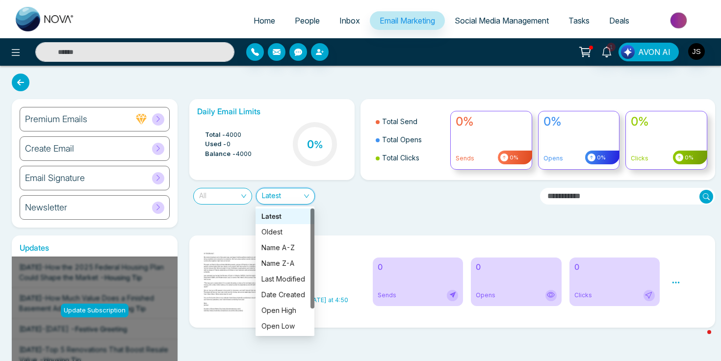
click at [226, 197] on span "All" at bounding box center [222, 196] width 47 height 16
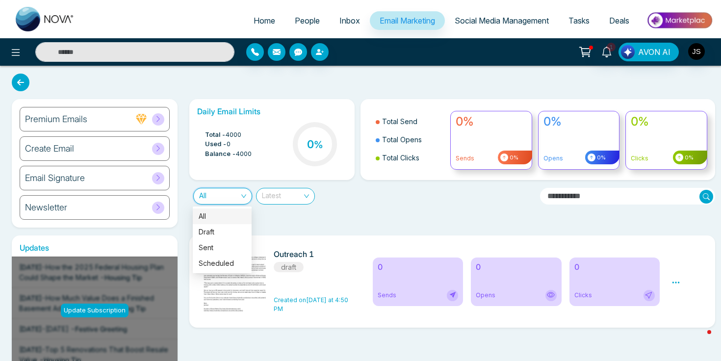
click at [268, 197] on span "Latest" at bounding box center [285, 196] width 47 height 16
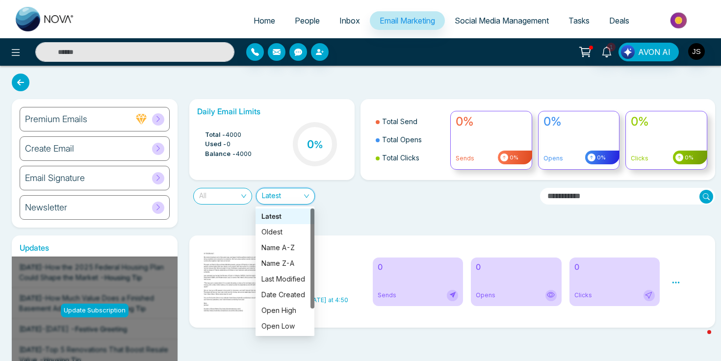
click at [228, 197] on span "All" at bounding box center [222, 196] width 47 height 16
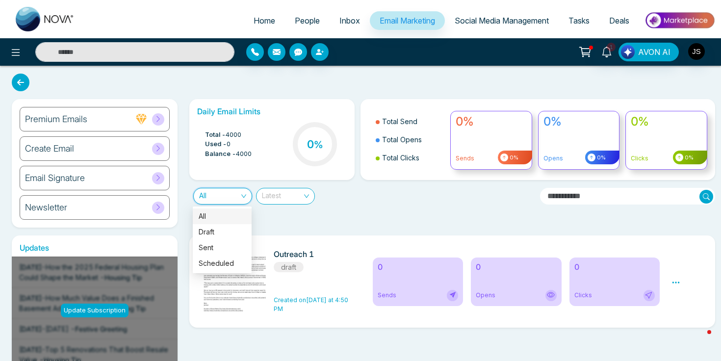
click at [275, 197] on span "Latest" at bounding box center [285, 196] width 47 height 16
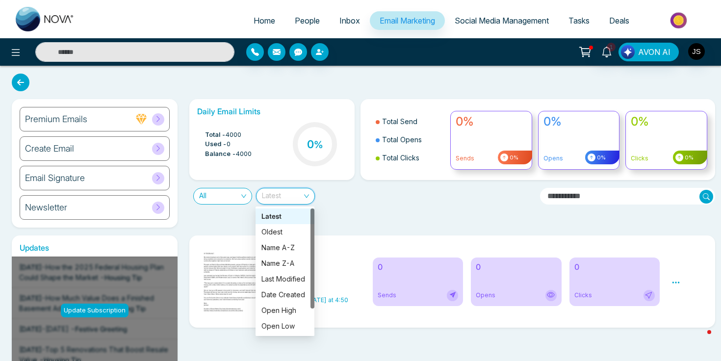
click at [219, 197] on span "All" at bounding box center [222, 196] width 47 height 16
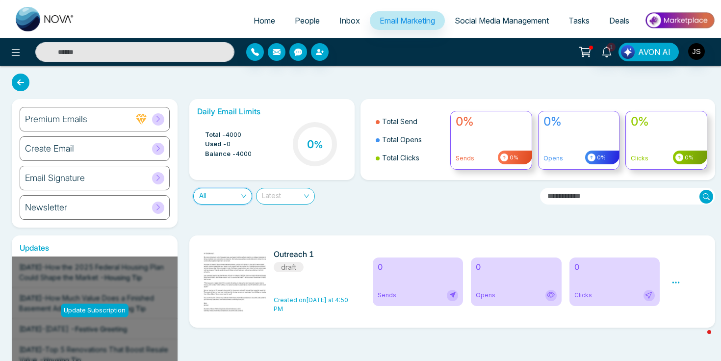
click at [267, 197] on span "Latest" at bounding box center [285, 196] width 47 height 16
click at [229, 197] on span "All" at bounding box center [222, 196] width 47 height 16
click at [279, 197] on span "Latest" at bounding box center [285, 196] width 47 height 16
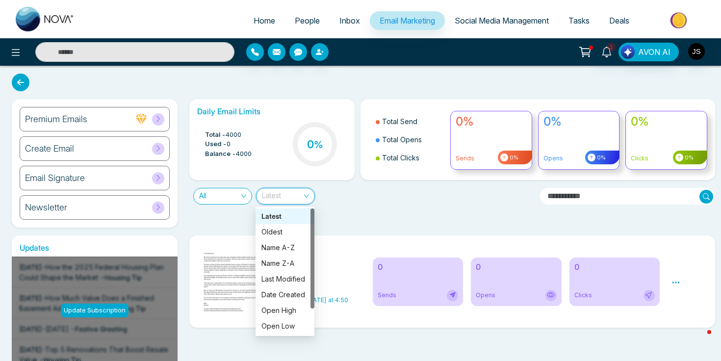
click at [380, 214] on div "Daily Email Limits Total - 4000 Used - 0 Balance - 4000 0 % Total Send Total Op…" at bounding box center [449, 163] width 532 height 128
